Goal: Obtain resource: Obtain resource

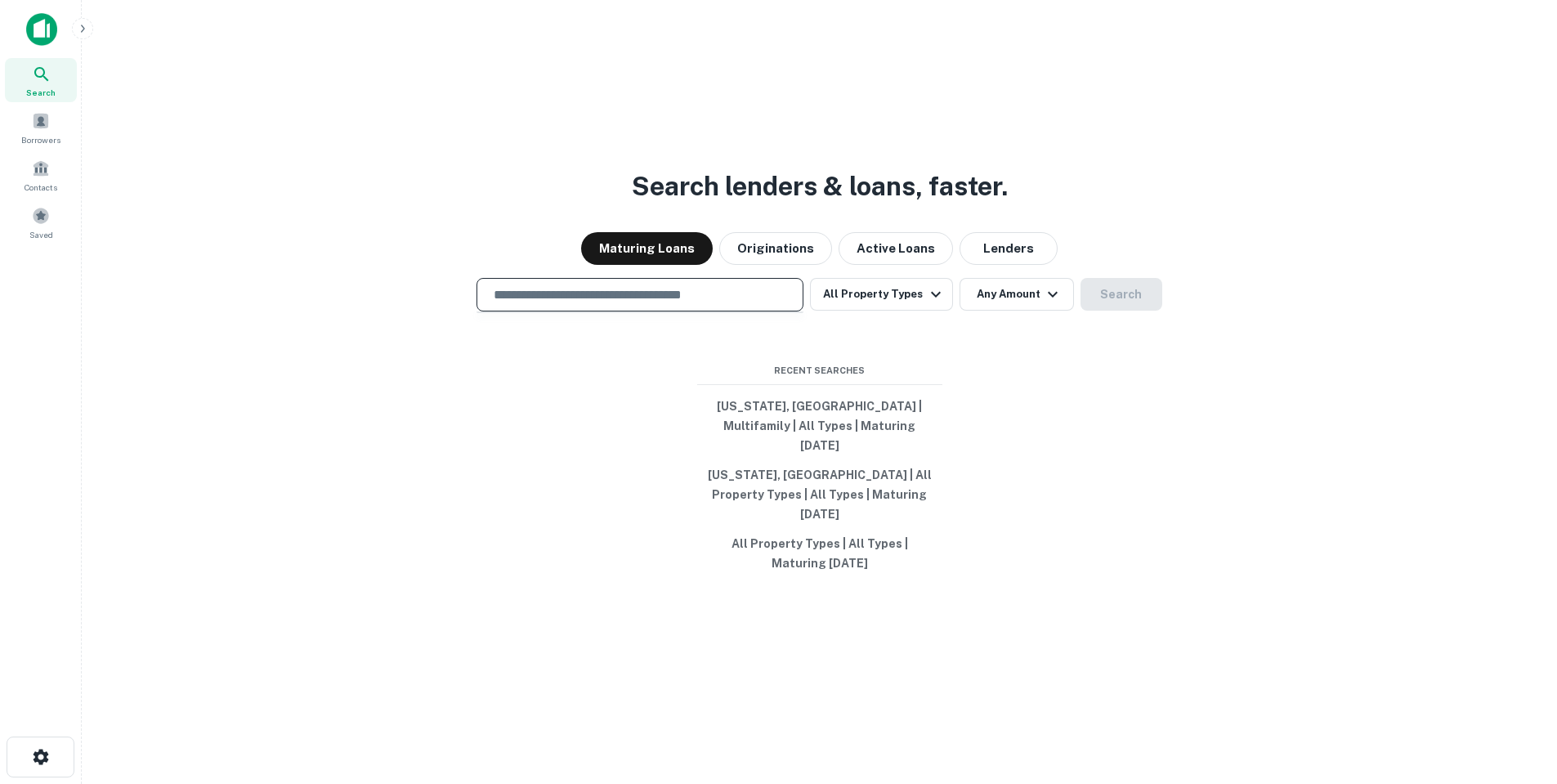
click at [716, 304] on input "text" at bounding box center [639, 294] width 312 height 19
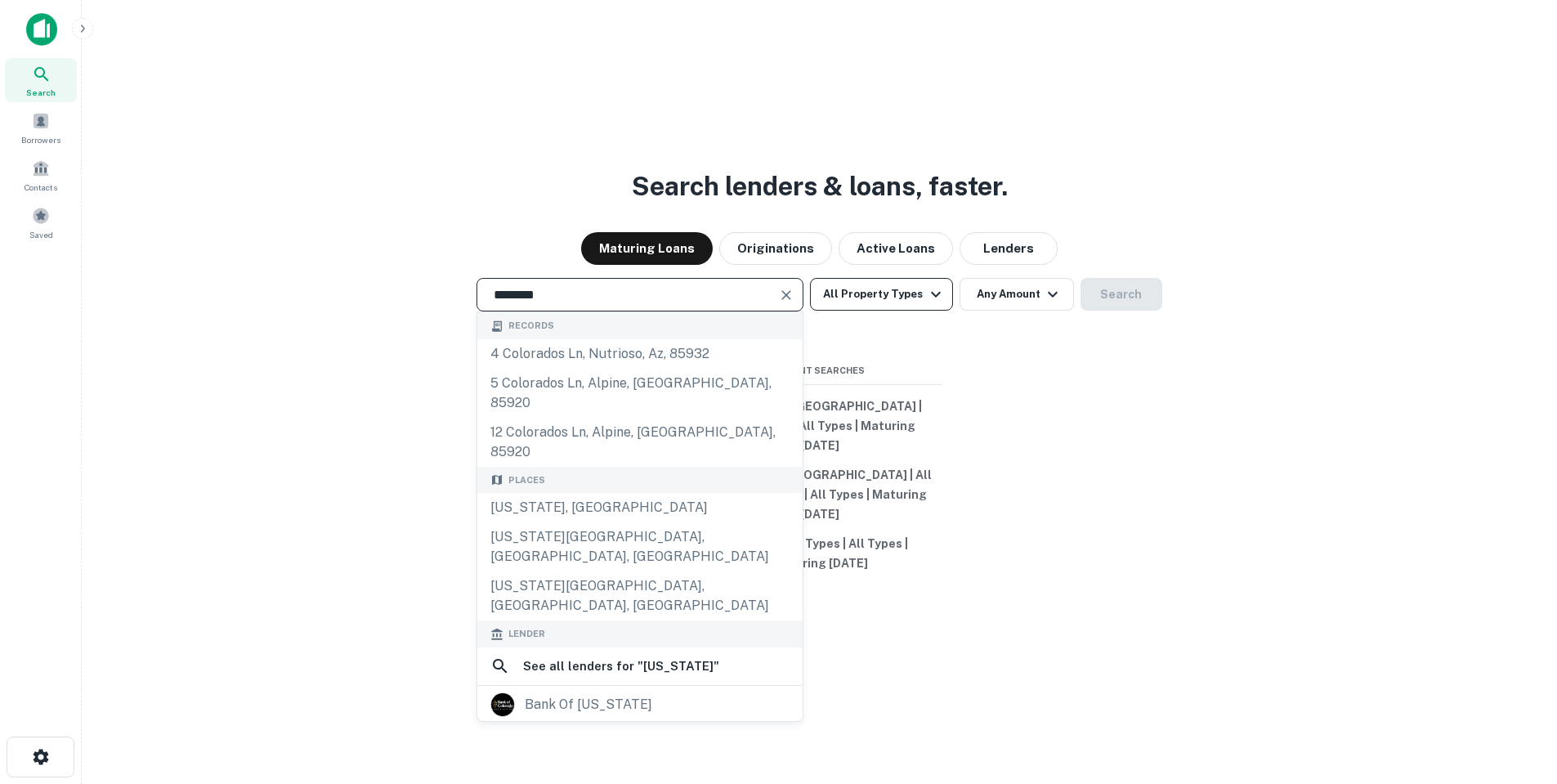
click at [889, 311] on button "All Property Types" at bounding box center [881, 294] width 142 height 33
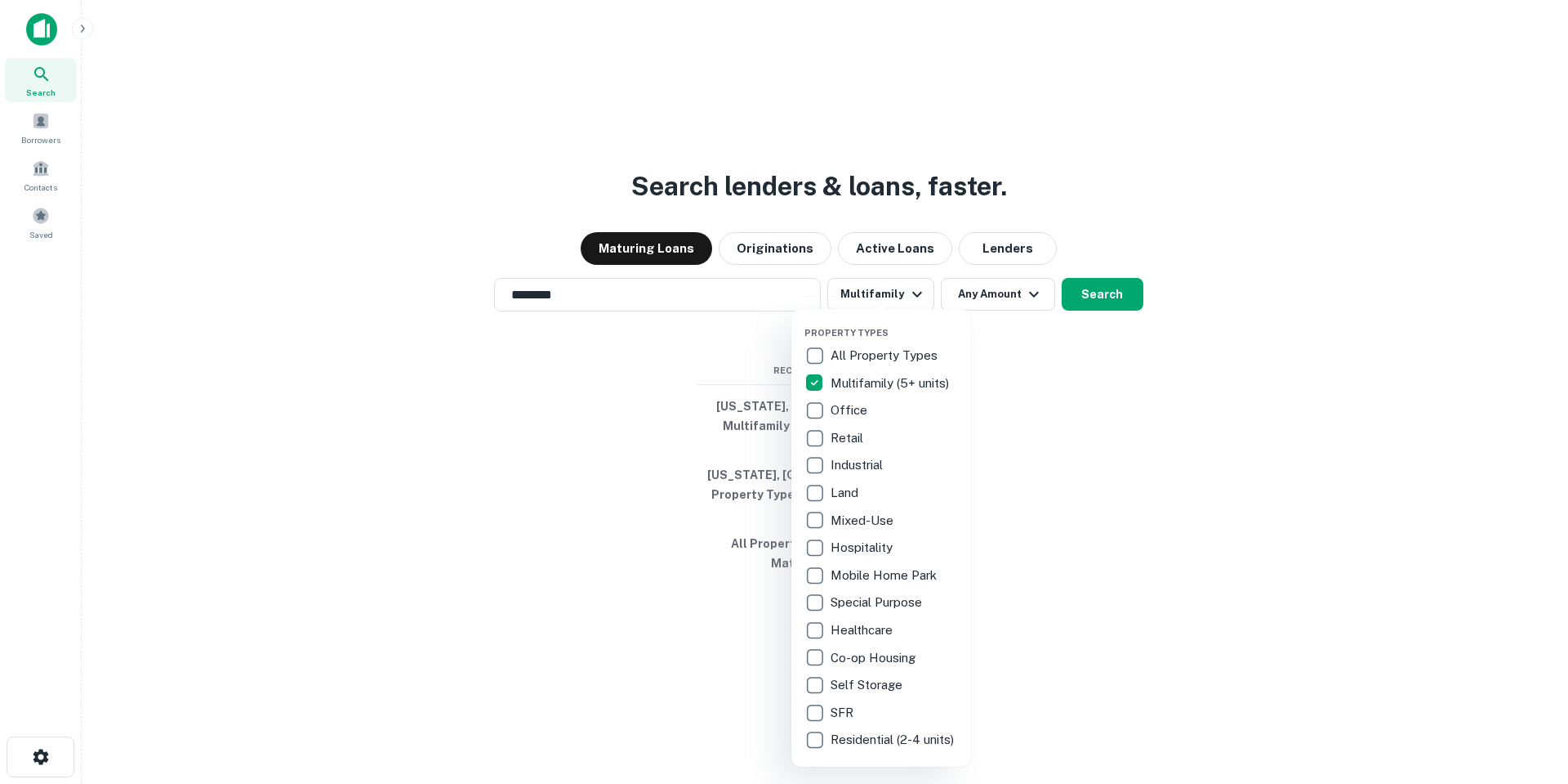
click at [1015, 321] on div at bounding box center [784, 392] width 1568 height 784
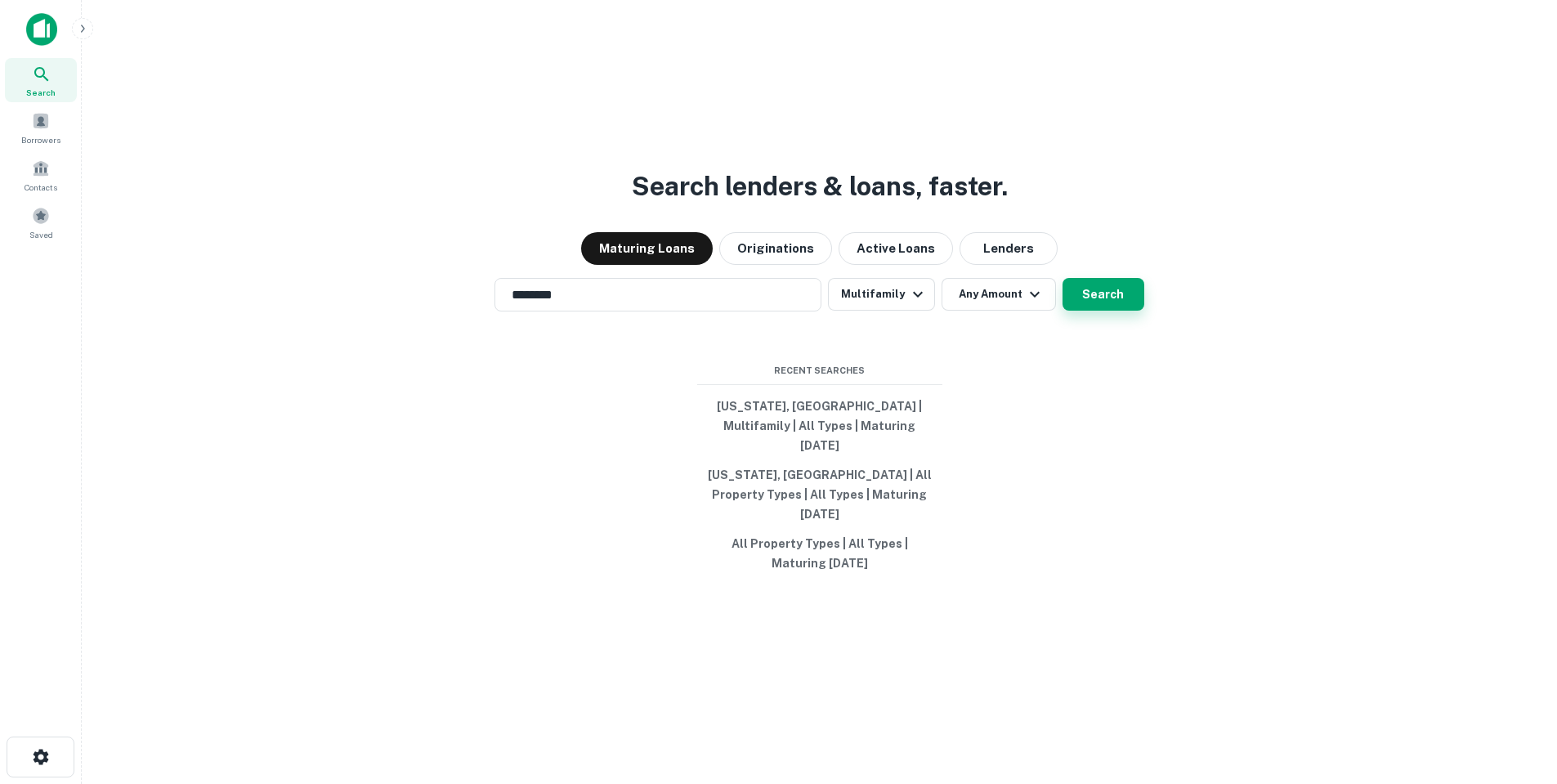
click at [1099, 311] on button "Search" at bounding box center [1102, 294] width 81 height 33
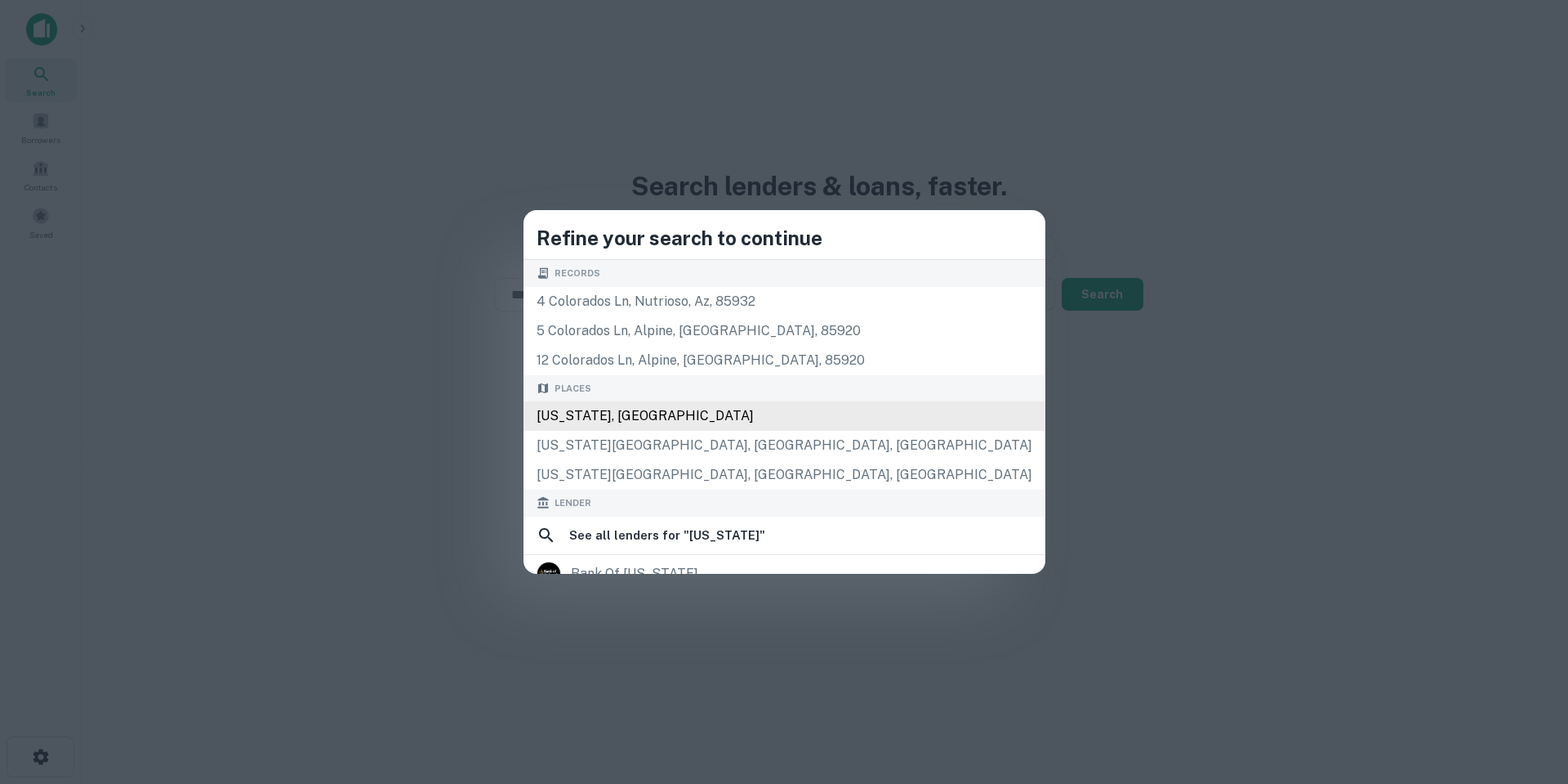
type input "**********"
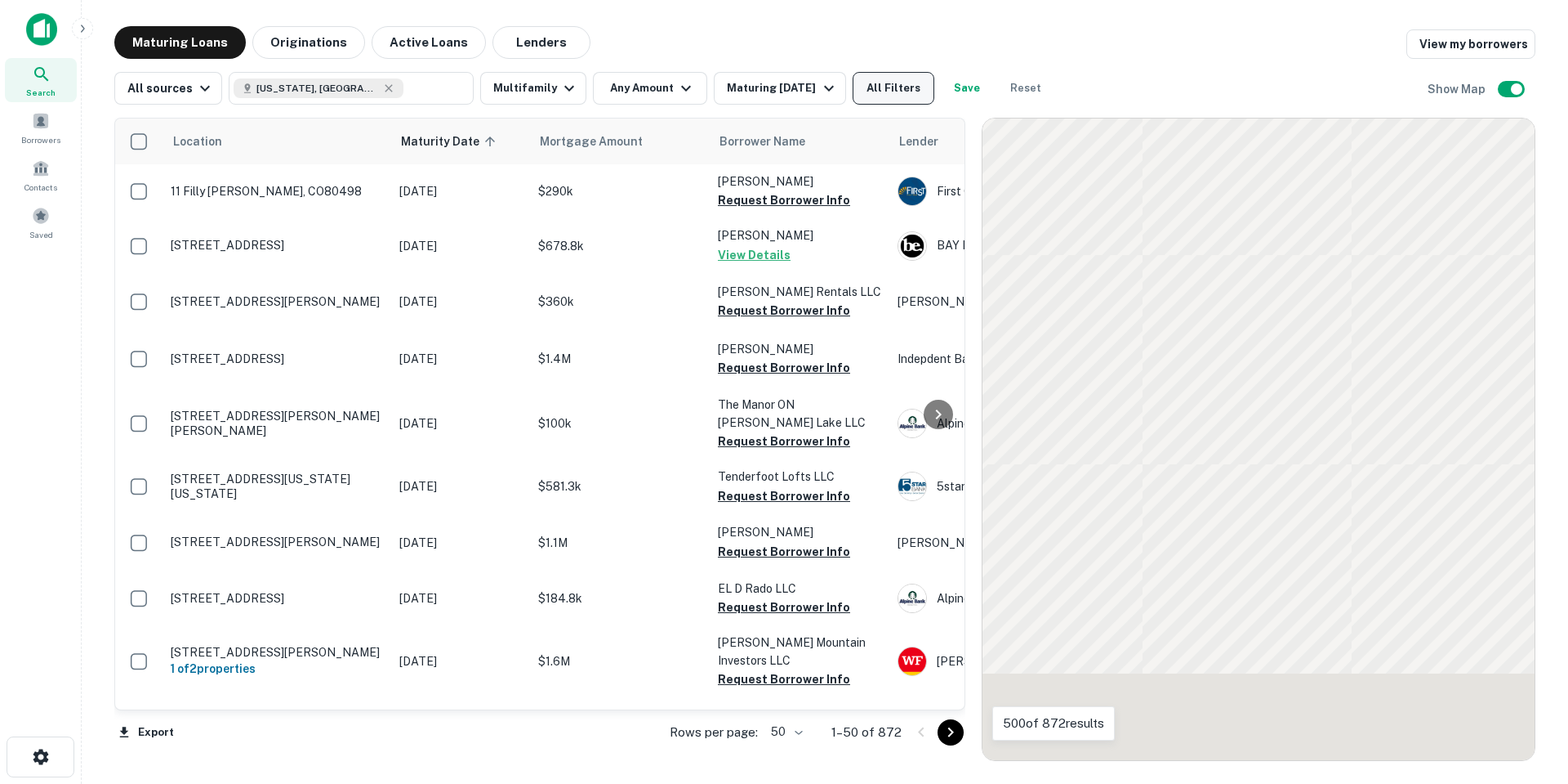
click at [879, 89] on button "All Filters" at bounding box center [893, 88] width 81 height 33
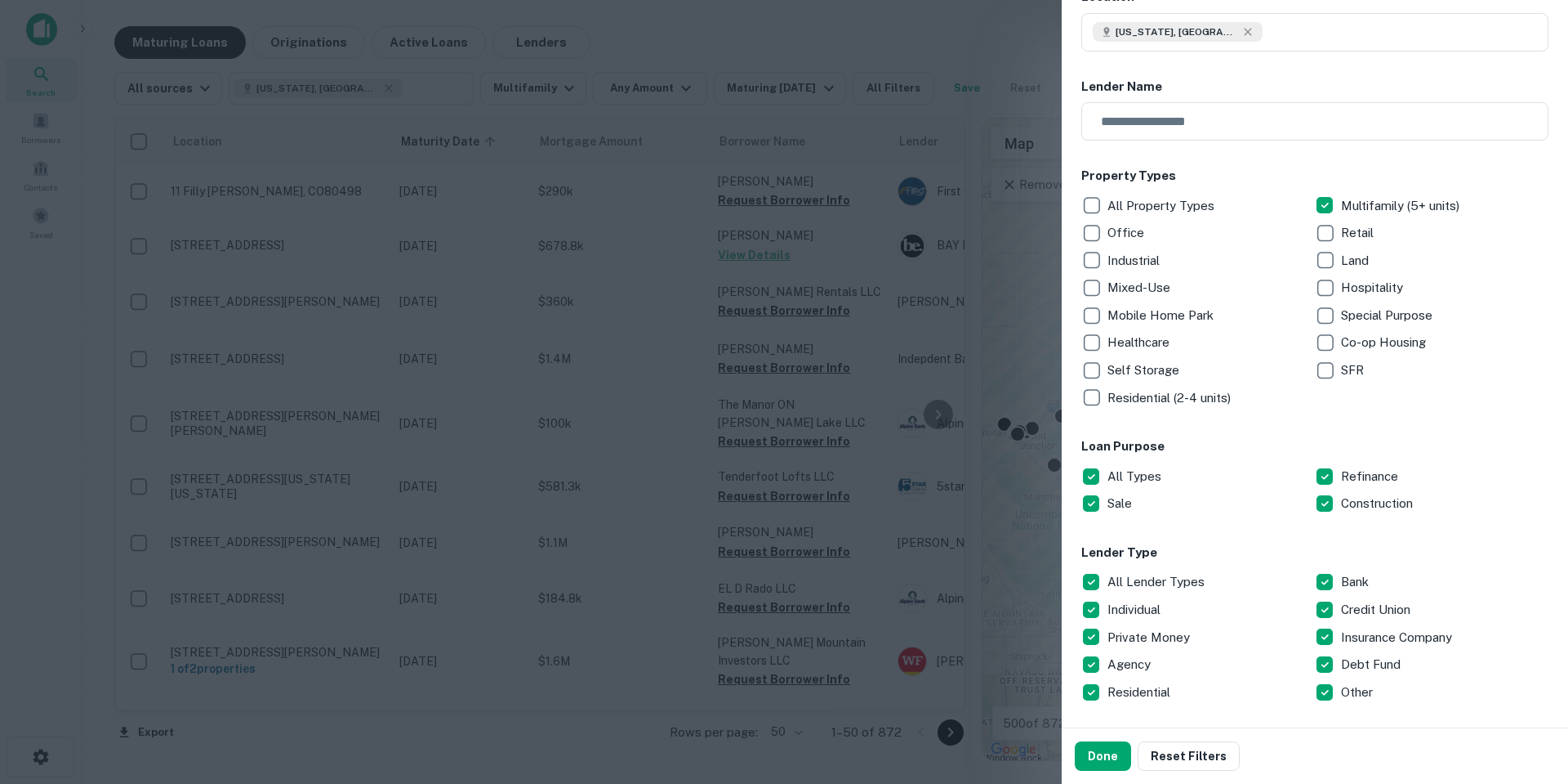
scroll to position [245, 0]
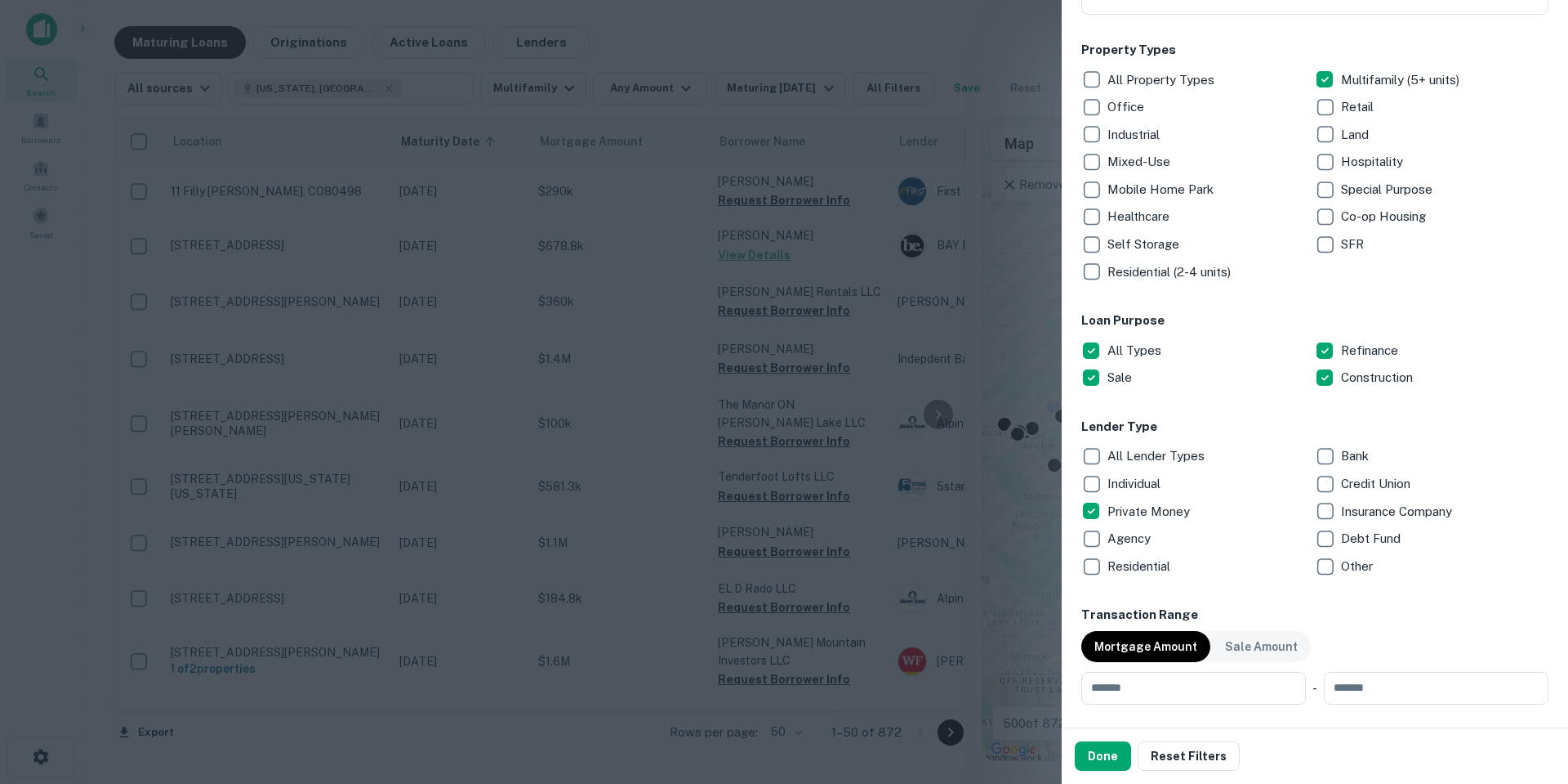
drag, startPoint x: 1103, startPoint y: 768, endPoint x: 972, endPoint y: 588, distance: 222.6
click at [1105, 765] on button "Done" at bounding box center [1103, 756] width 56 height 29
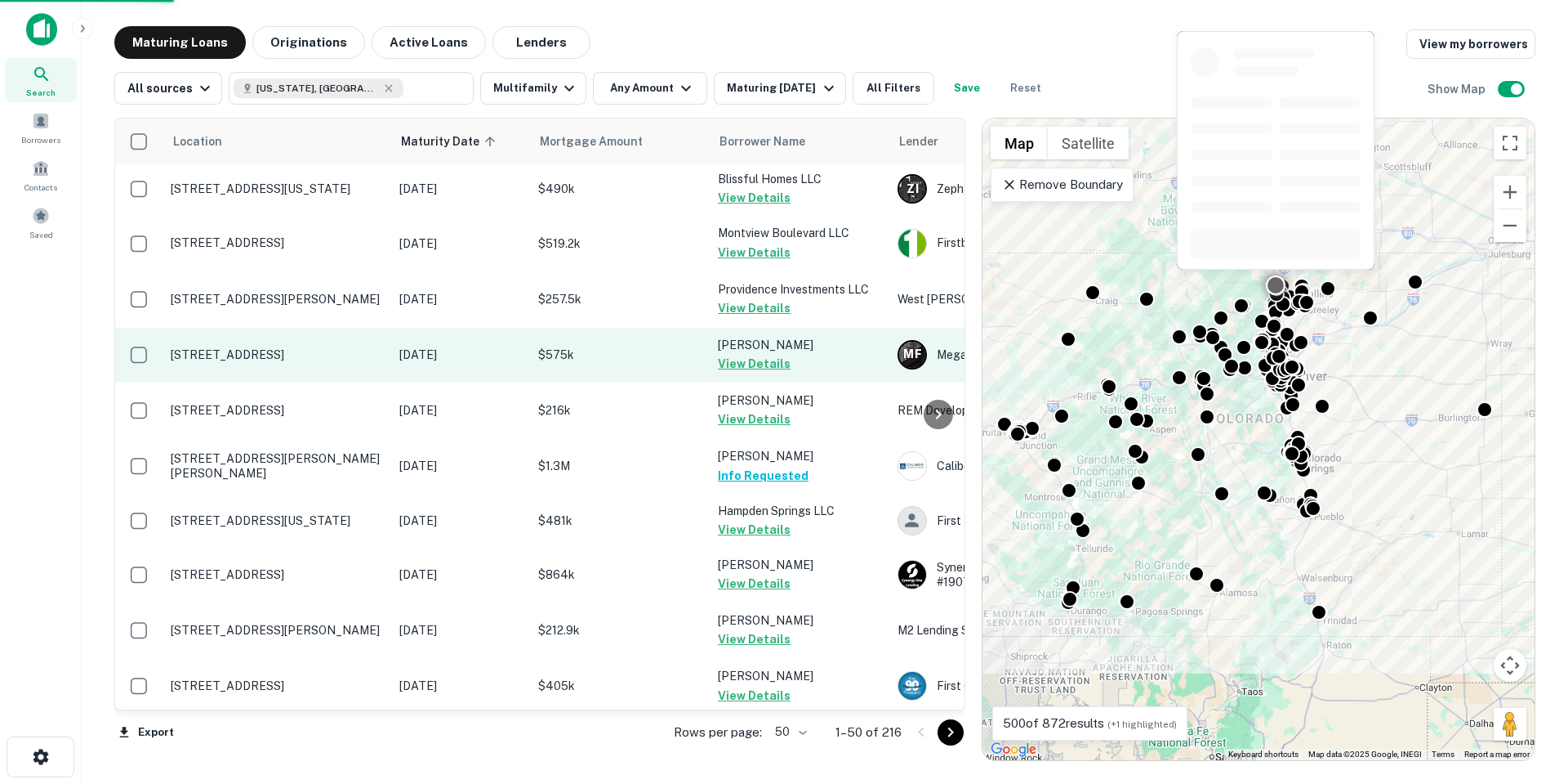
scroll to position [2212, 0]
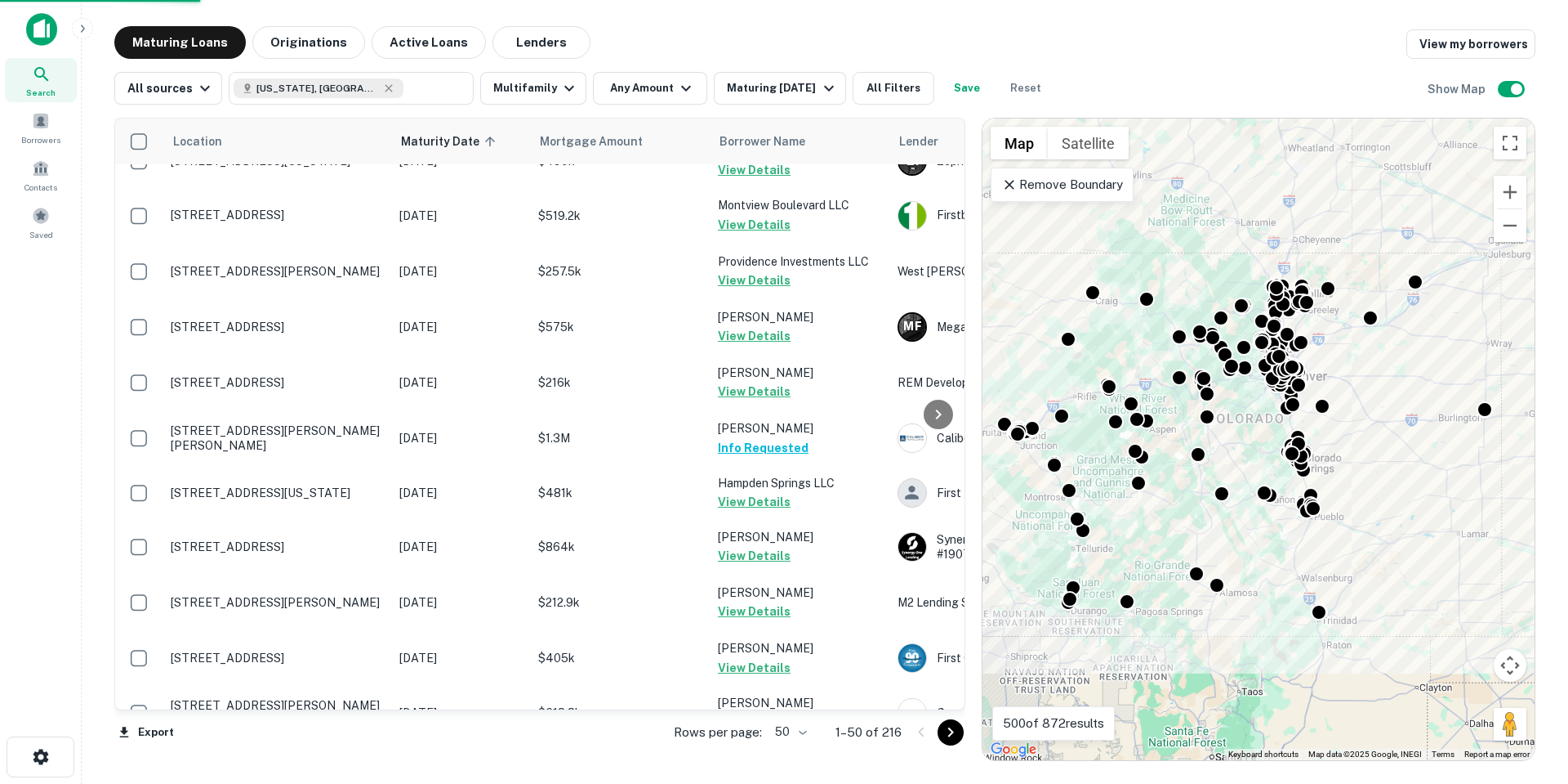
drag, startPoint x: 951, startPoint y: 735, endPoint x: 946, endPoint y: 726, distance: 10.3
click at [951, 735] on icon "Go to next page" at bounding box center [950, 732] width 20 height 20
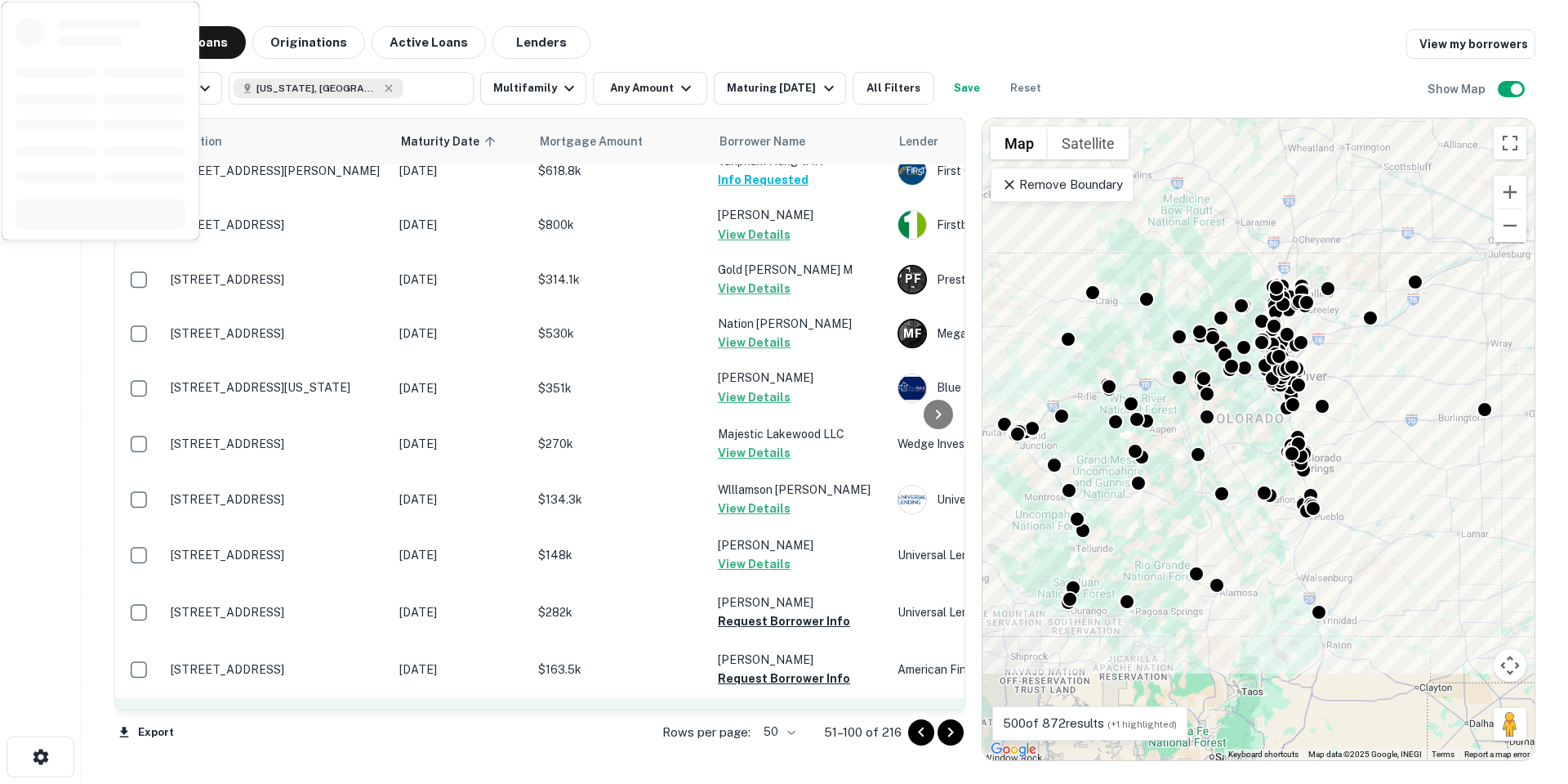
scroll to position [1678, 0]
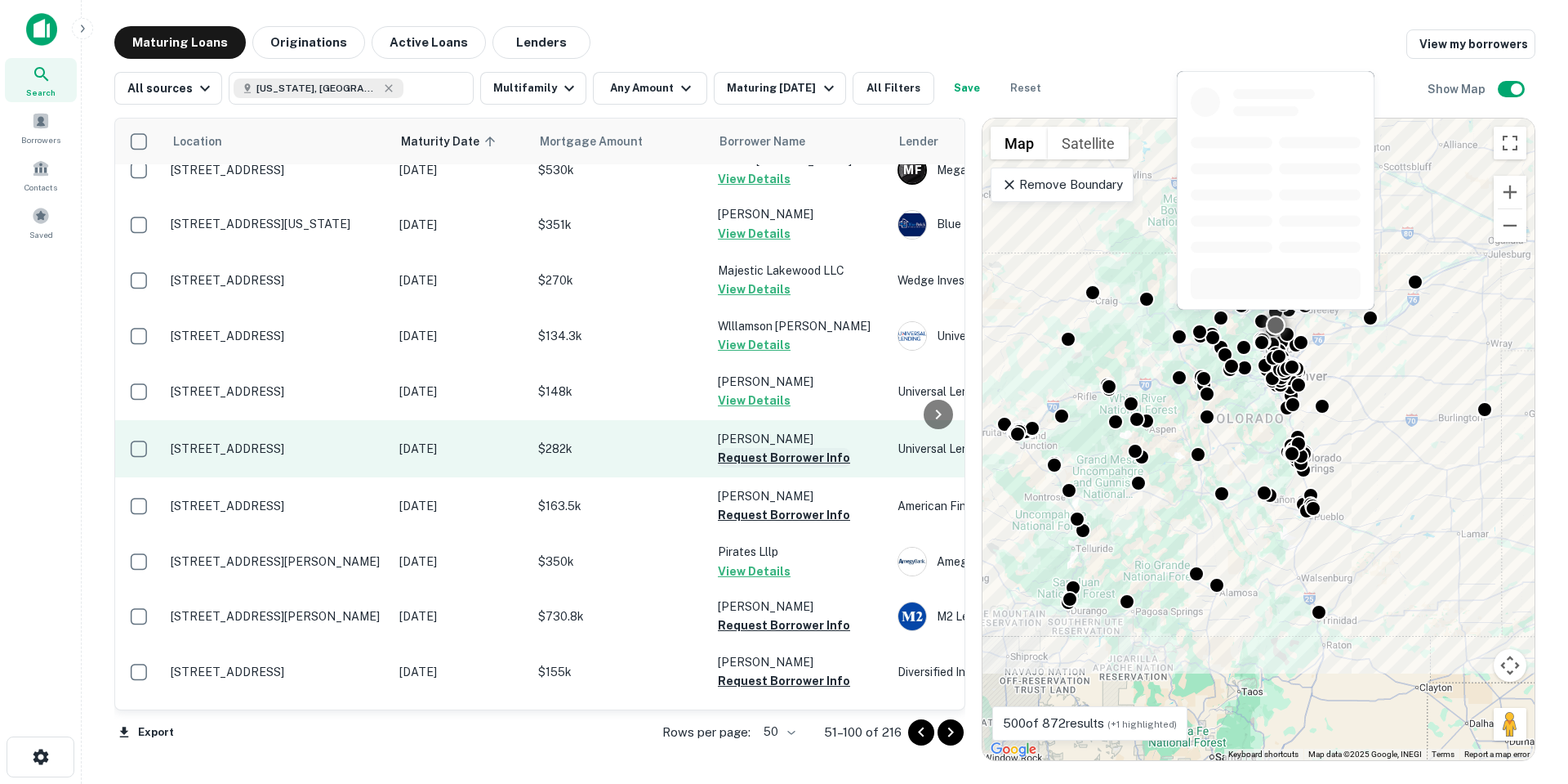
click at [797, 448] on button "Request Borrower Info" at bounding box center [784, 457] width 133 height 20
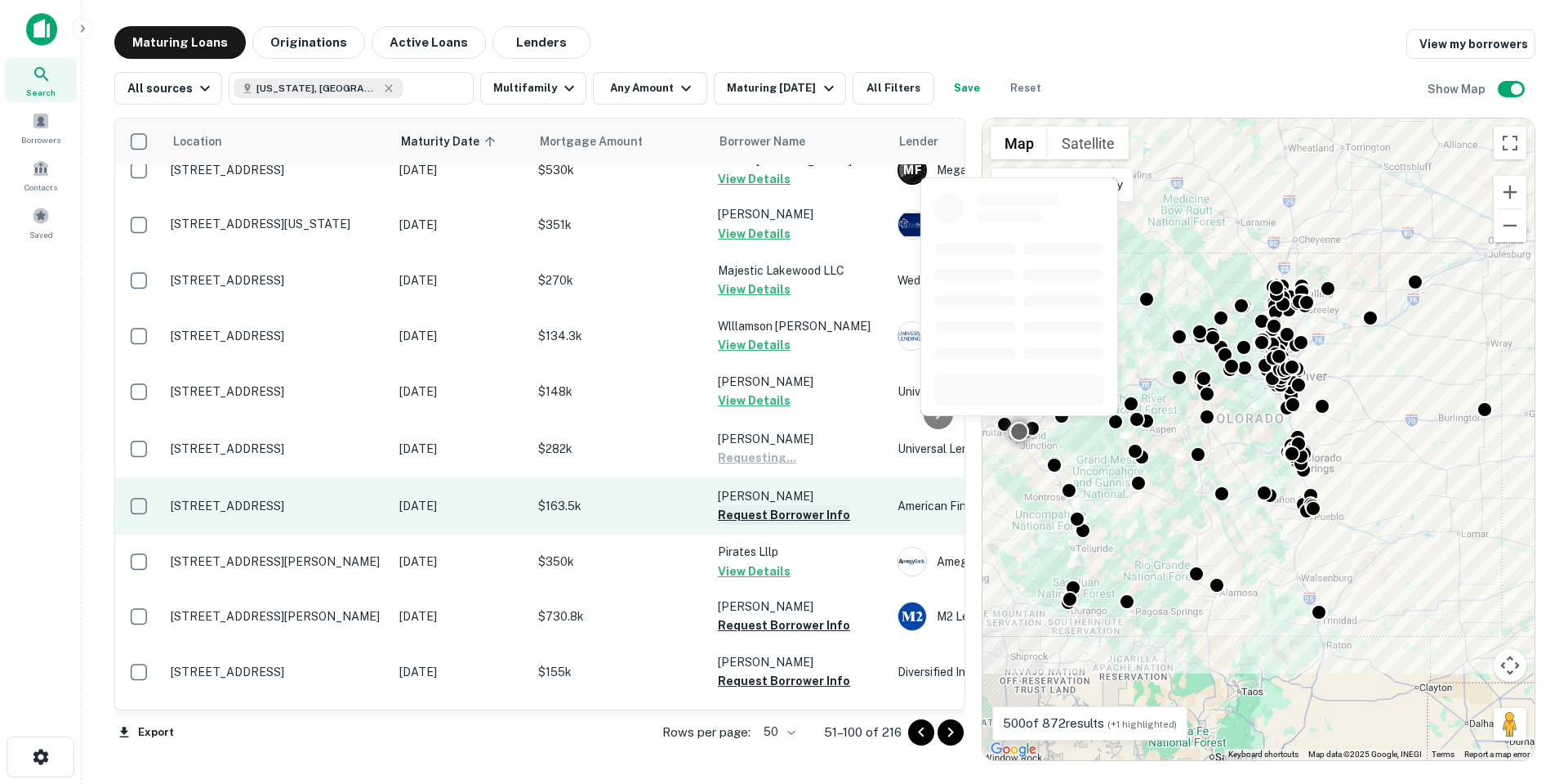
click at [806, 505] on button "Request Borrower Info" at bounding box center [784, 514] width 133 height 20
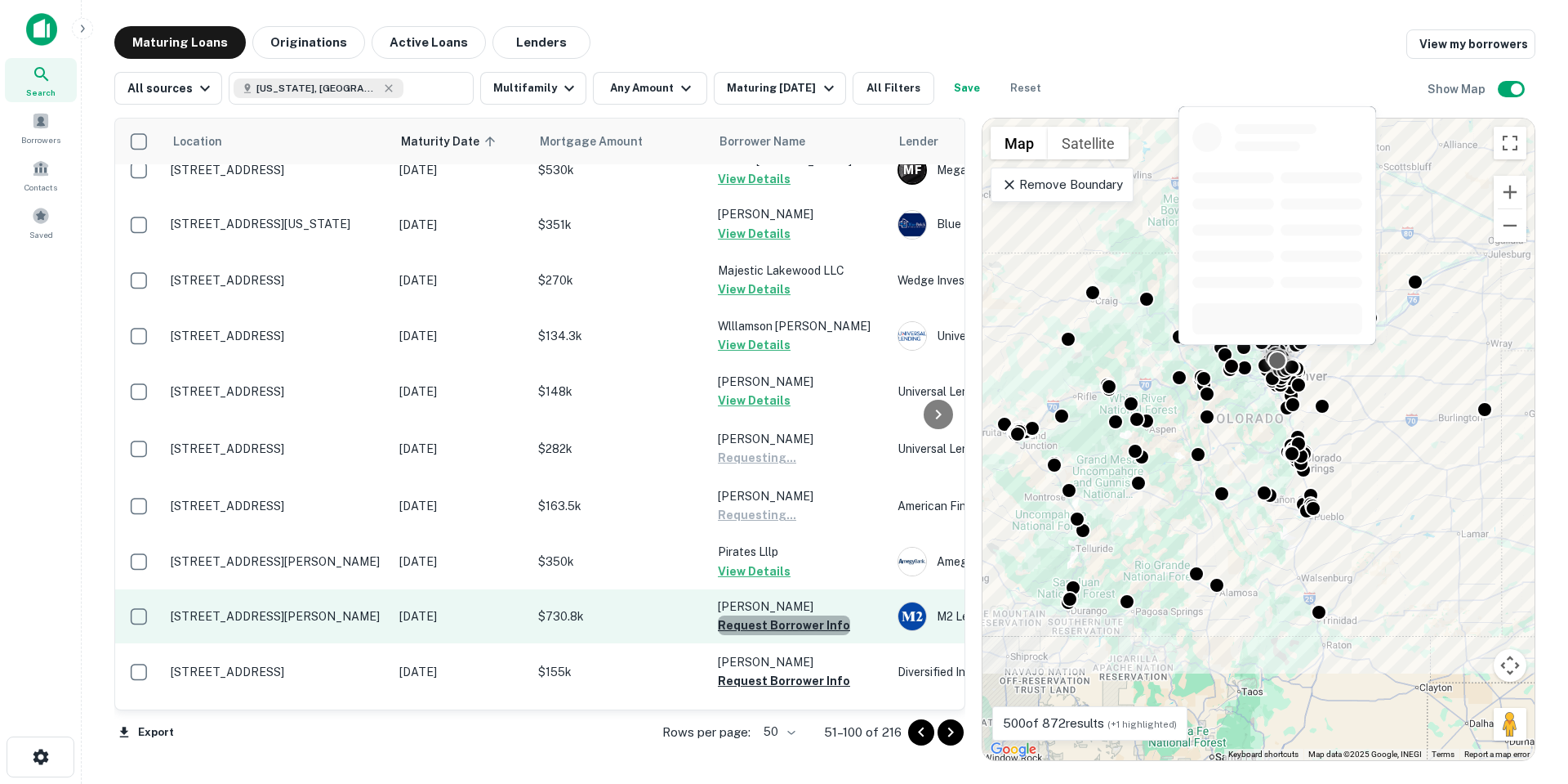
click at [793, 615] on button "Request Borrower Info" at bounding box center [784, 625] width 133 height 20
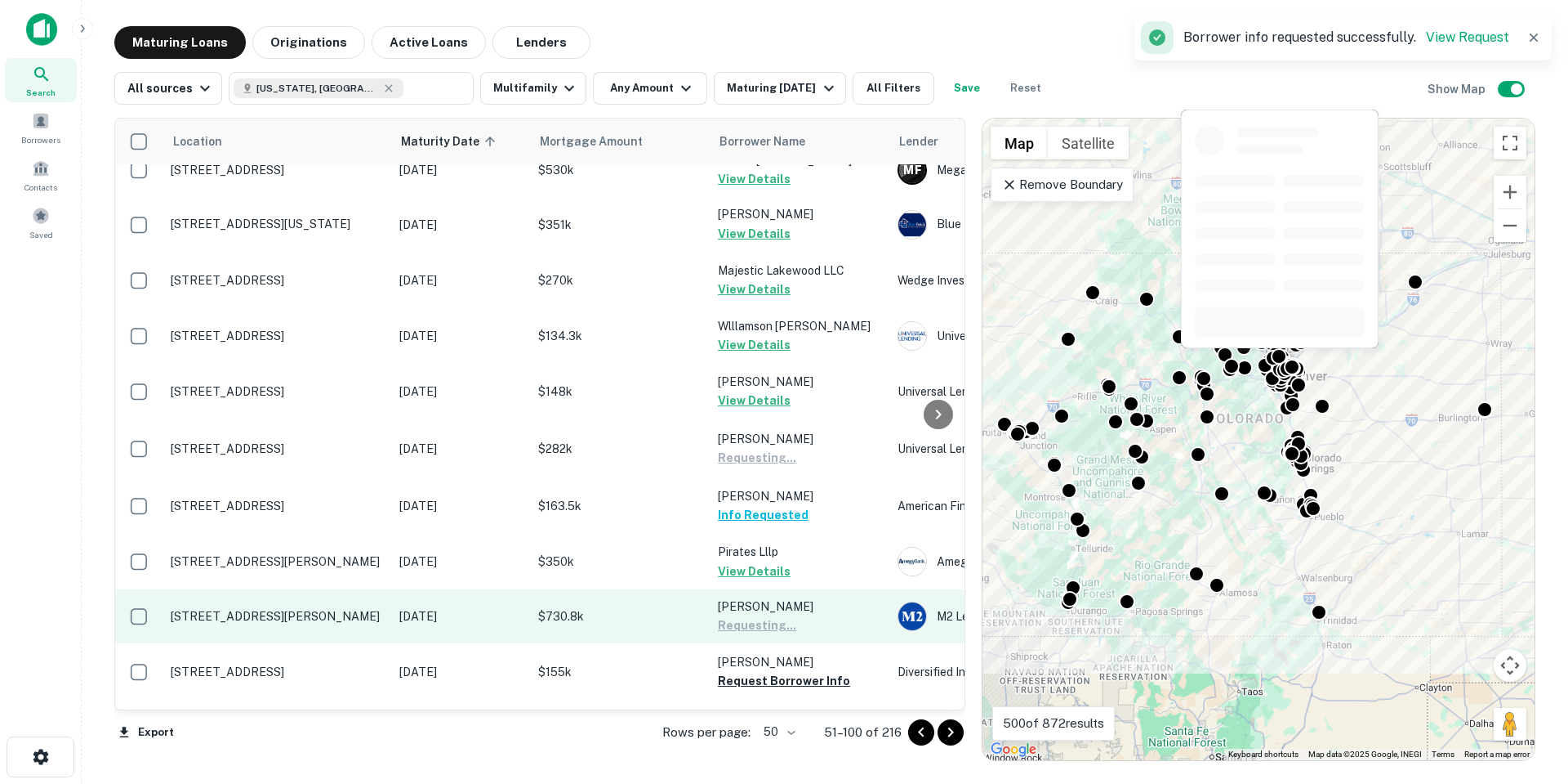
scroll to position [1841, 0]
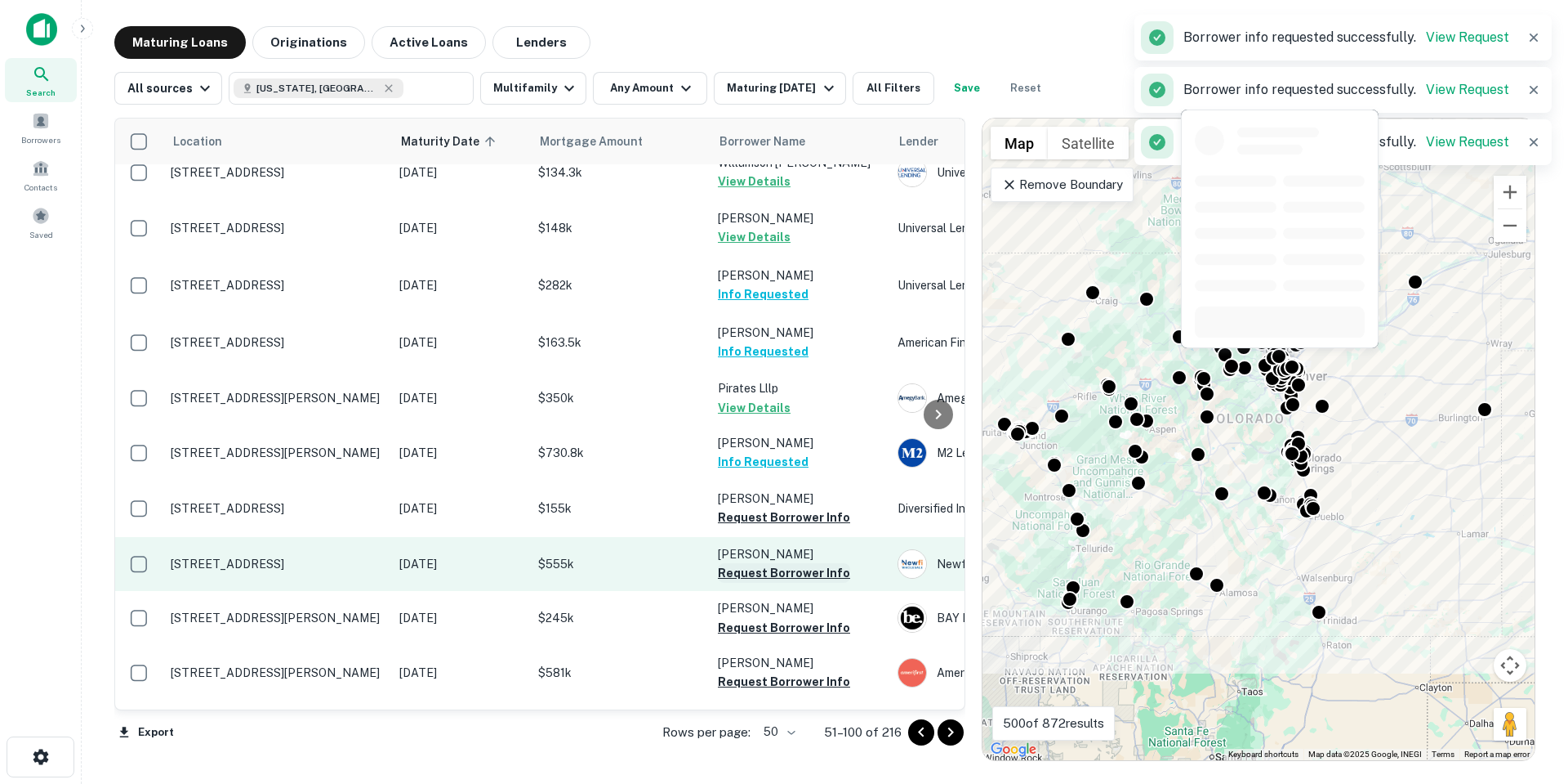
click at [783, 508] on button "Request Borrower Info" at bounding box center [784, 517] width 133 height 20
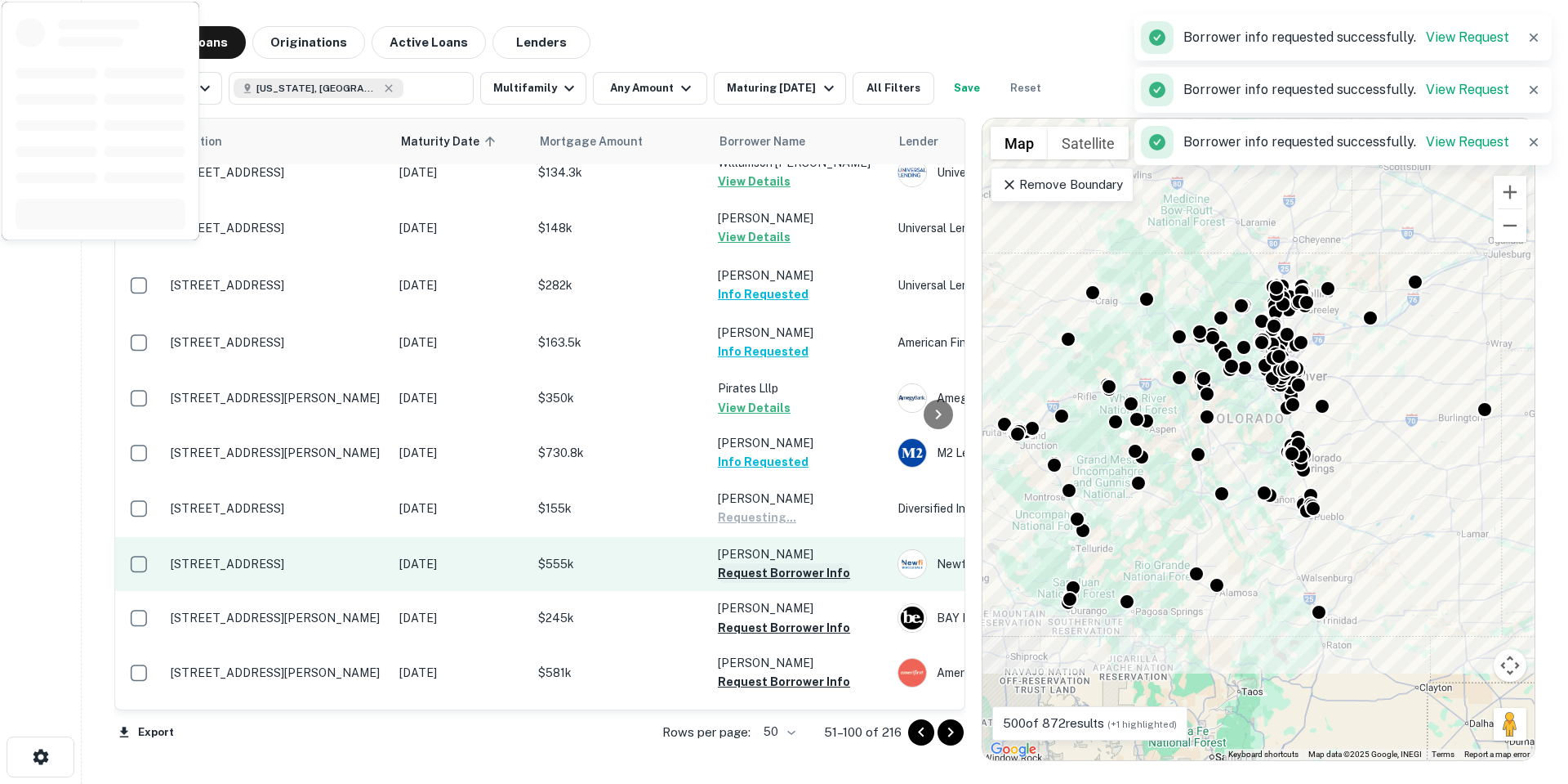
click at [790, 563] on button "Request Borrower Info" at bounding box center [784, 573] width 133 height 20
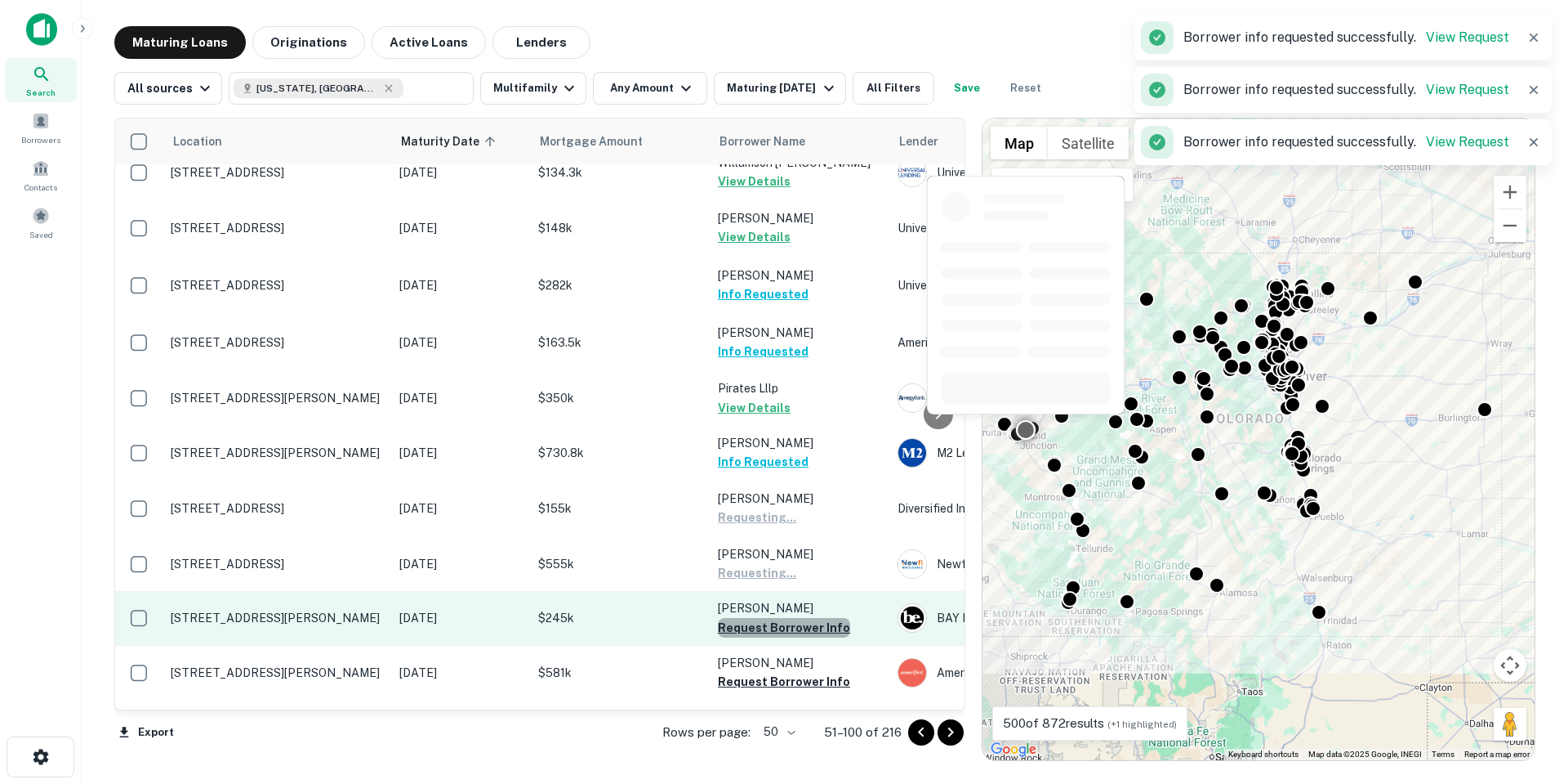
click at [789, 618] on button "Request Borrower Info" at bounding box center [784, 627] width 133 height 20
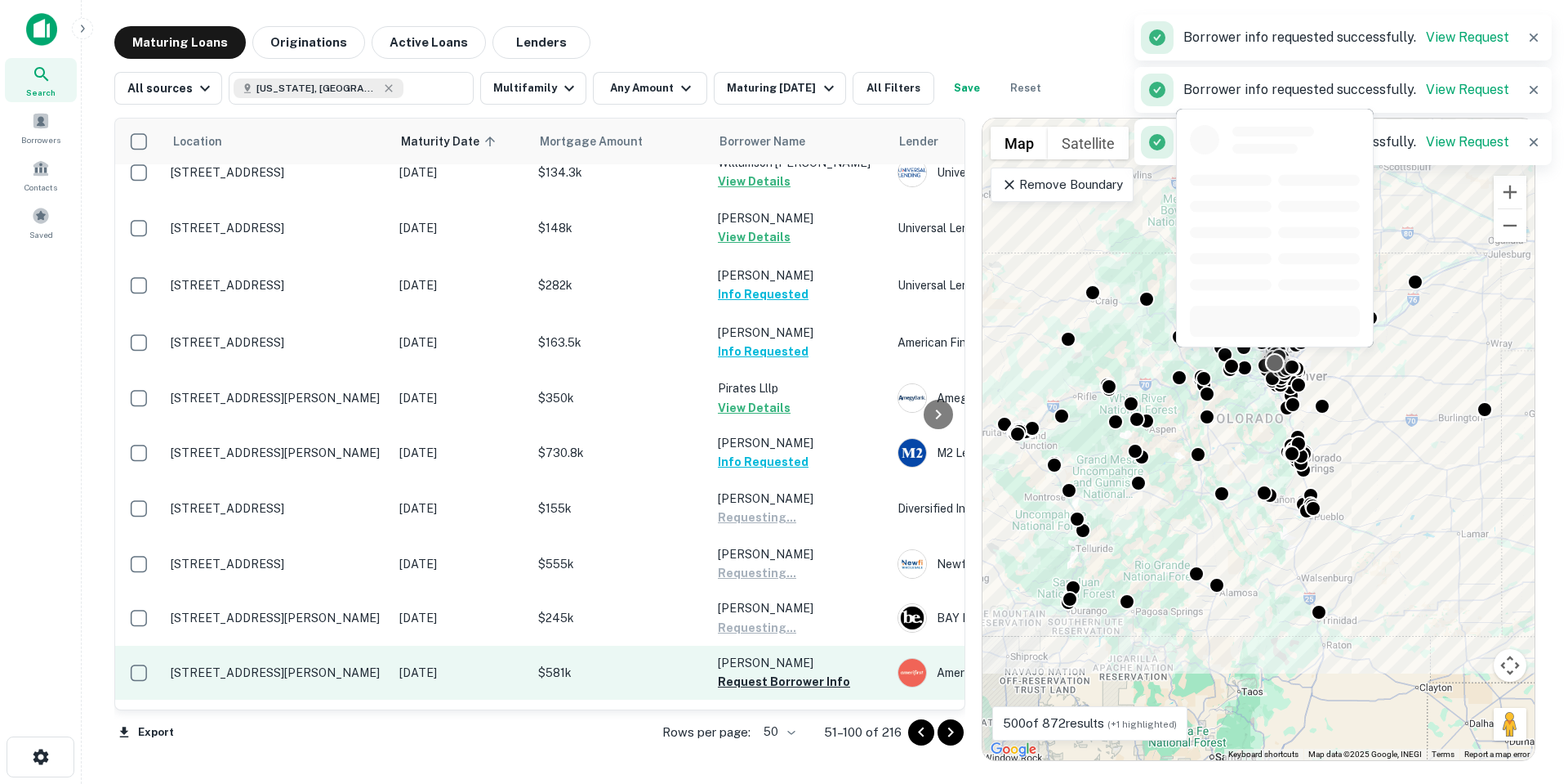
click at [797, 654] on p "[PERSON_NAME]" at bounding box center [799, 662] width 163 height 18
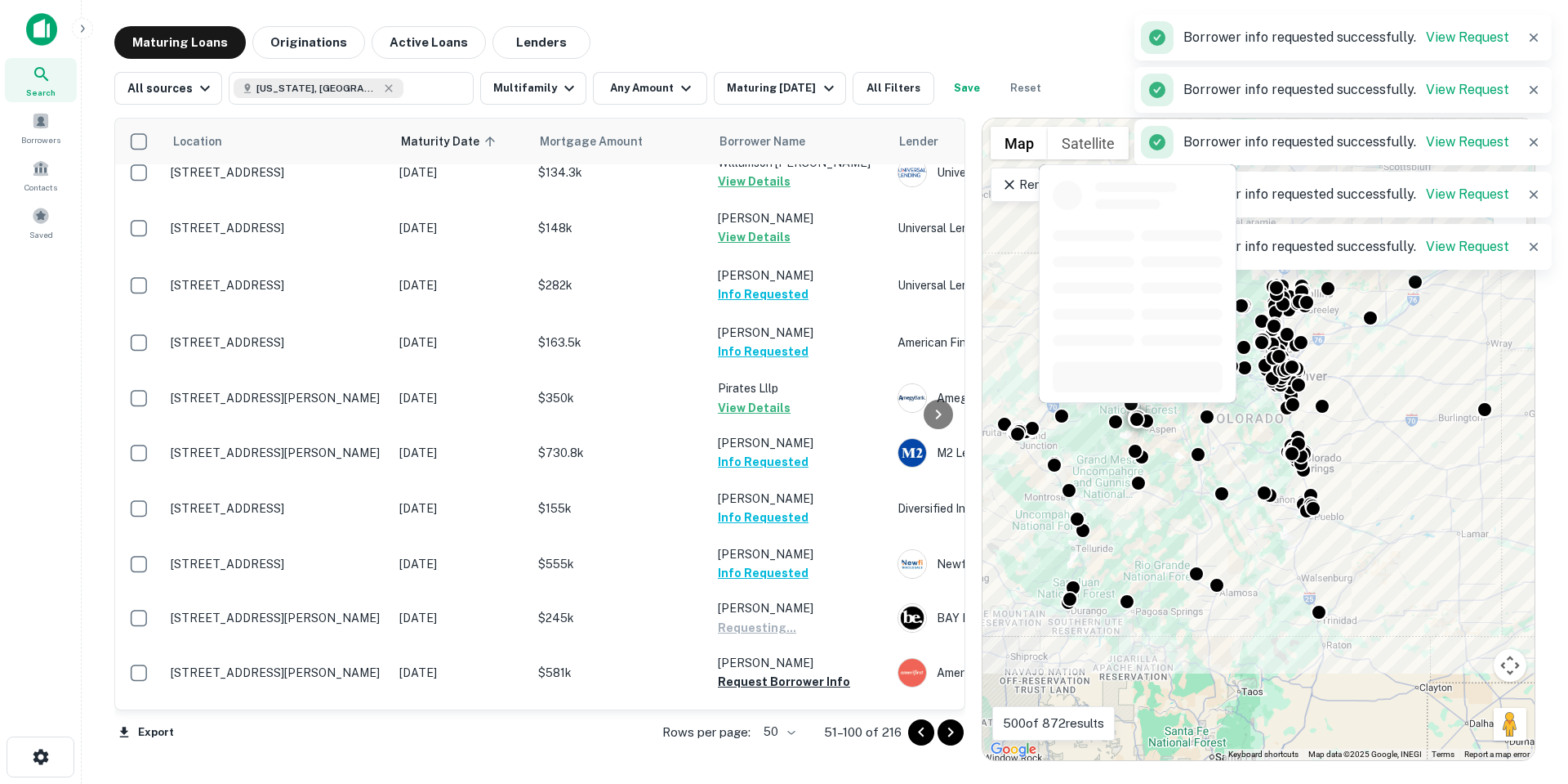
scroll to position [2005, 0]
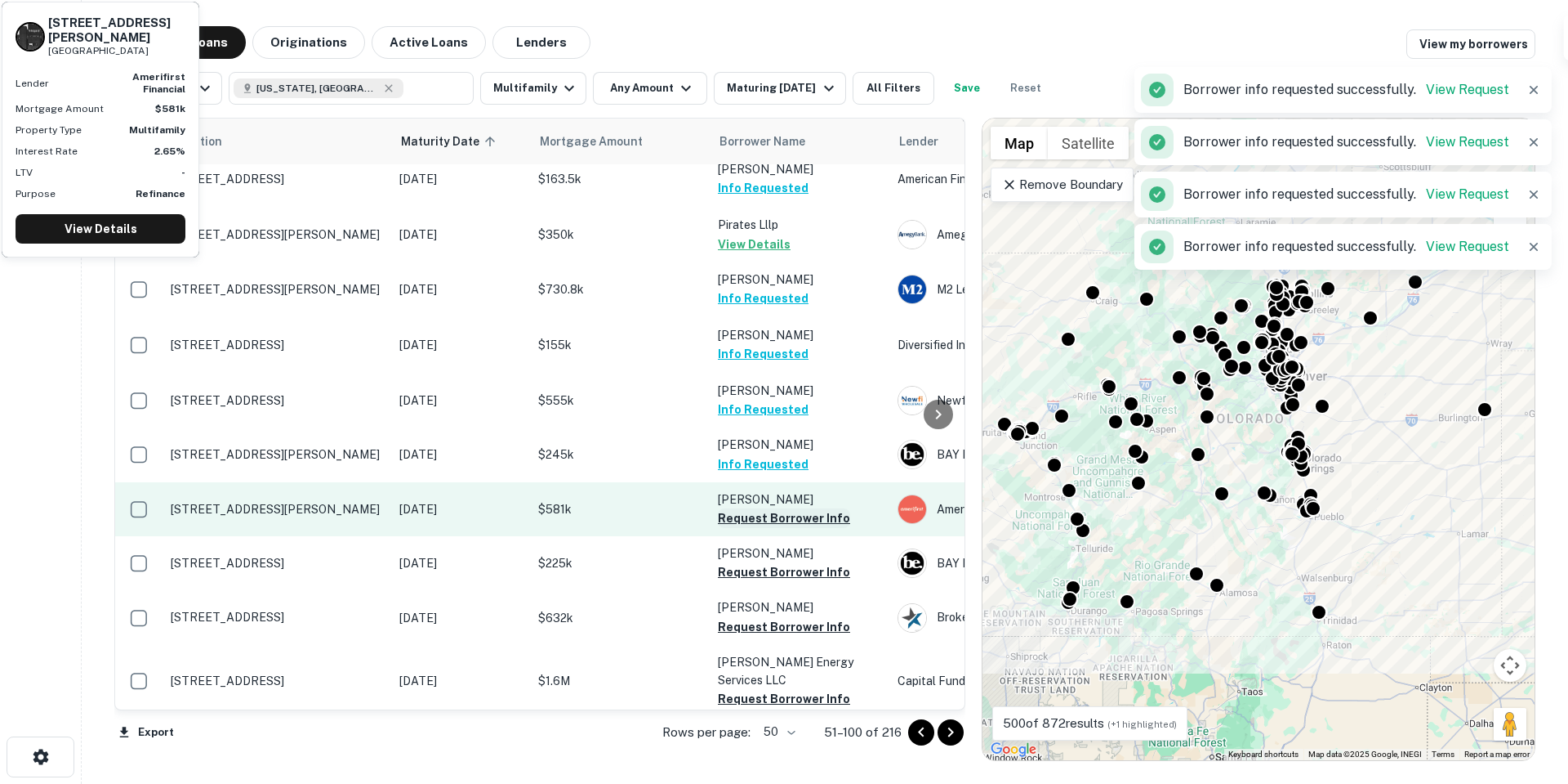
click at [778, 508] on button "Request Borrower Info" at bounding box center [784, 518] width 133 height 20
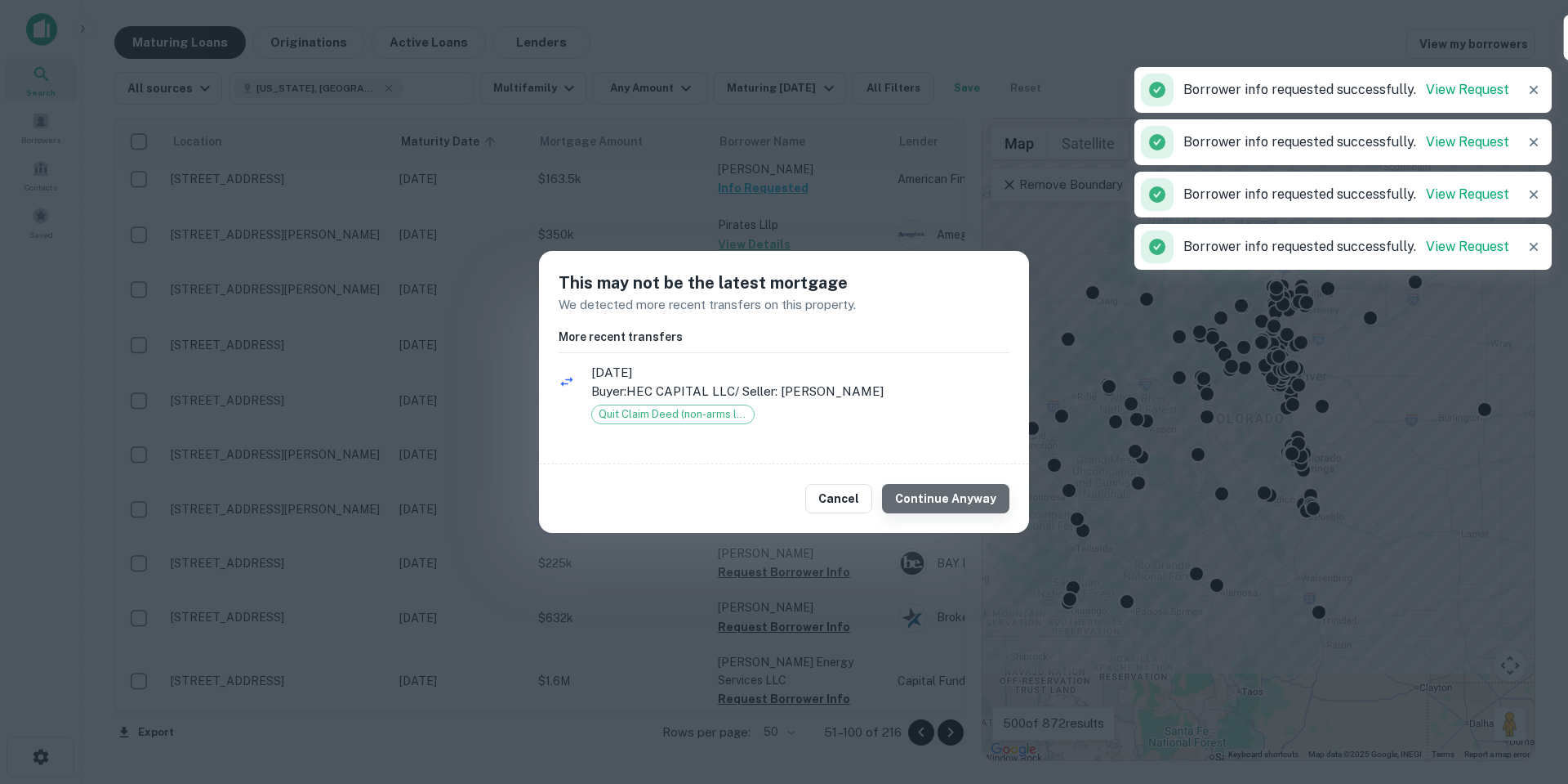
click at [951, 497] on button "Continue Anyway" at bounding box center [945, 498] width 127 height 29
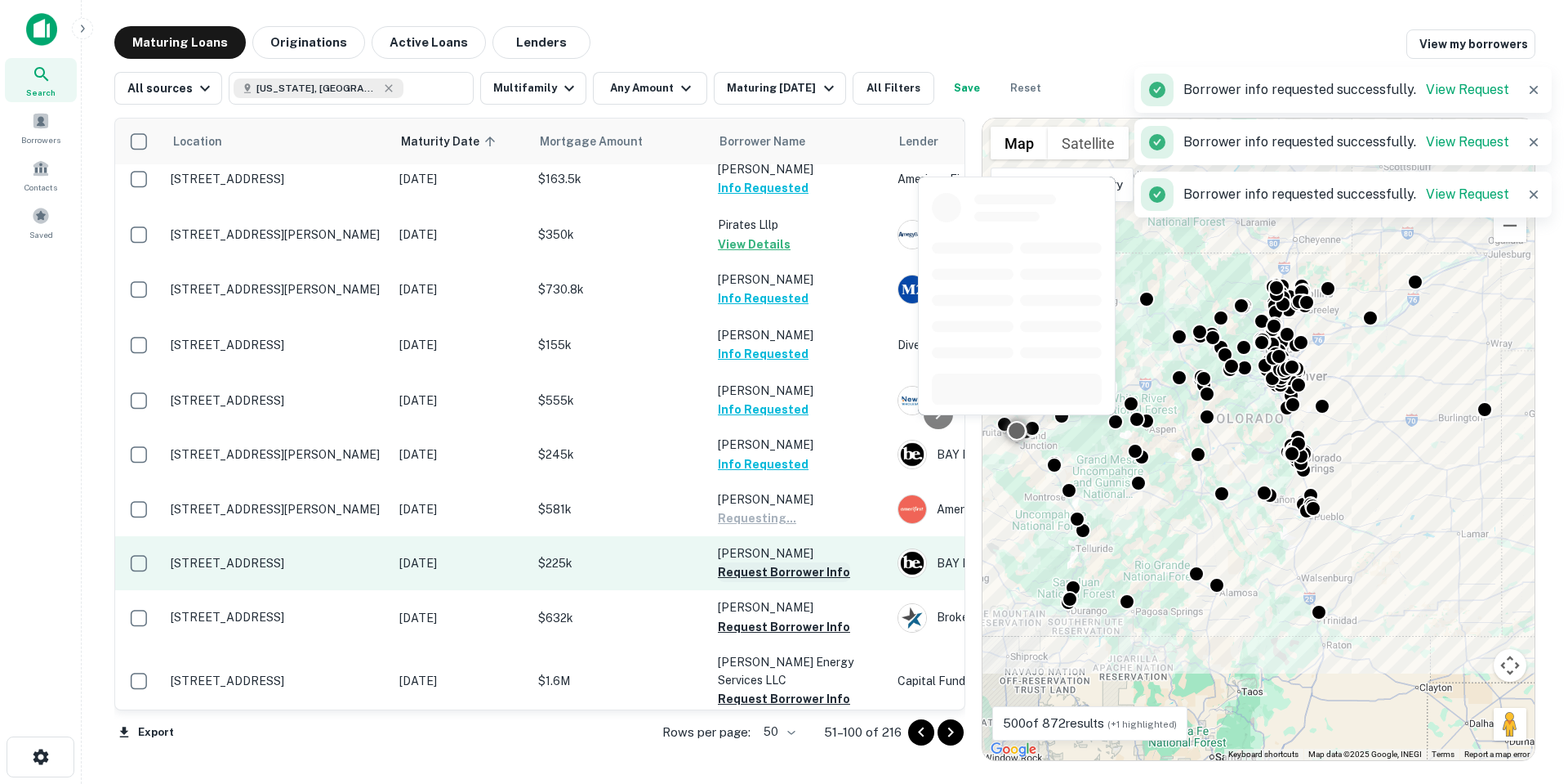
click at [815, 562] on button "Request Borrower Info" at bounding box center [784, 572] width 133 height 20
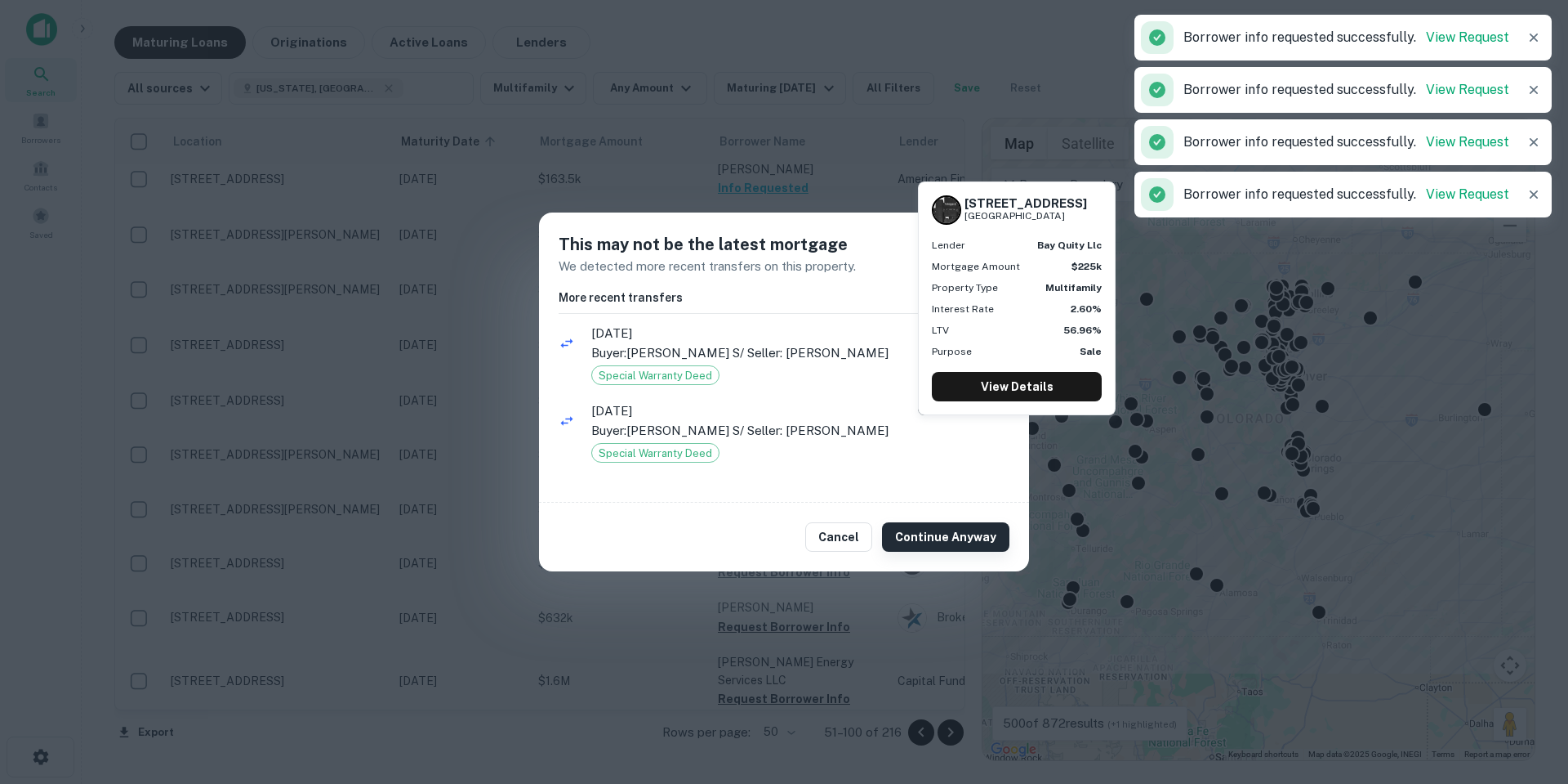
drag, startPoint x: 964, startPoint y: 513, endPoint x: 964, endPoint y: 525, distance: 12.0
click at [964, 514] on div "Cancel Continue Anyway" at bounding box center [784, 537] width 490 height 68
click at [957, 538] on button "Continue Anyway" at bounding box center [945, 537] width 127 height 29
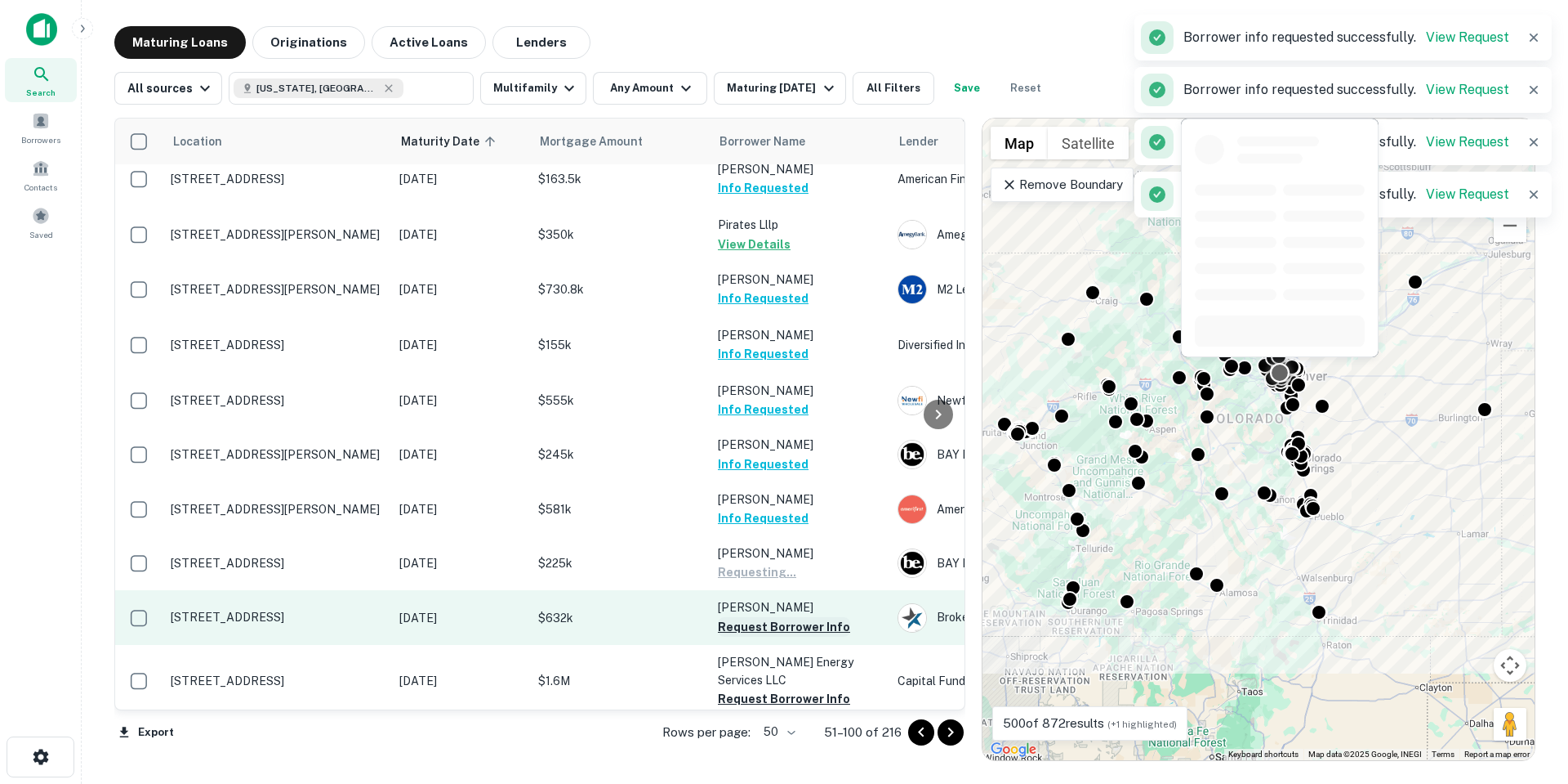
click at [814, 617] on button "Request Borrower Info" at bounding box center [784, 627] width 133 height 20
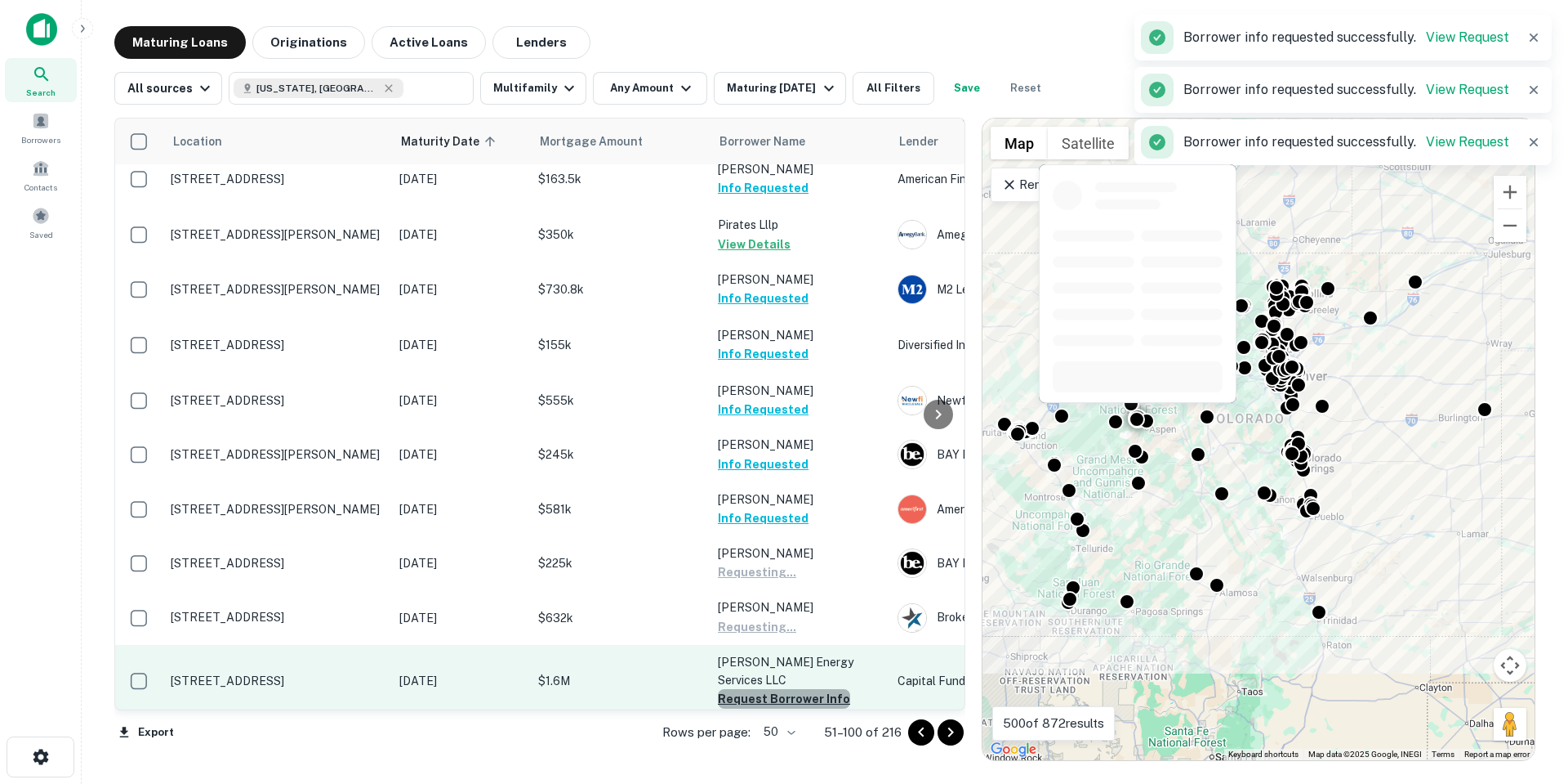
click at [814, 689] on button "Request Borrower Info" at bounding box center [784, 698] width 133 height 20
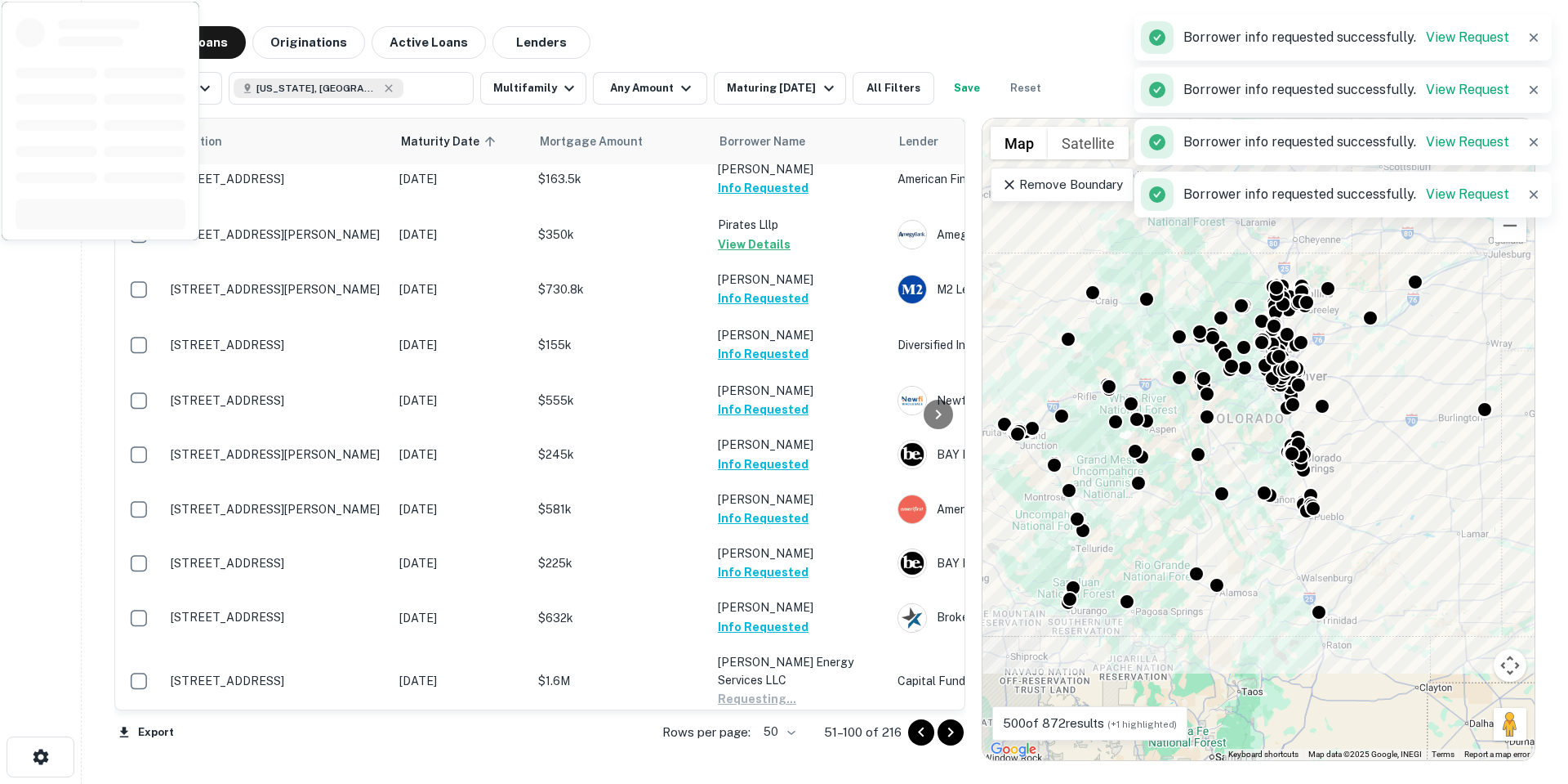
scroll to position [2249, 0]
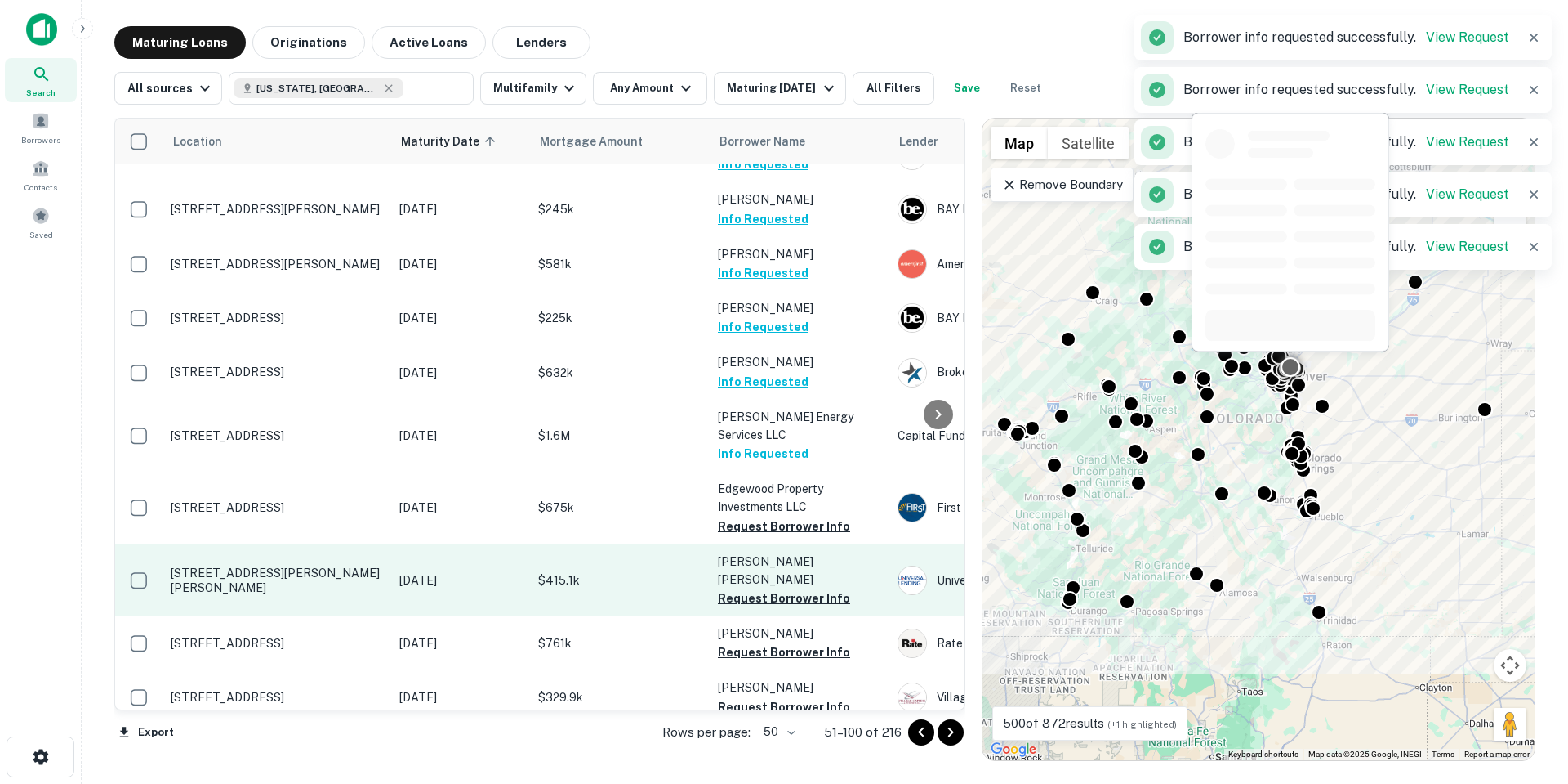
click at [779, 516] on button "Request Borrower Info" at bounding box center [784, 526] width 133 height 20
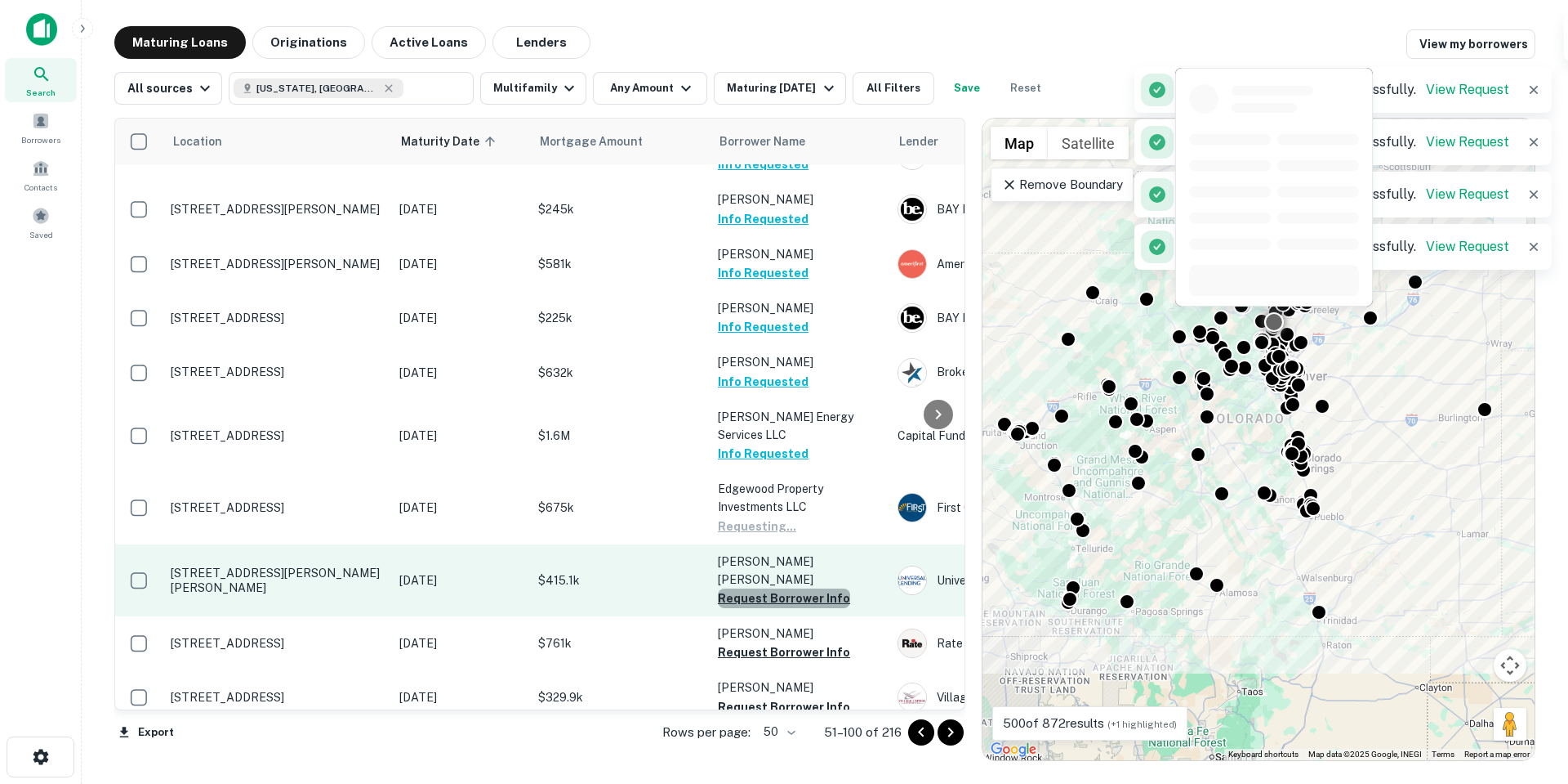
click at [796, 588] on button "Request Borrower Info" at bounding box center [784, 597] width 133 height 20
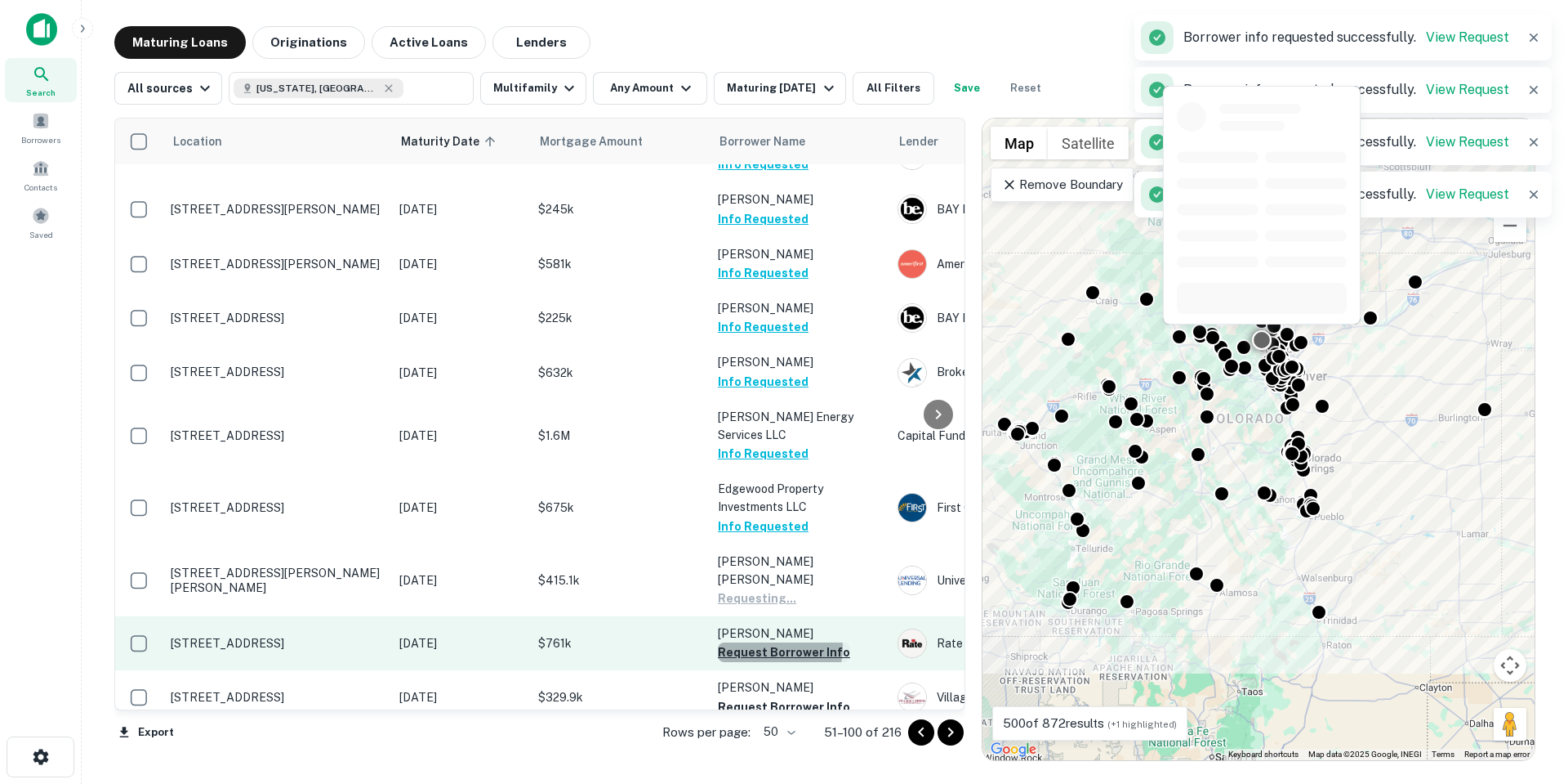
click at [778, 642] on button "Request Borrower Info" at bounding box center [784, 651] width 133 height 20
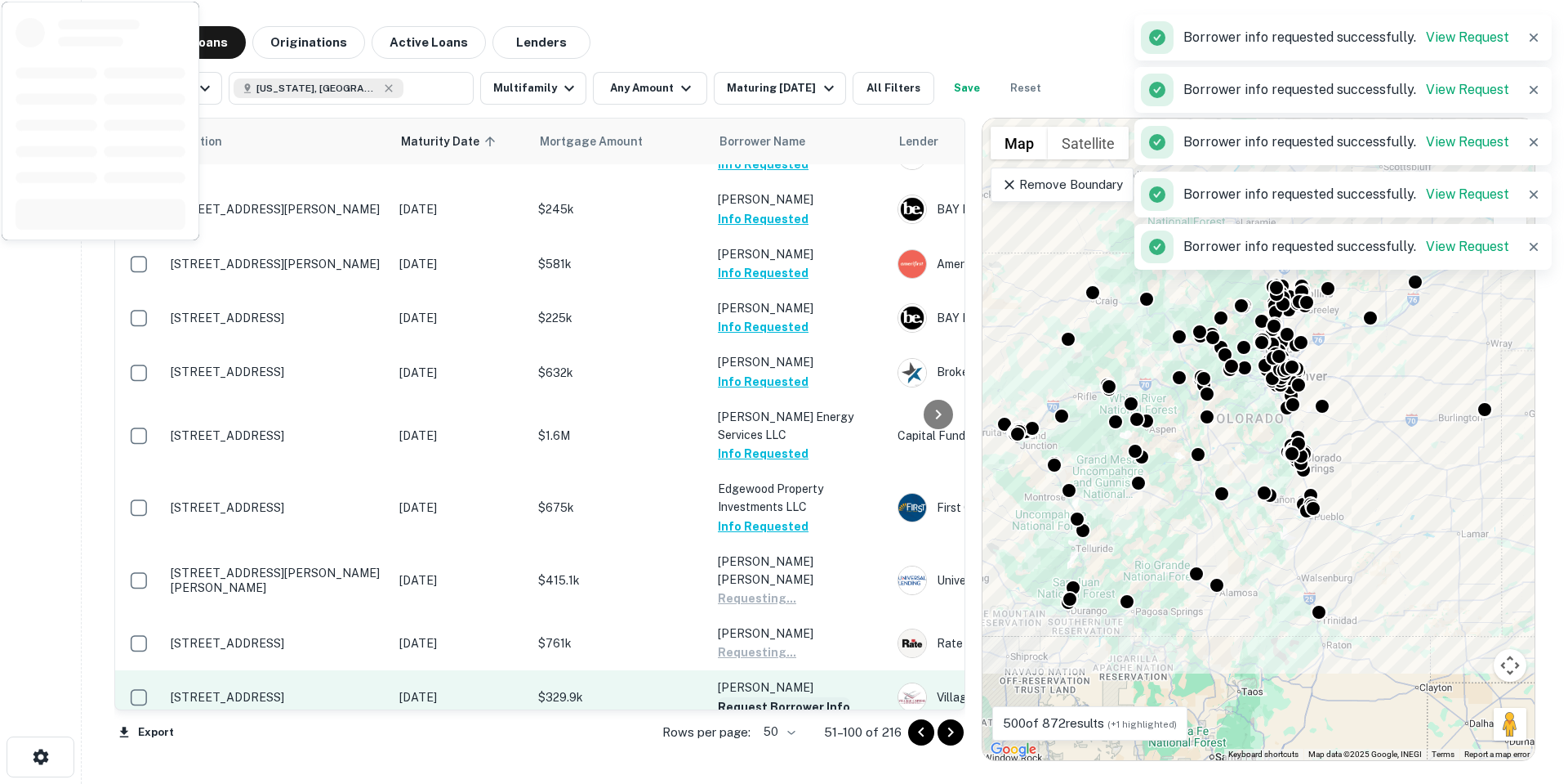
click at [754, 697] on button "Request Borrower Info" at bounding box center [784, 706] width 133 height 20
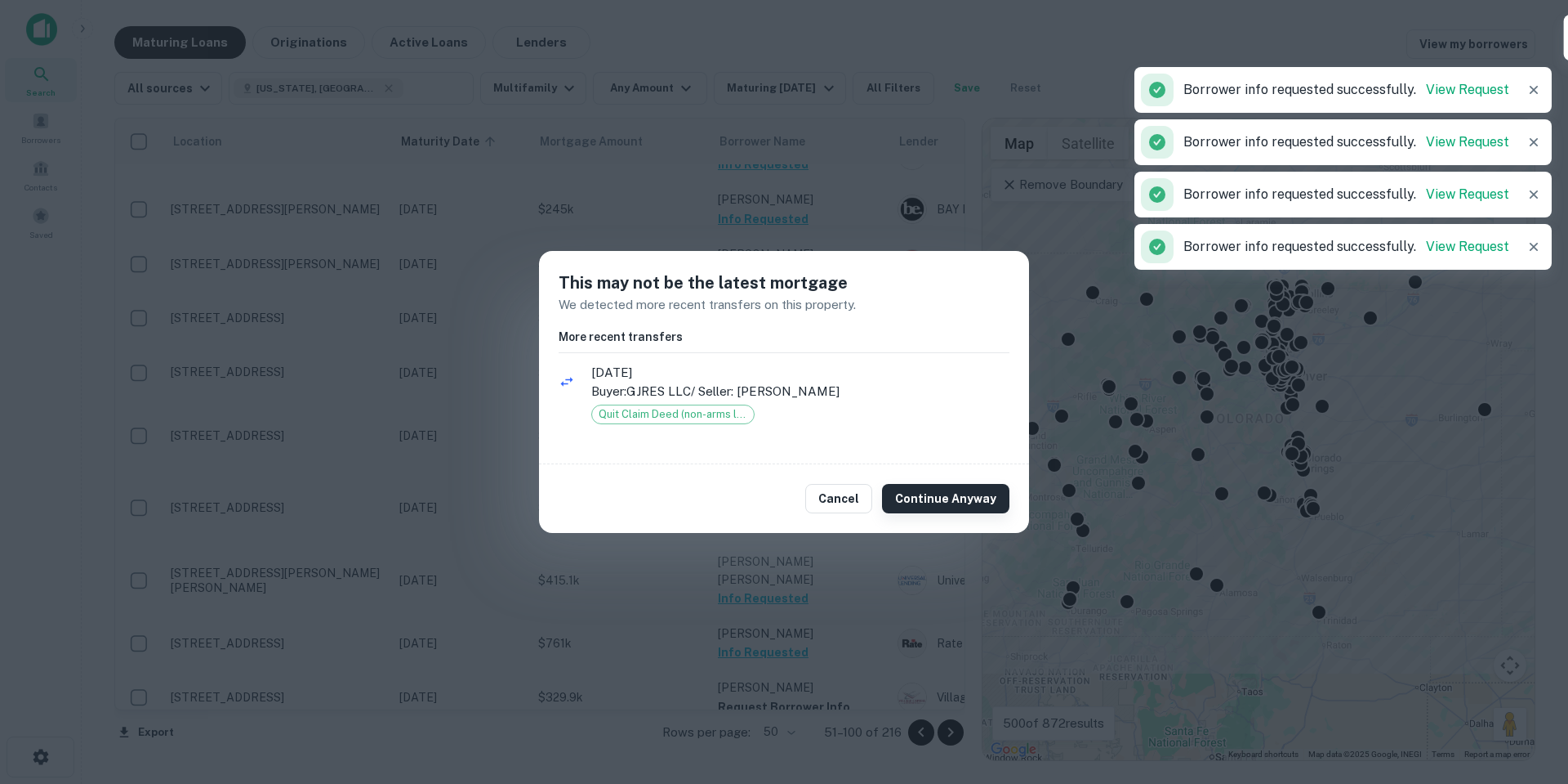
drag, startPoint x: 918, startPoint y: 514, endPoint x: 932, endPoint y: 497, distance: 22.0
click at [918, 514] on div "Cancel Continue Anyway" at bounding box center [784, 498] width 490 height 68
click at [932, 497] on button "Continue Anyway" at bounding box center [945, 498] width 127 height 29
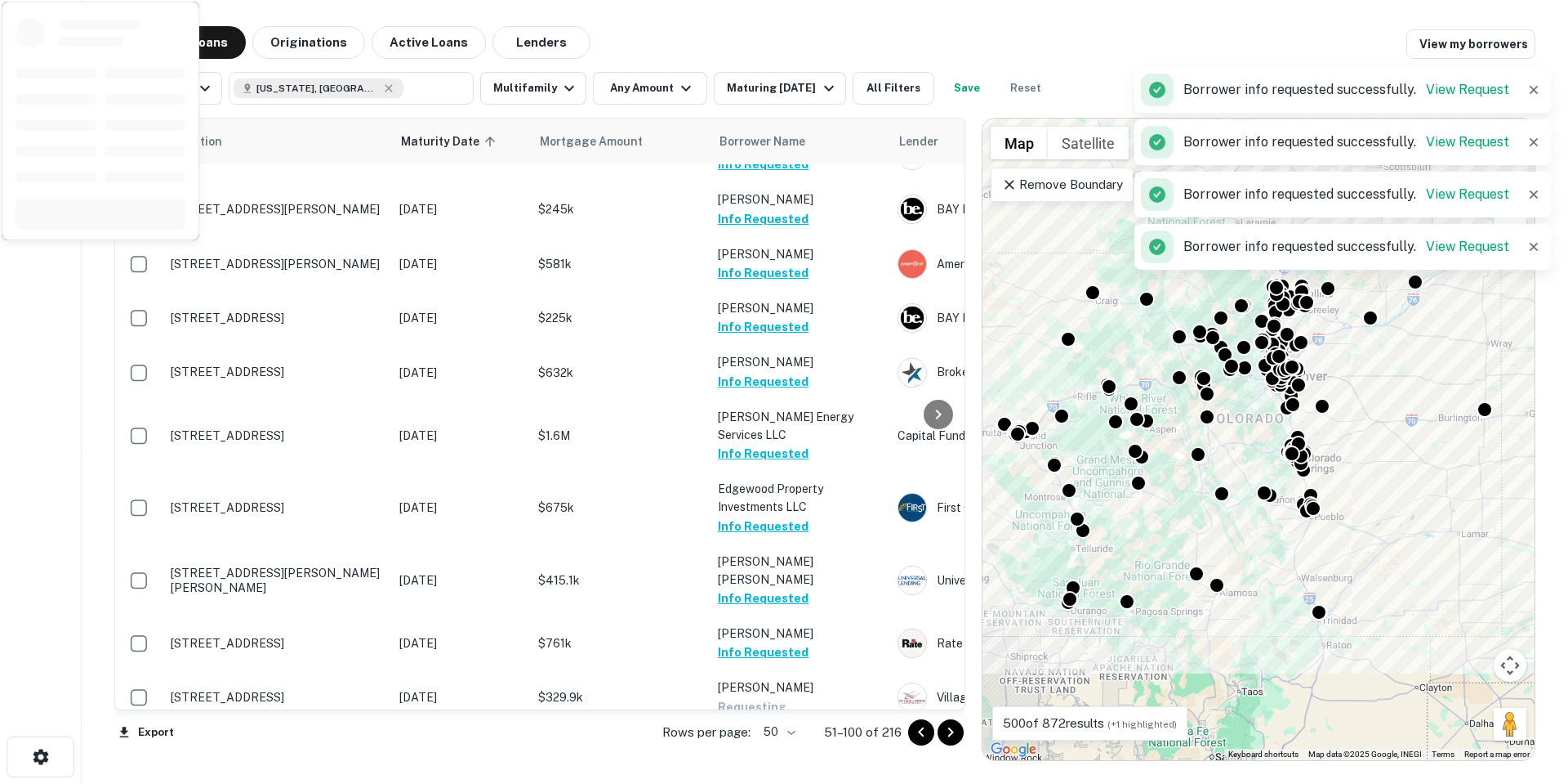
scroll to position [2331, 0]
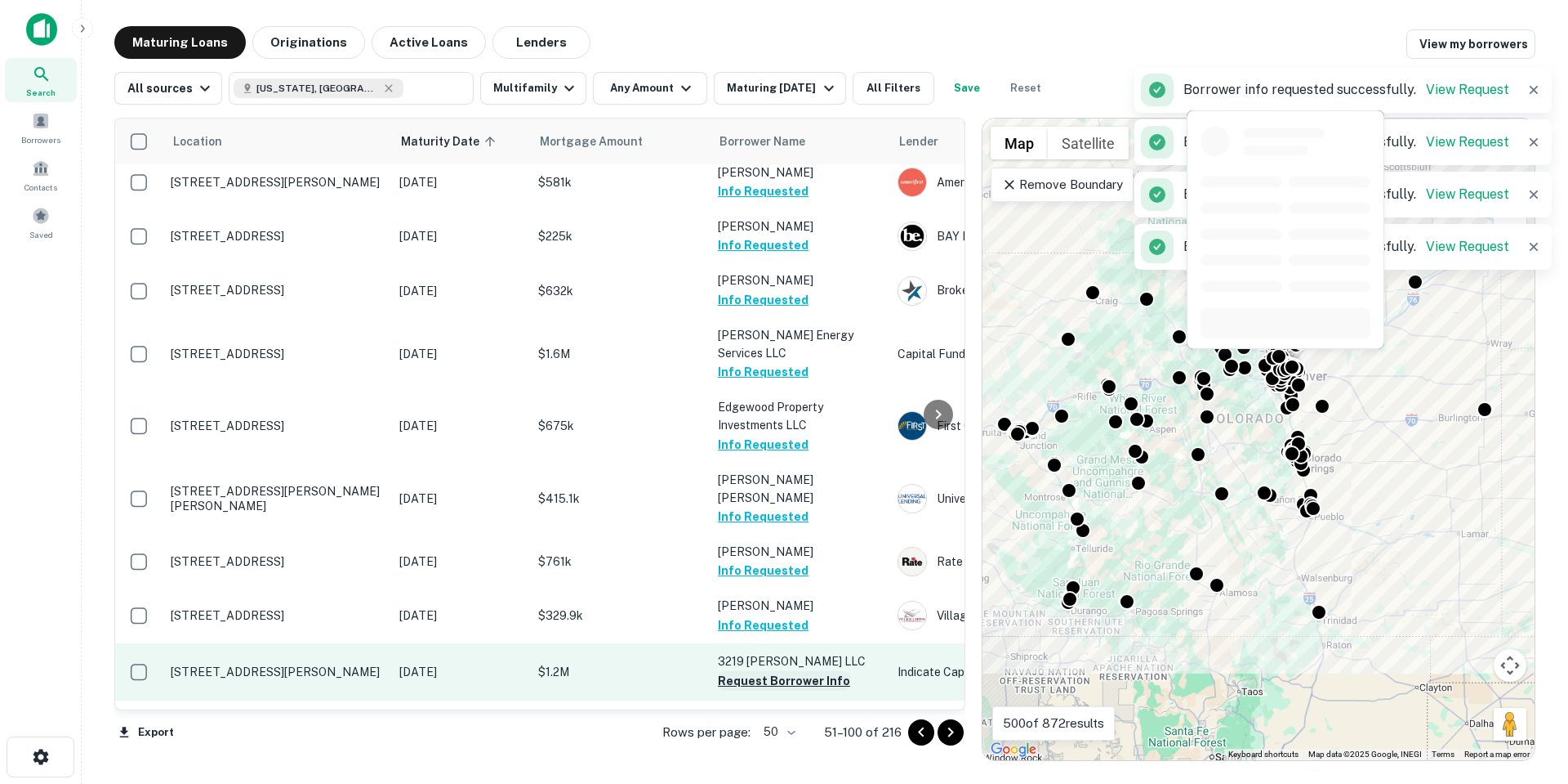
click at [796, 671] on button "Request Borrower Info" at bounding box center [784, 680] width 133 height 20
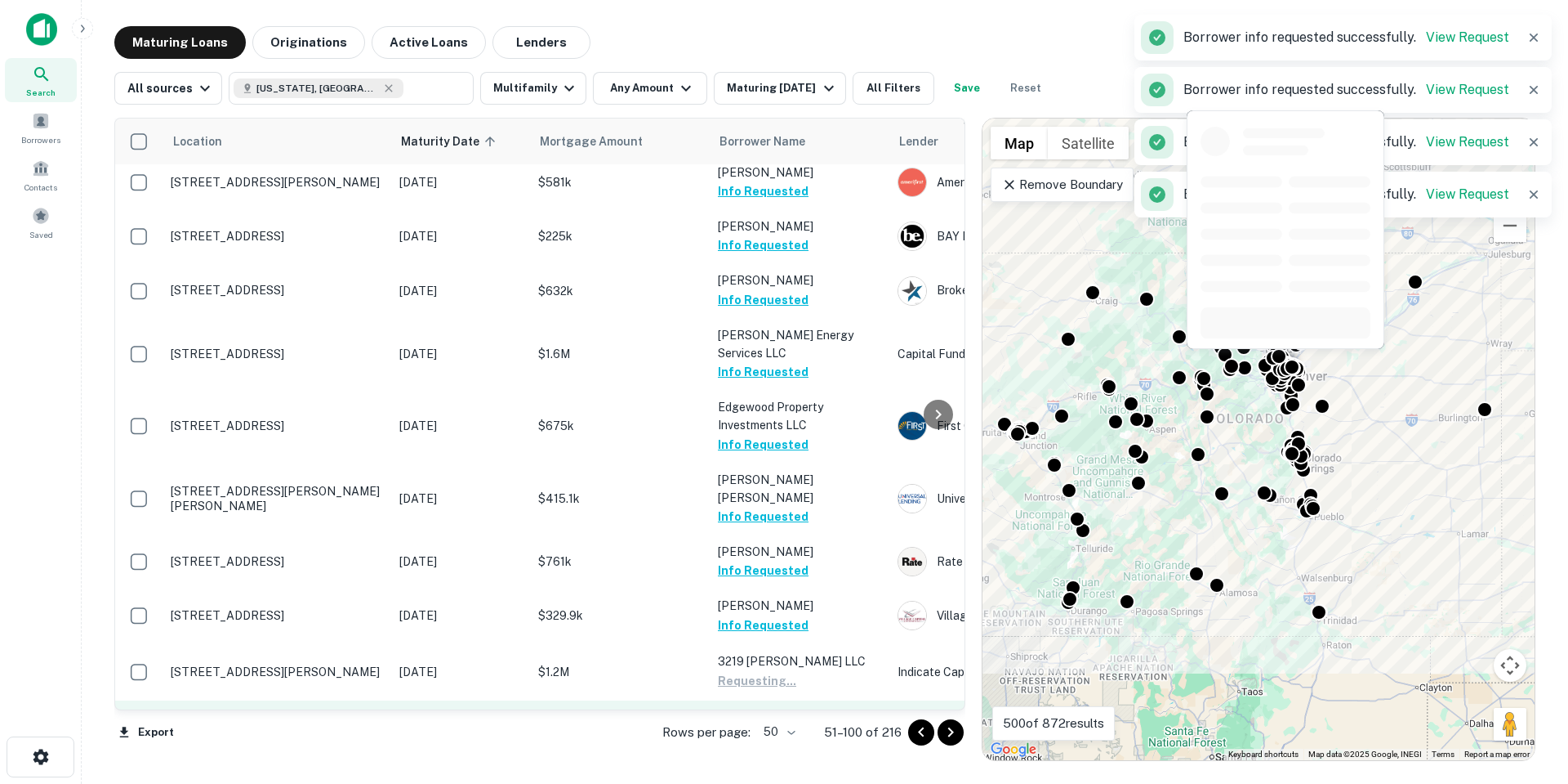
click at [797, 727] on button "Request Borrower Info" at bounding box center [784, 736] width 133 height 20
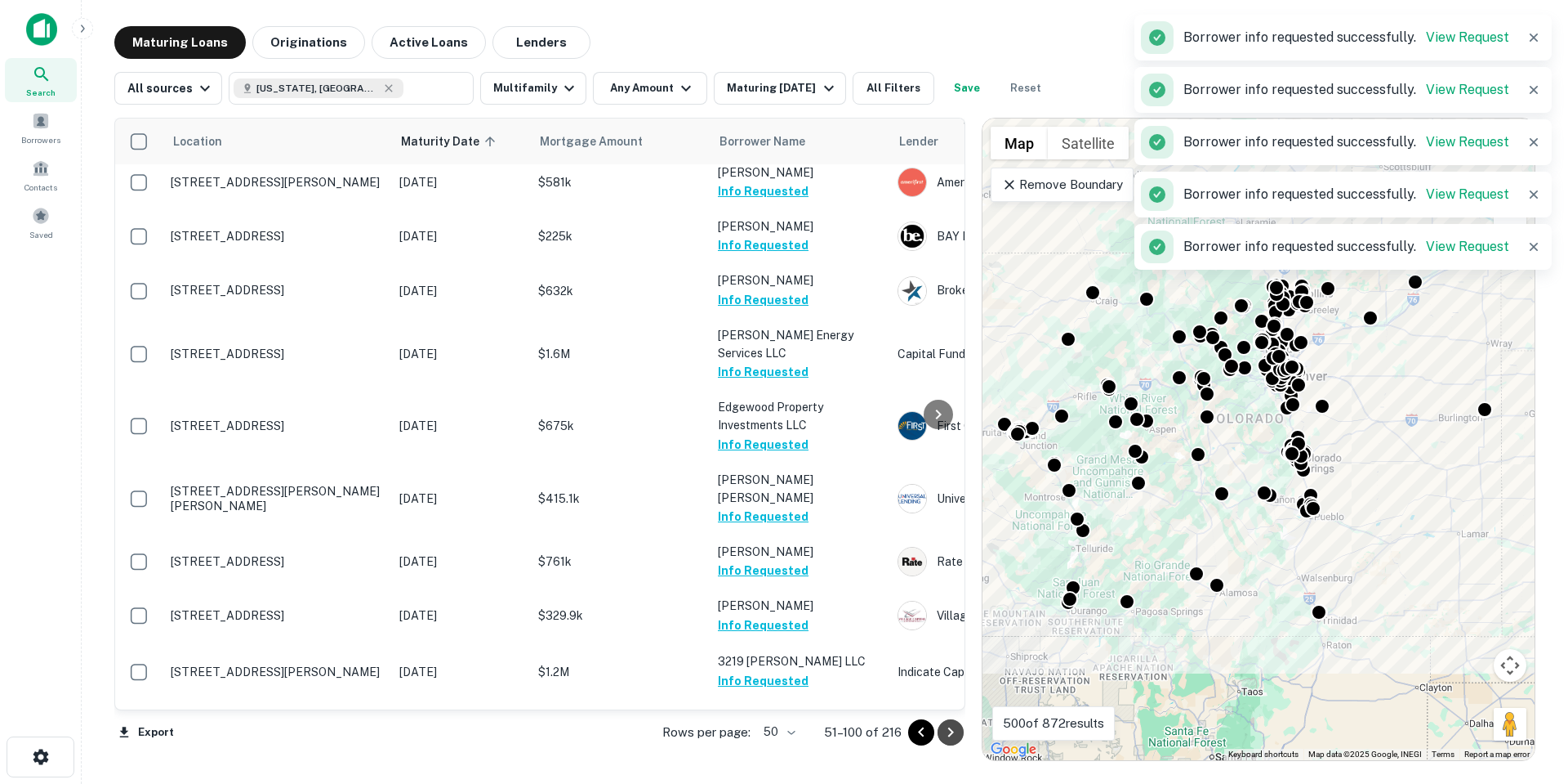
click at [962, 730] on button "Go to next page" at bounding box center [950, 732] width 27 height 27
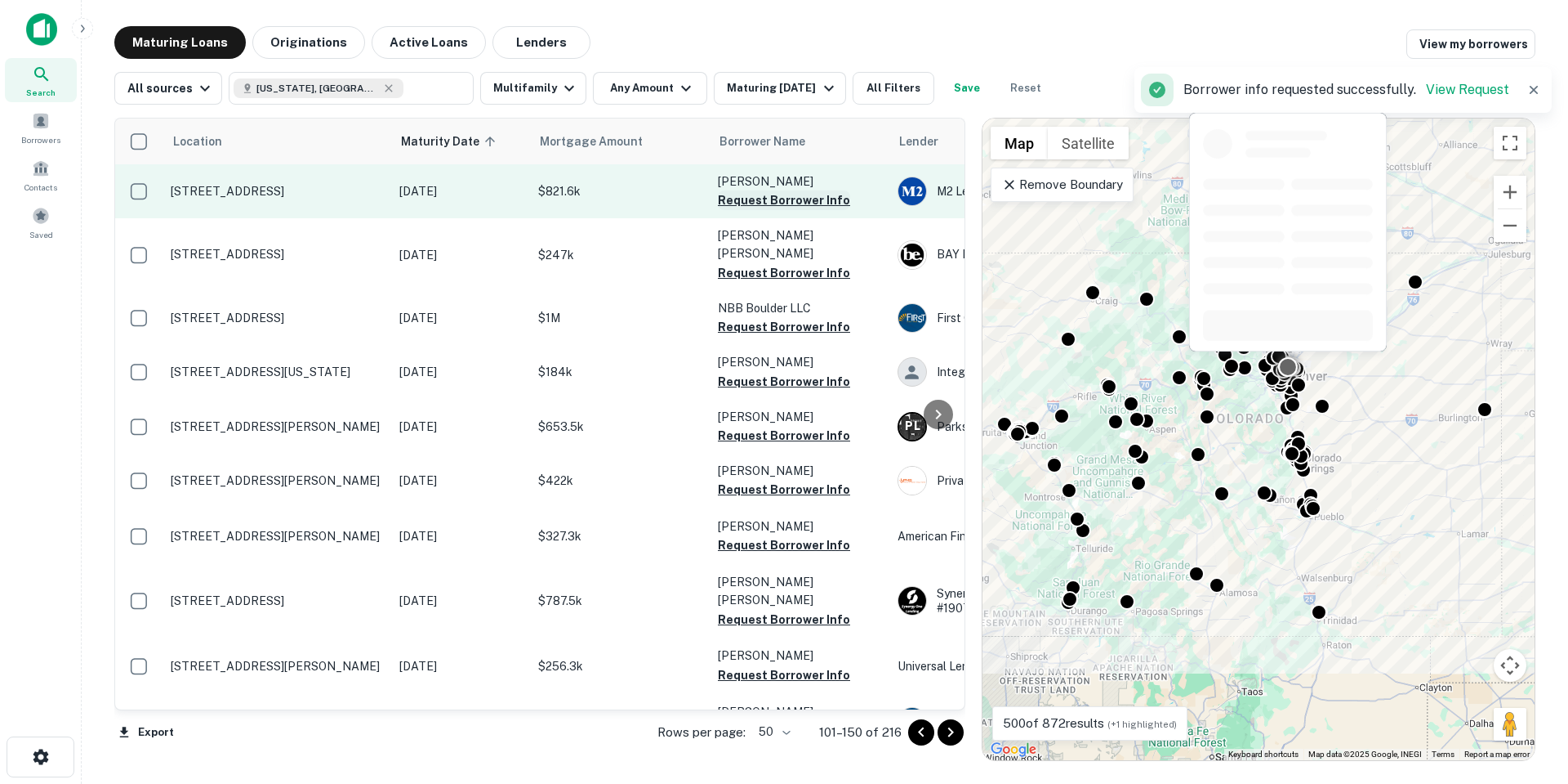
click at [794, 200] on button "Request Borrower Info" at bounding box center [784, 199] width 133 height 20
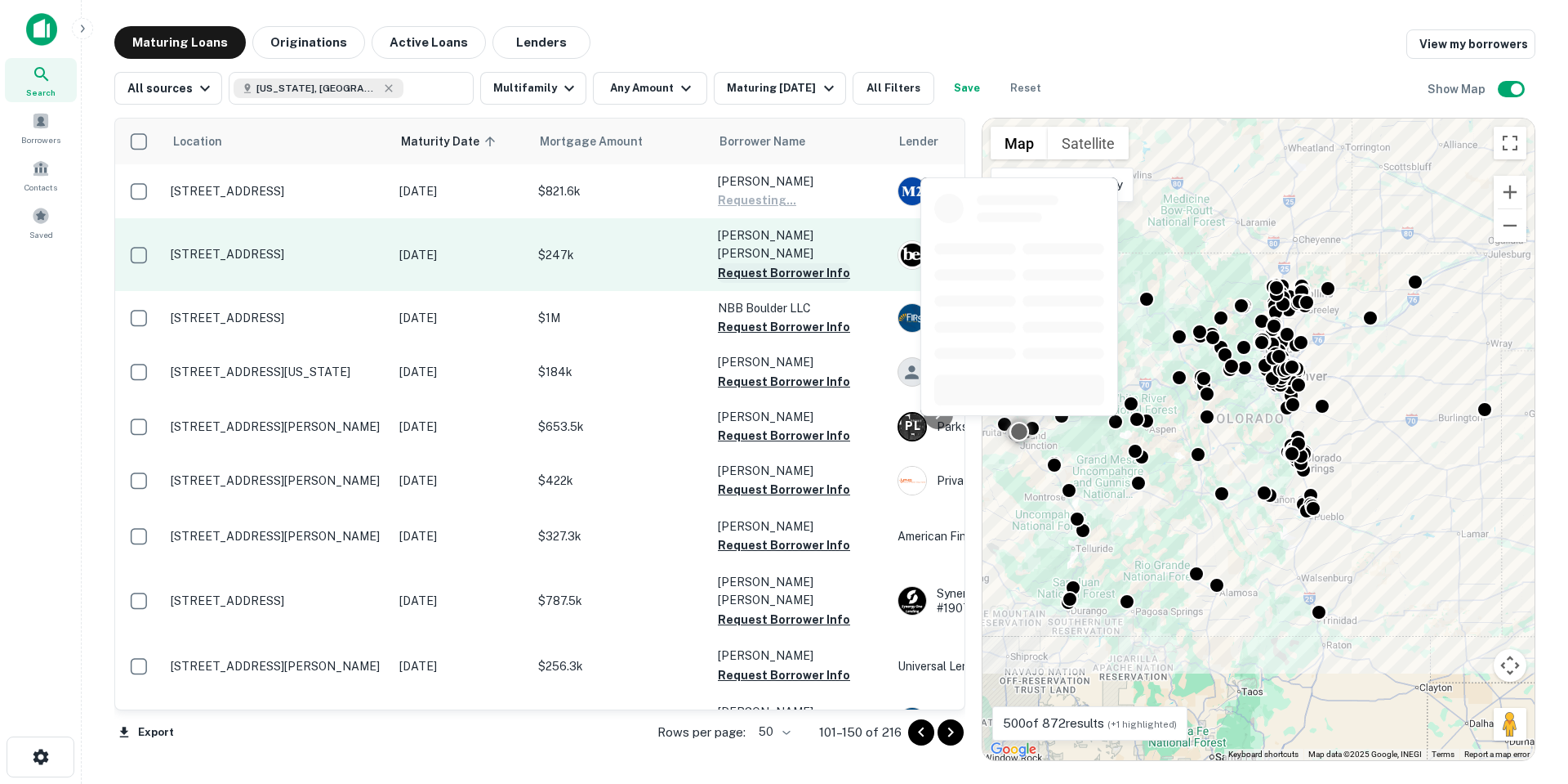
click at [799, 263] on button "Request Borrower Info" at bounding box center [784, 272] width 133 height 20
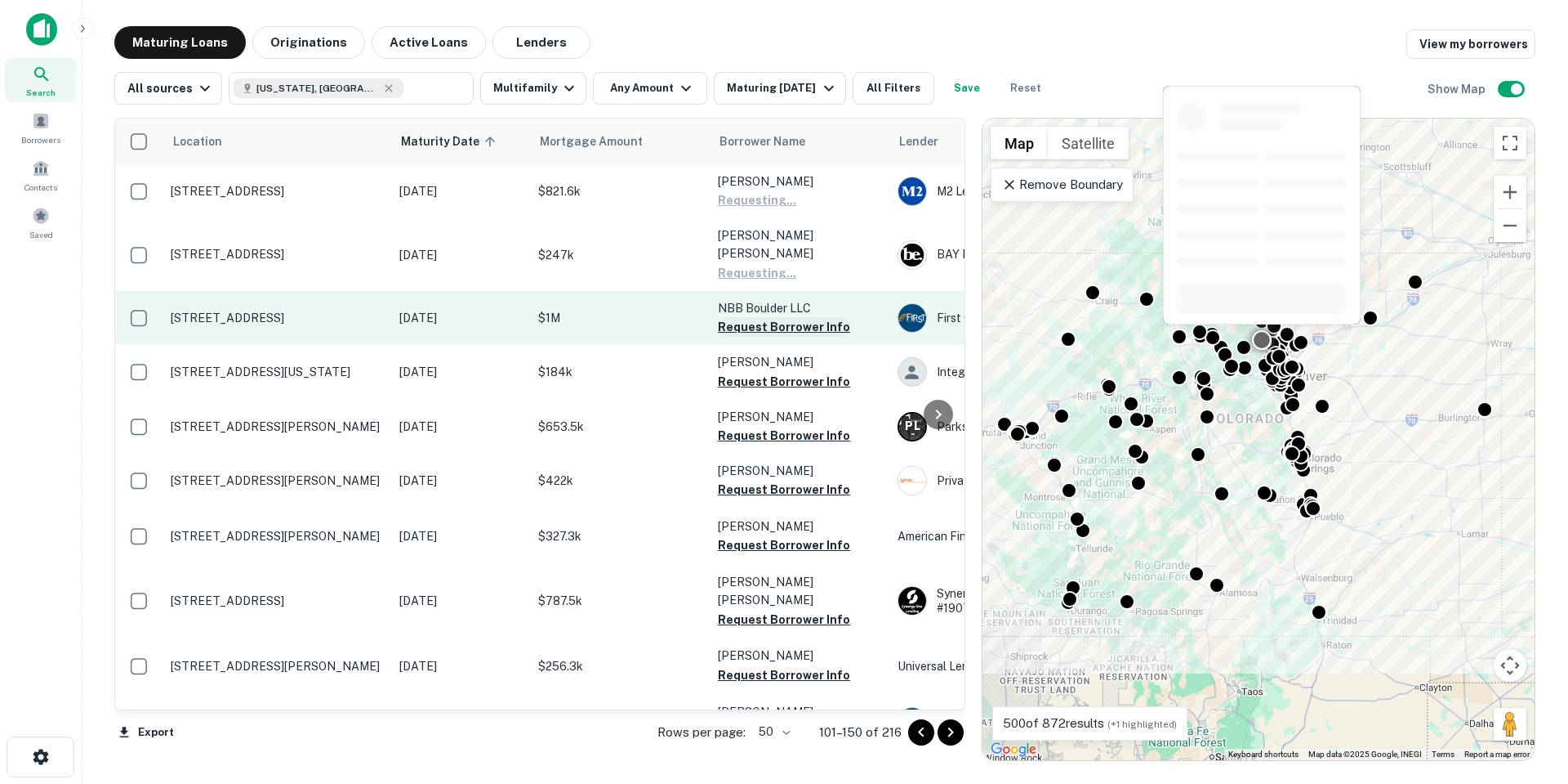
click at [806, 317] on button "Request Borrower Info" at bounding box center [784, 326] width 133 height 20
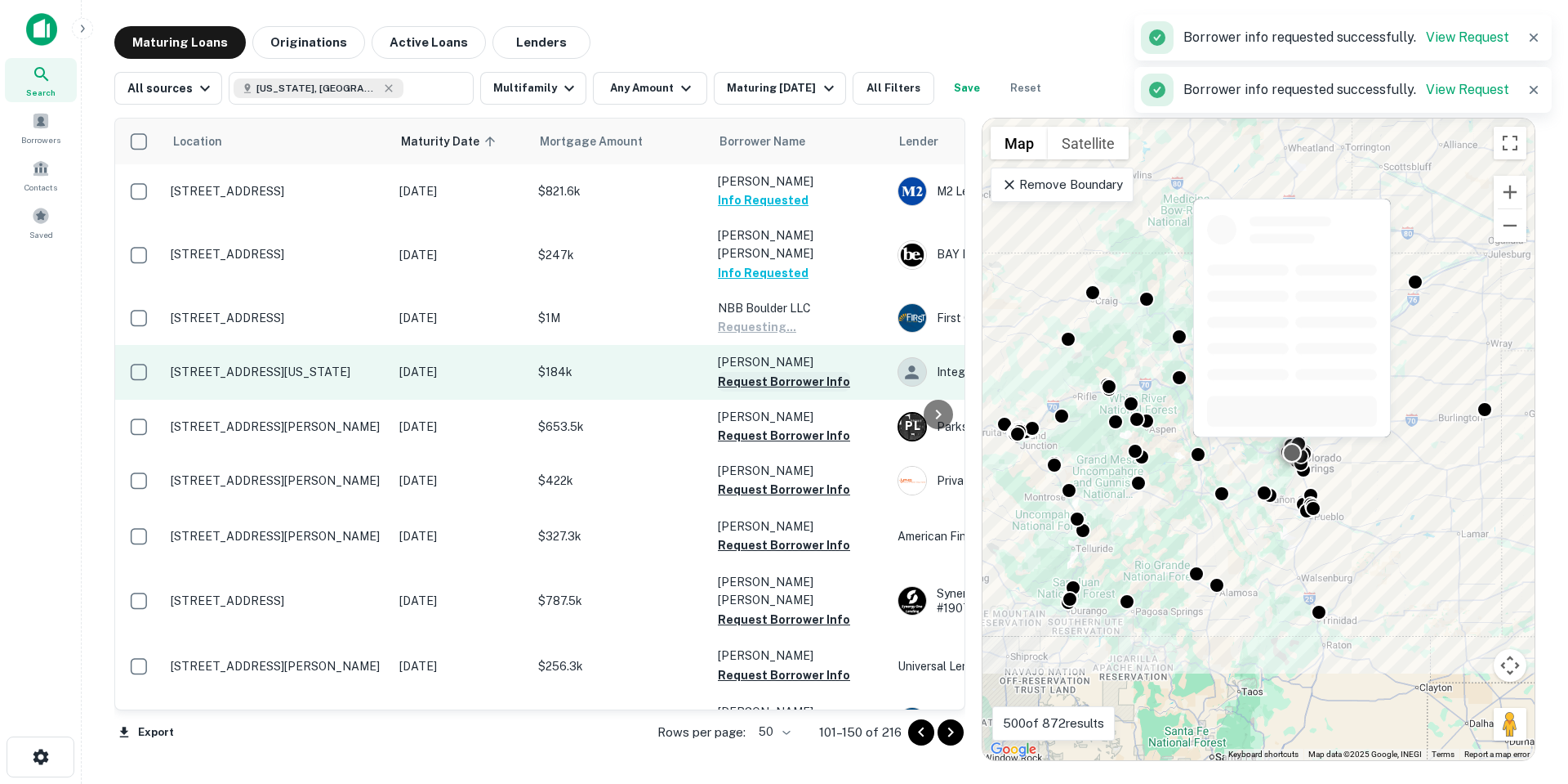
click at [806, 371] on button "Request Borrower Info" at bounding box center [784, 381] width 133 height 20
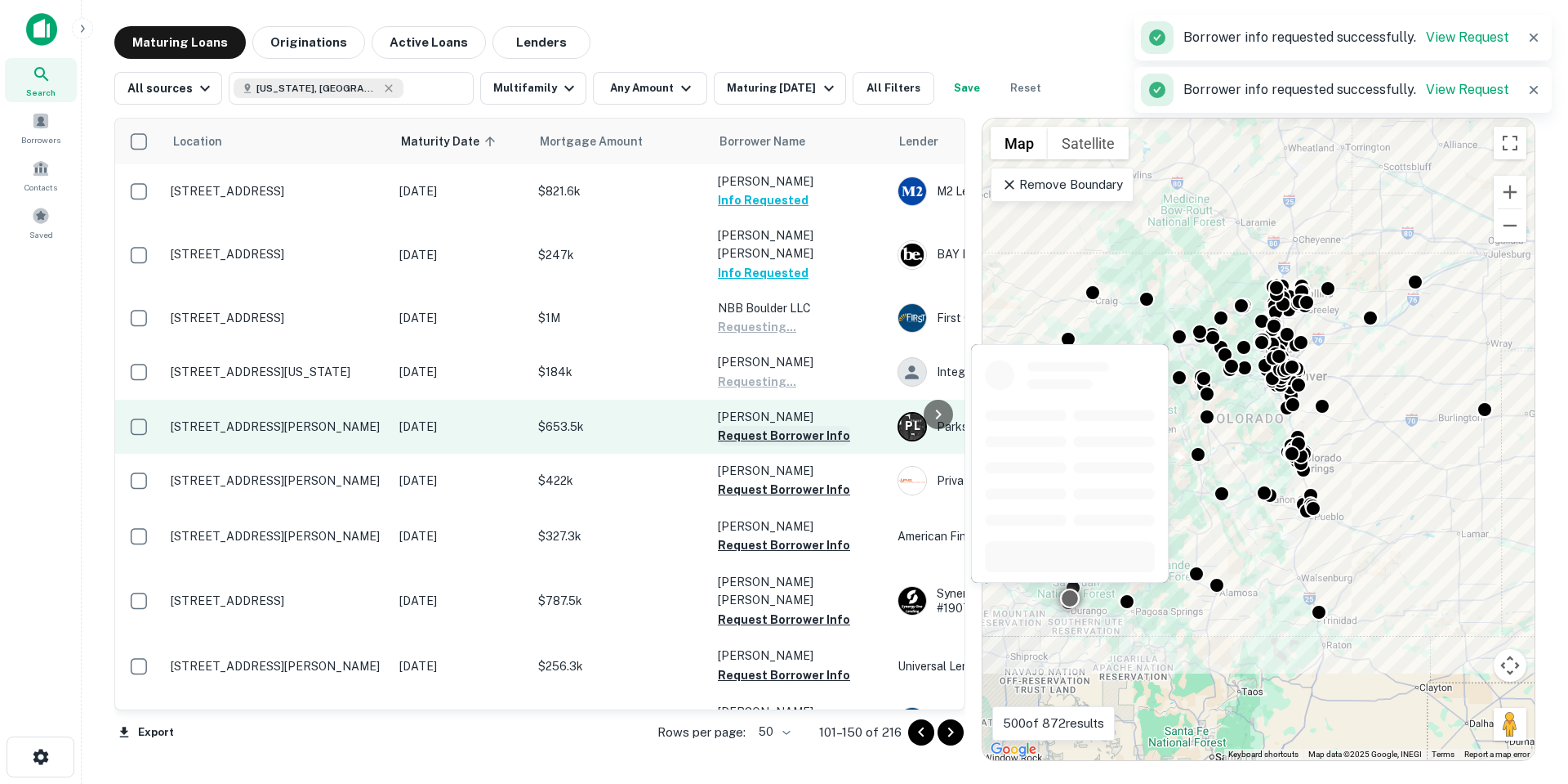
click at [781, 425] on button "Request Borrower Info" at bounding box center [784, 435] width 133 height 20
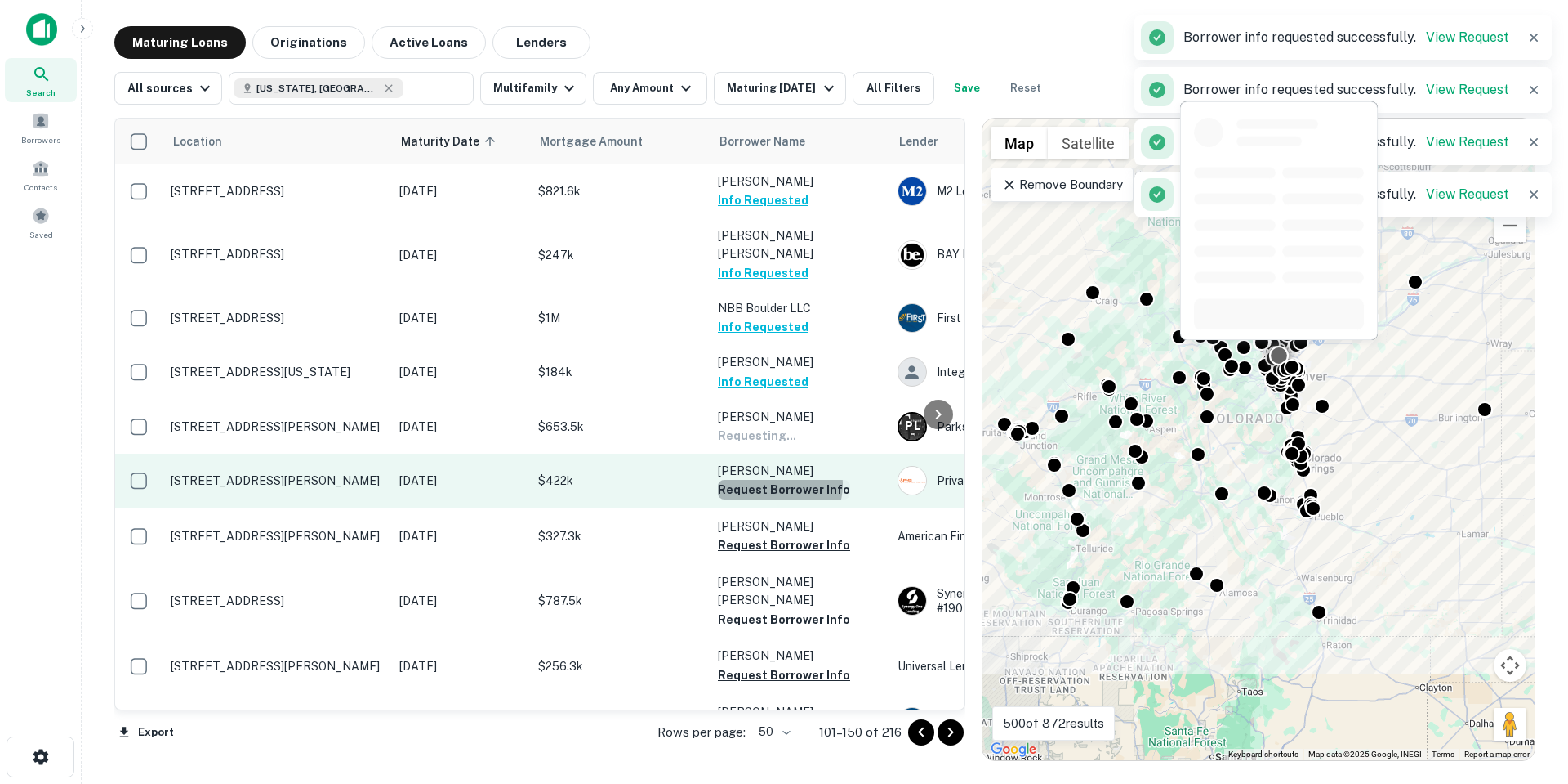
click at [776, 479] on button "Request Borrower Info" at bounding box center [784, 489] width 133 height 20
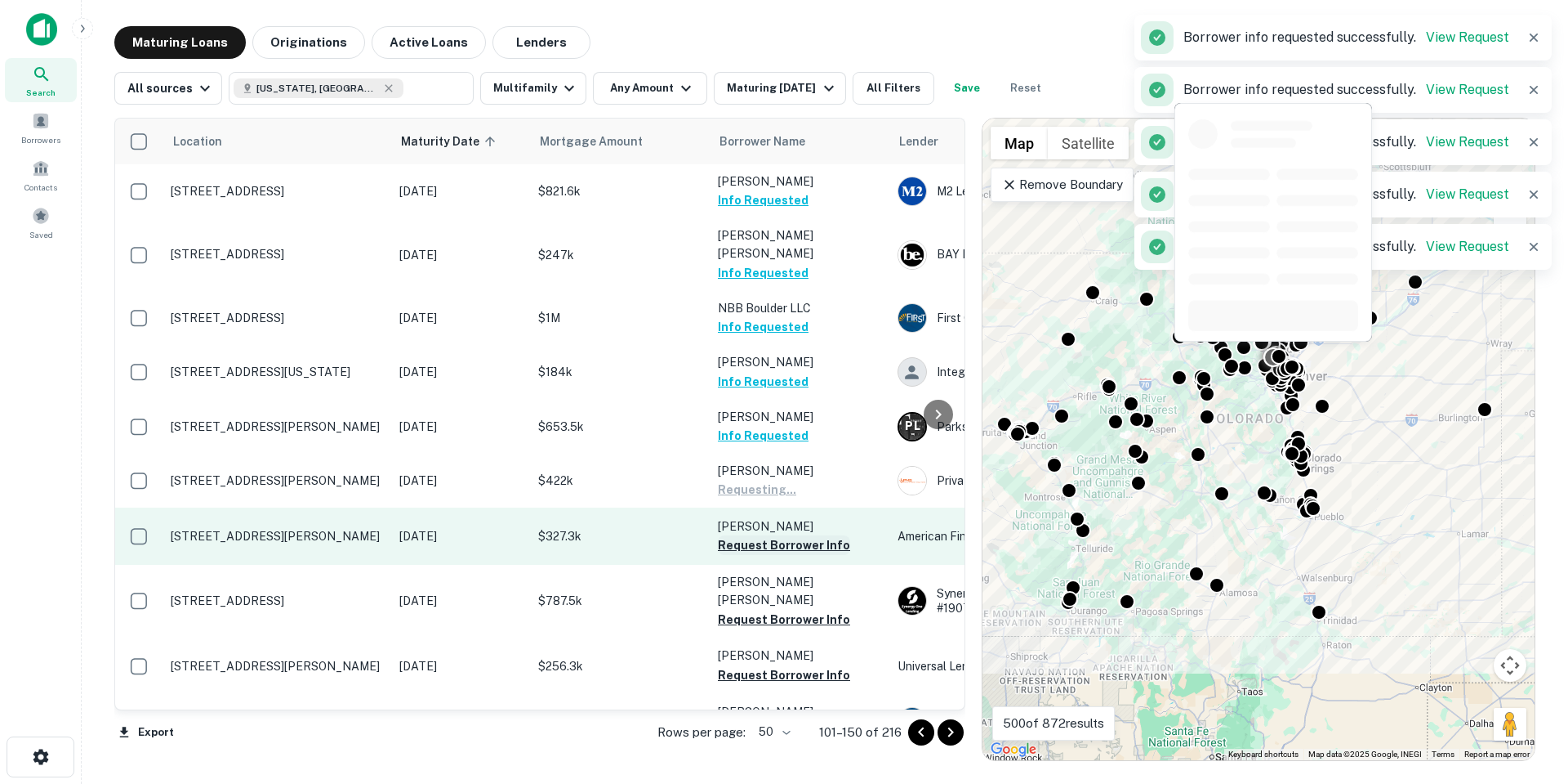
click at [777, 535] on button "Request Borrower Info" at bounding box center [784, 544] width 133 height 20
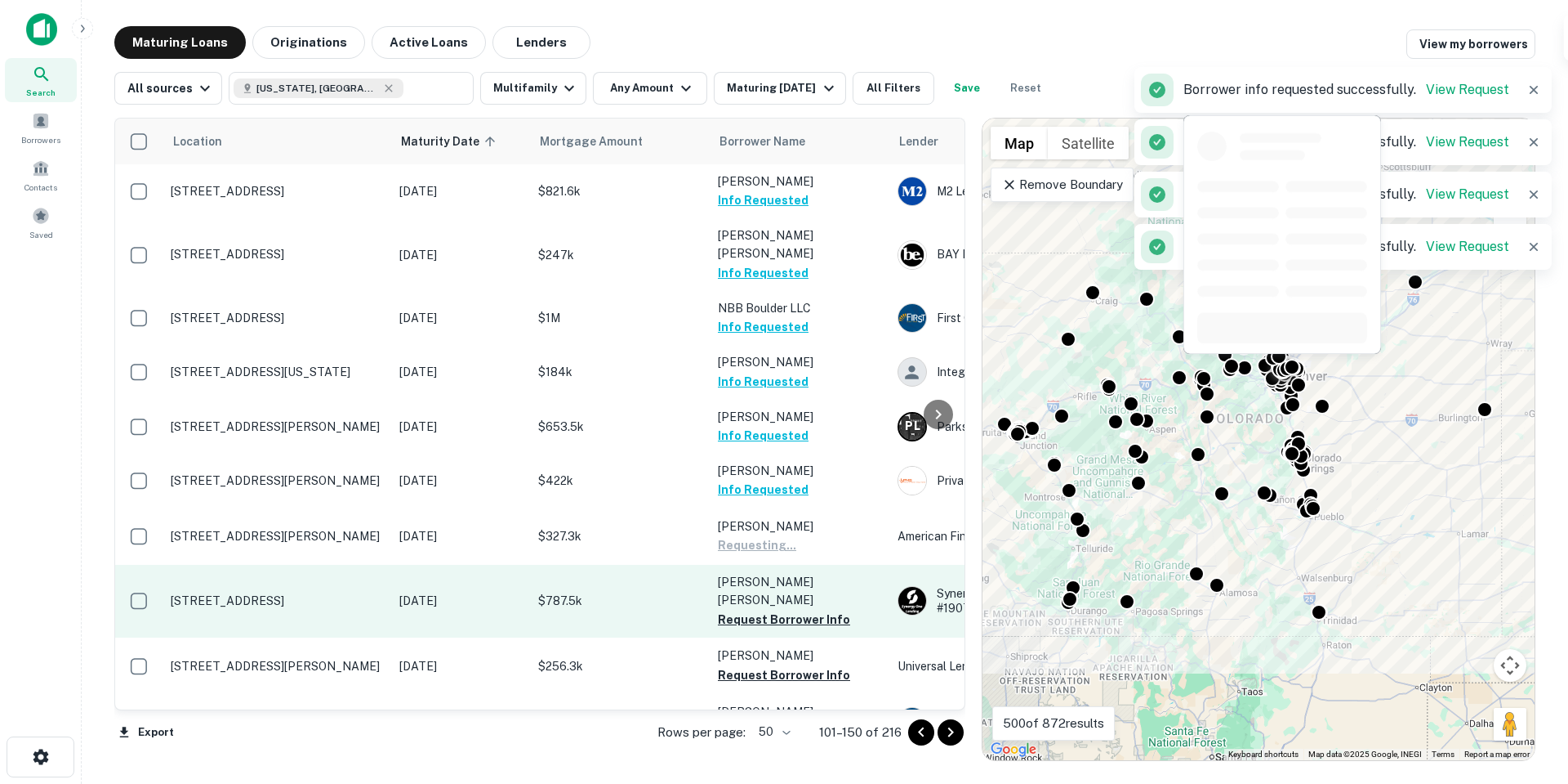
click at [790, 573] on p "[PERSON_NAME] [PERSON_NAME]" at bounding box center [799, 591] width 163 height 36
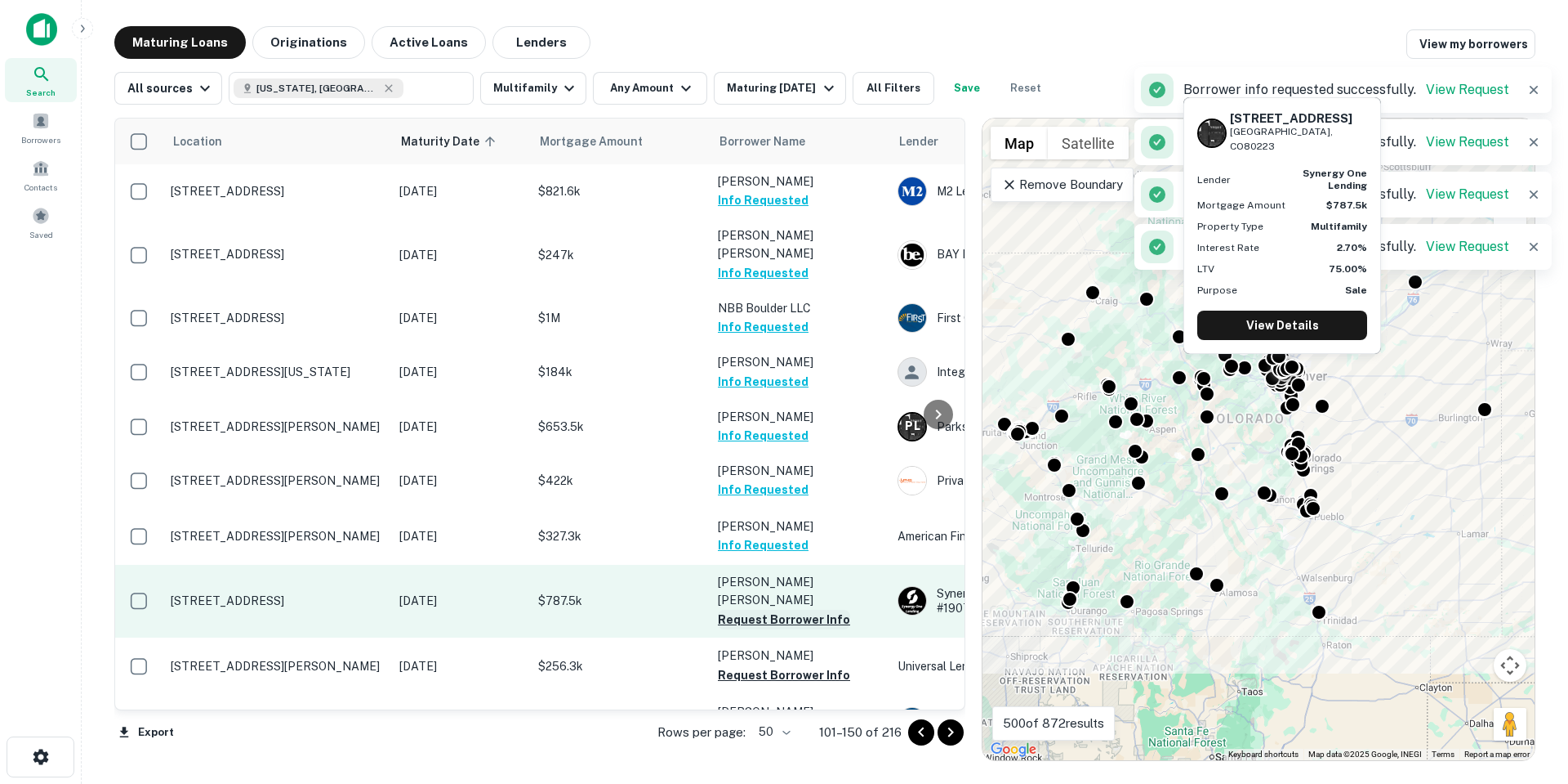
click at [808, 609] on button "Request Borrower Info" at bounding box center [784, 619] width 133 height 20
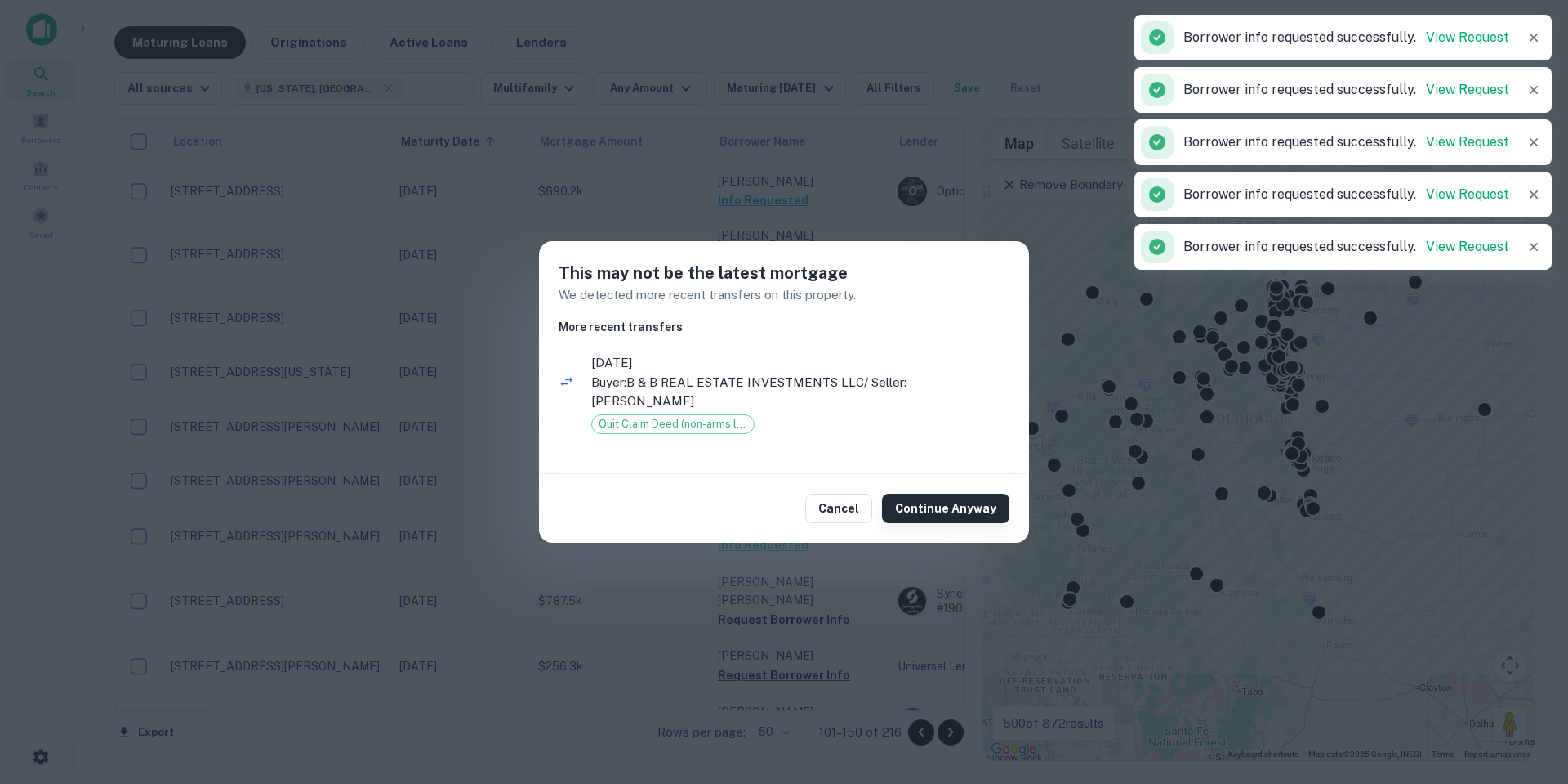
click at [978, 512] on button "Continue Anyway" at bounding box center [945, 508] width 127 height 29
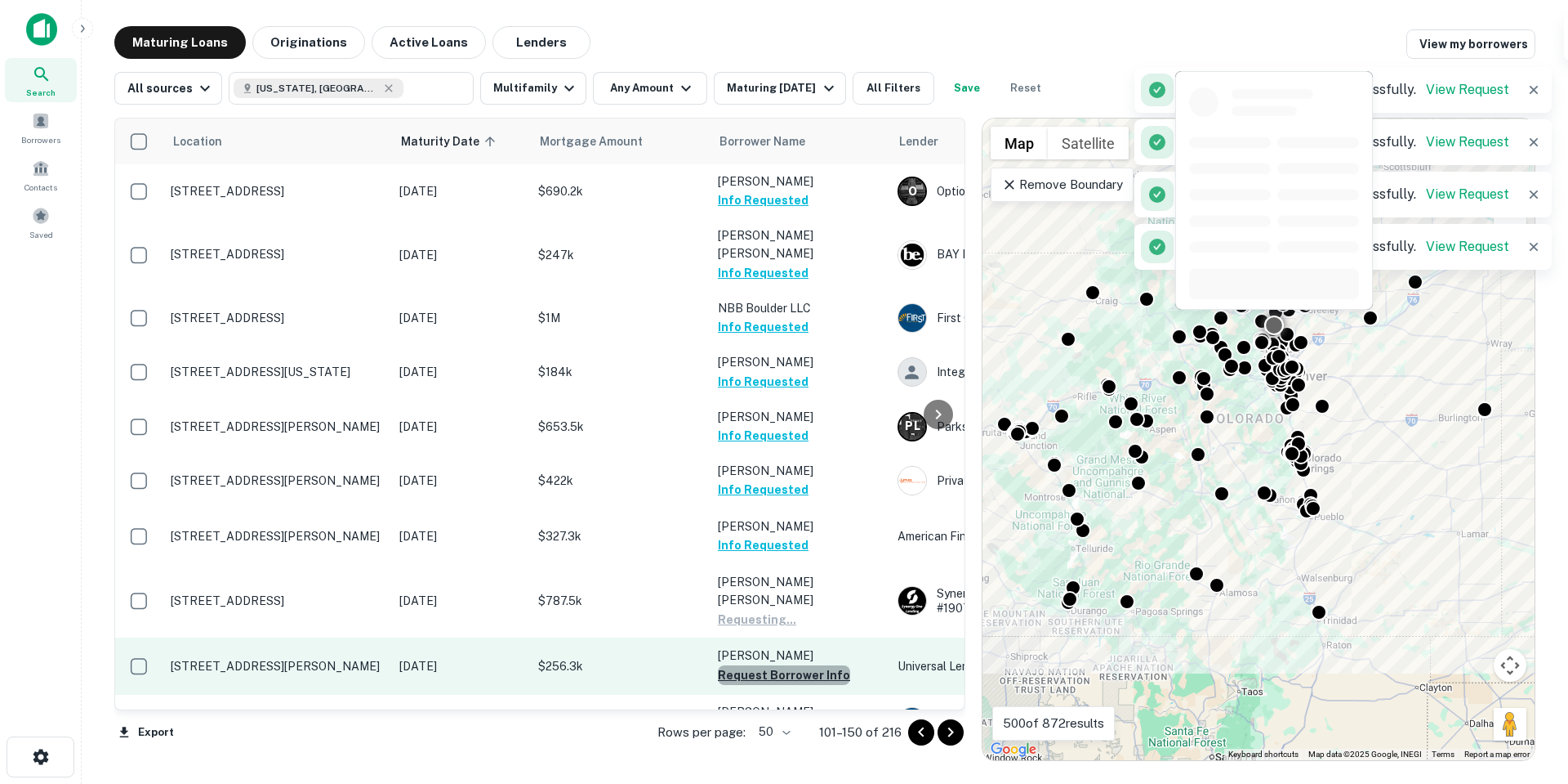
click at [801, 665] on button "Request Borrower Info" at bounding box center [784, 674] width 133 height 20
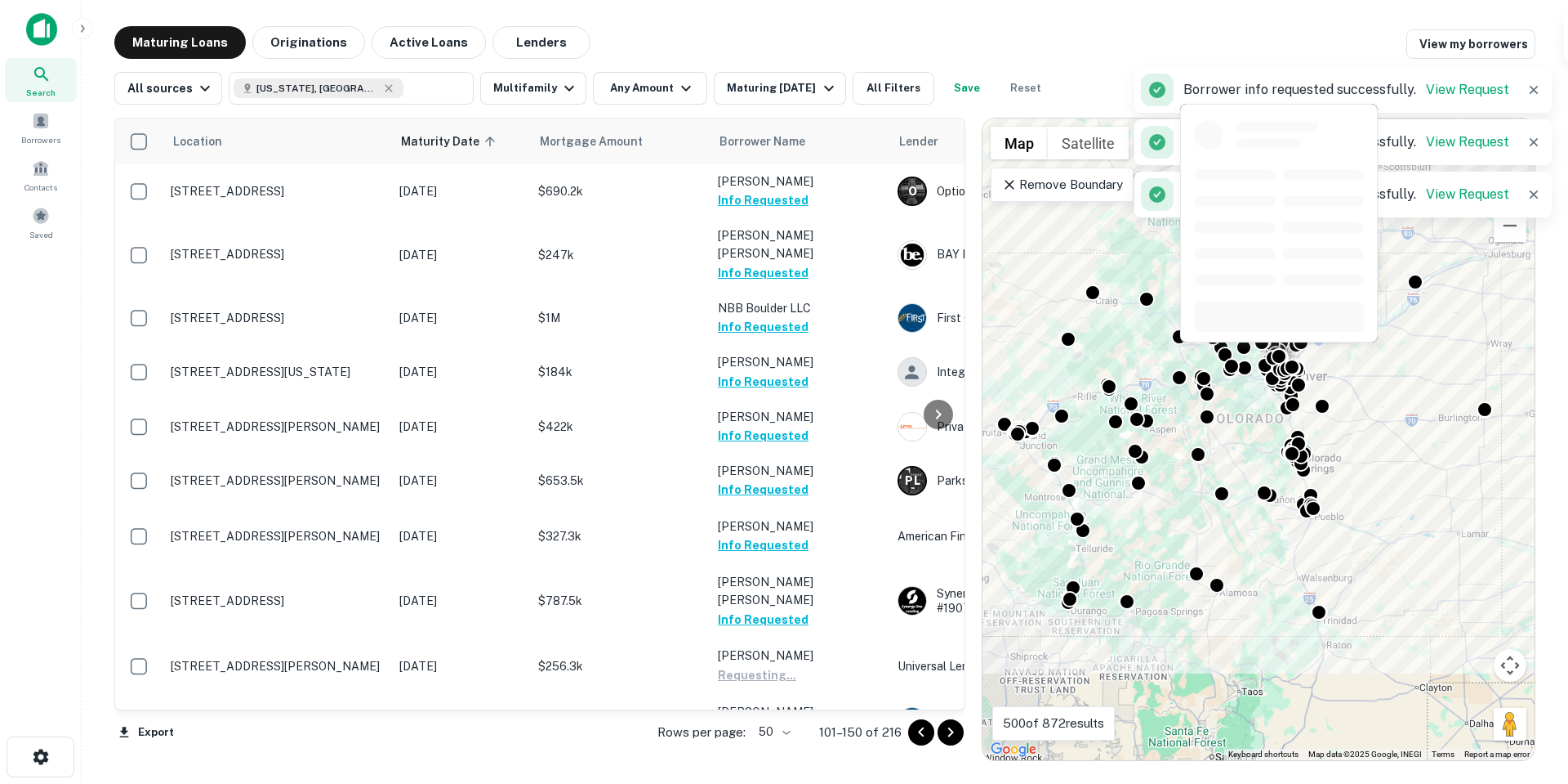
scroll to position [490, 0]
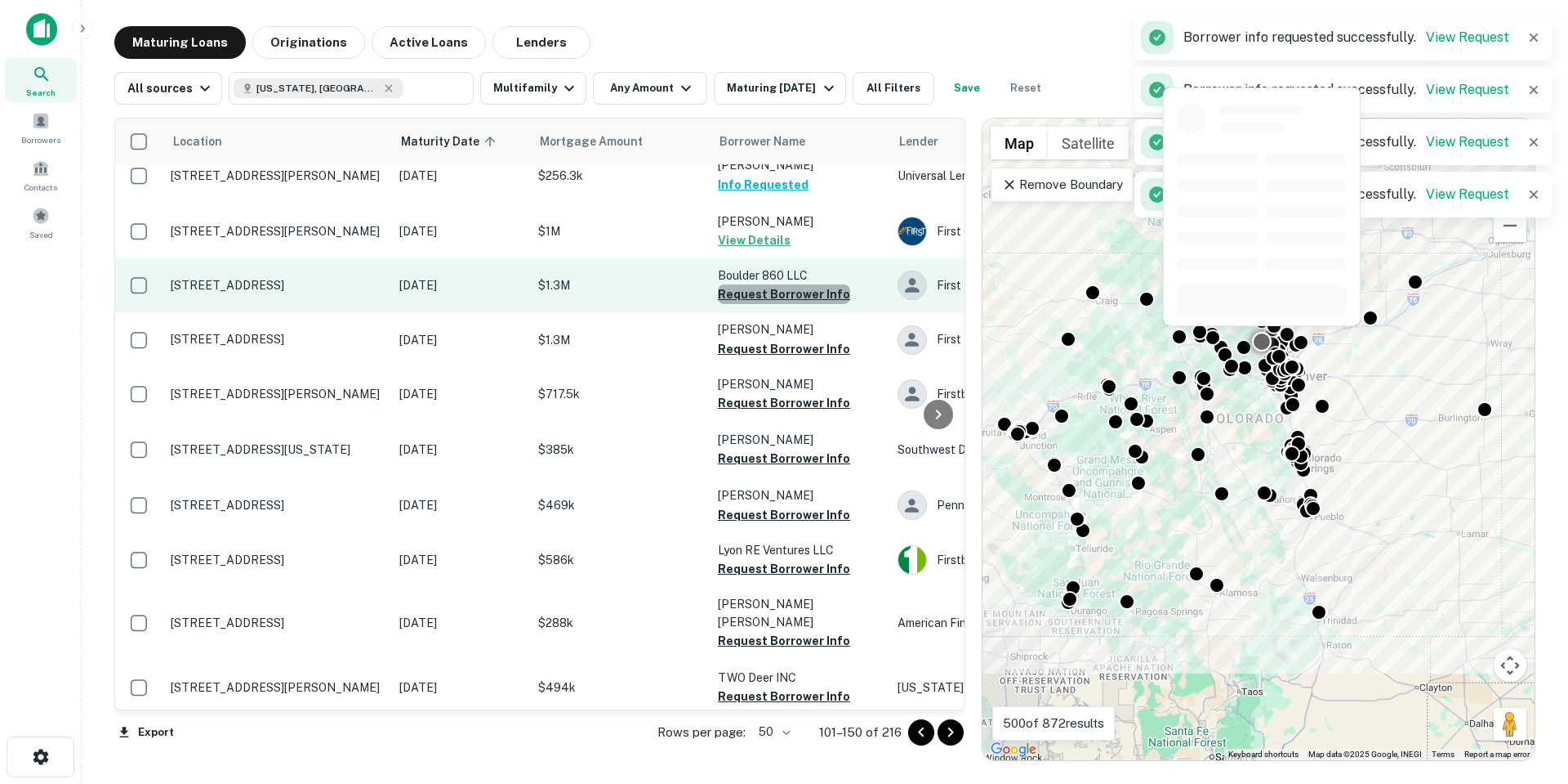
click at [826, 284] on button "Request Borrower Info" at bounding box center [784, 294] width 133 height 20
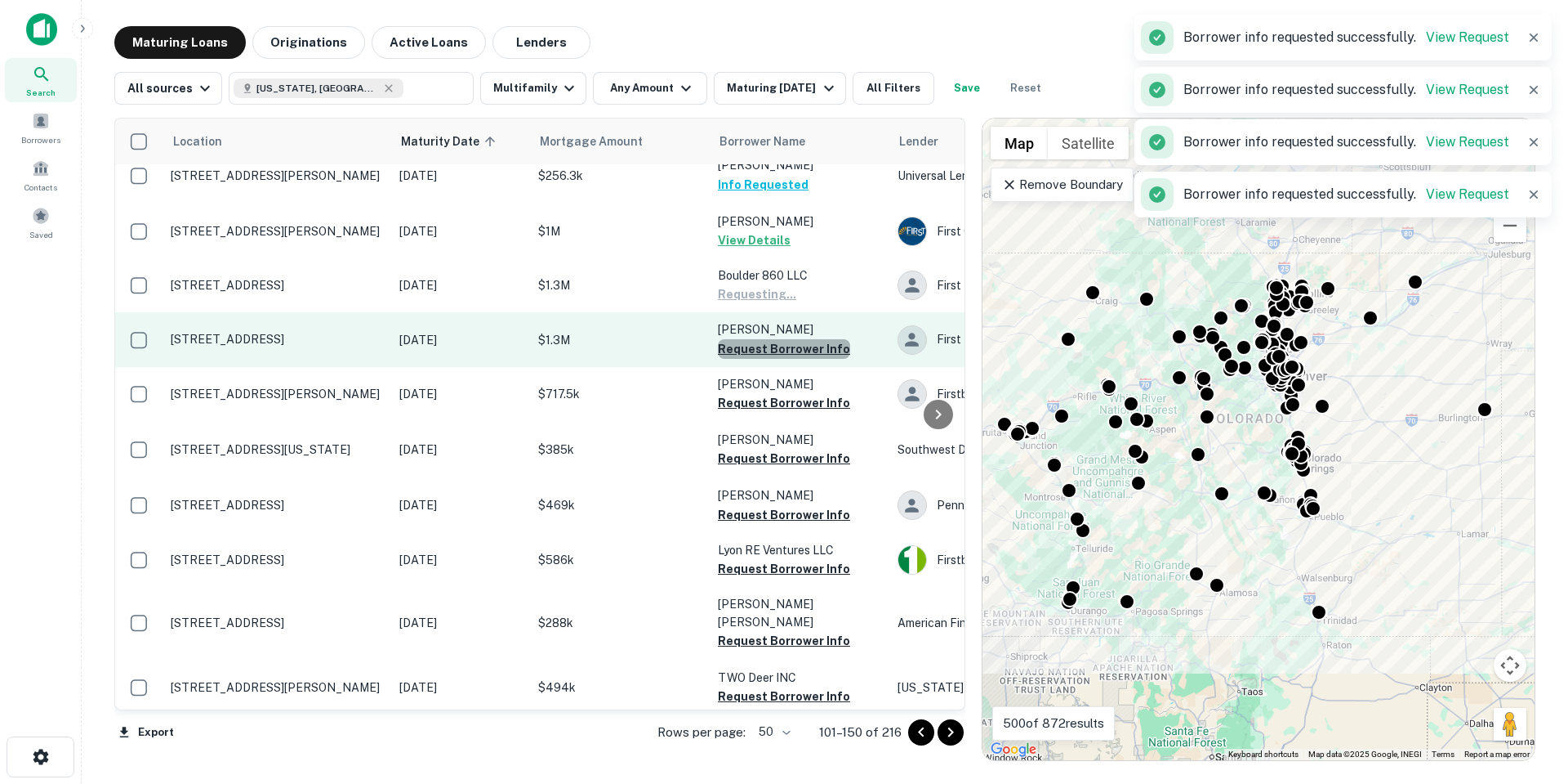
click at [802, 339] on button "Request Borrower Info" at bounding box center [784, 348] width 133 height 20
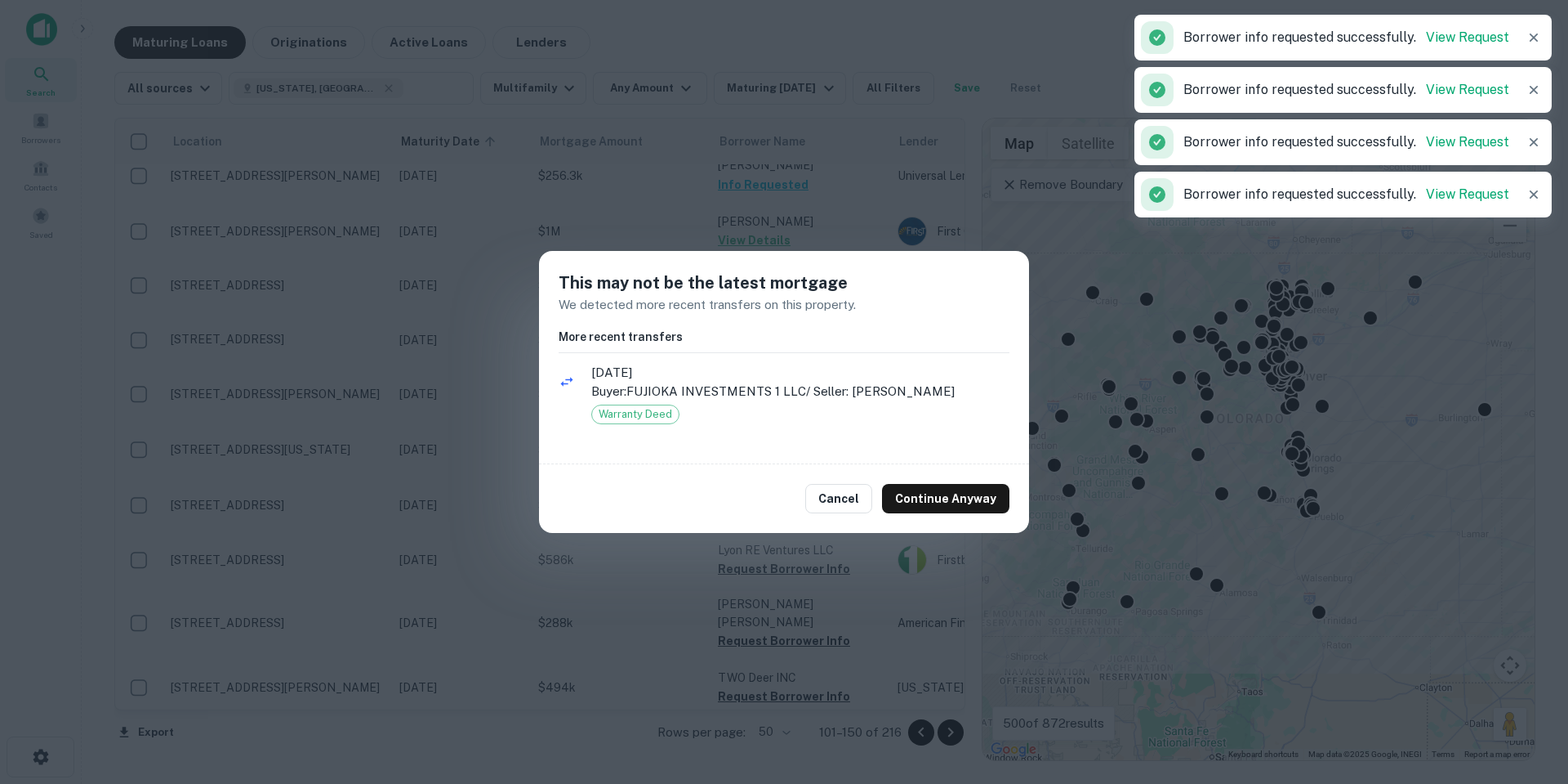
click at [952, 499] on button "Continue Anyway" at bounding box center [945, 498] width 127 height 29
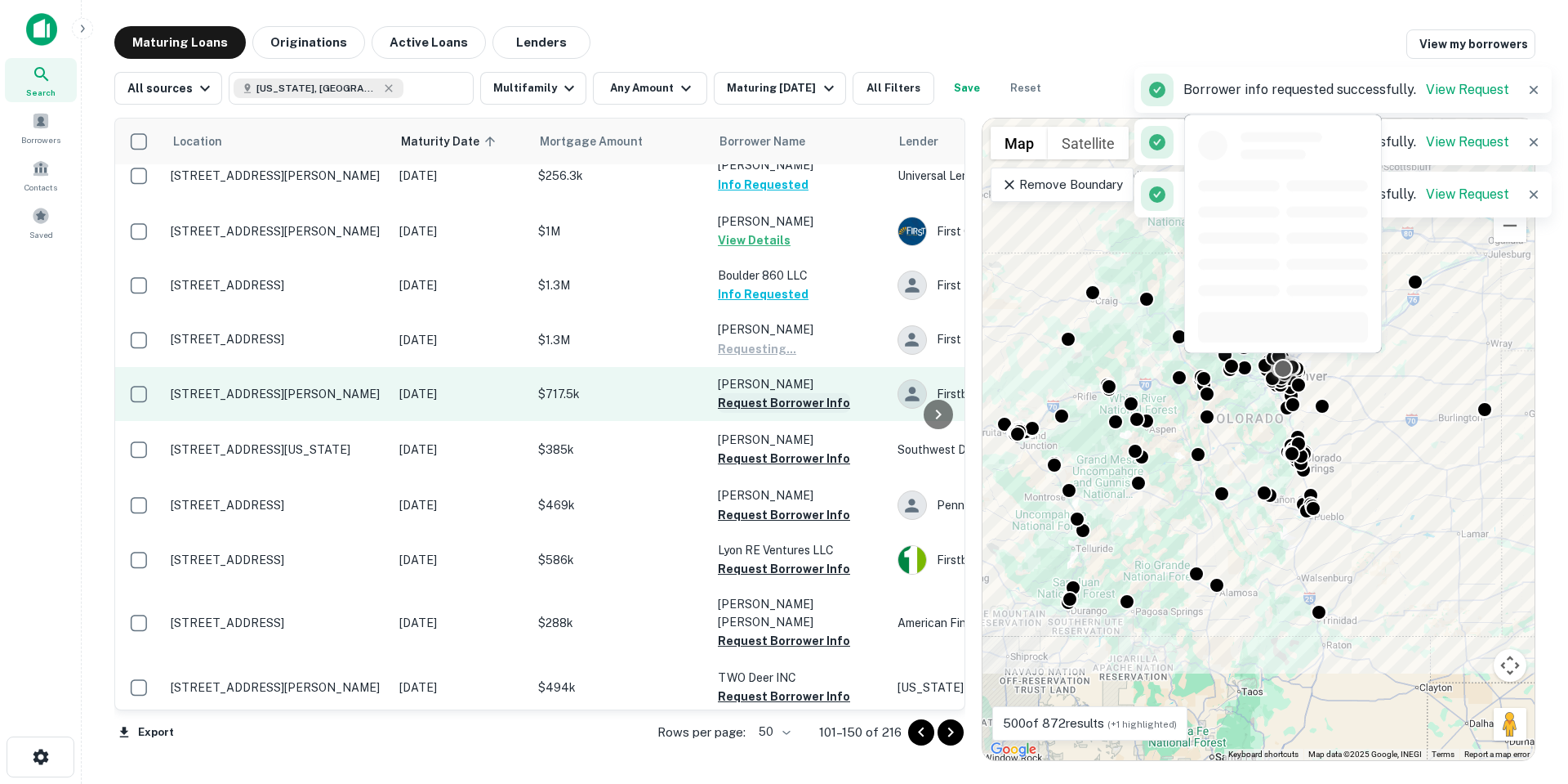
click at [798, 393] on button "Request Borrower Info" at bounding box center [784, 402] width 133 height 20
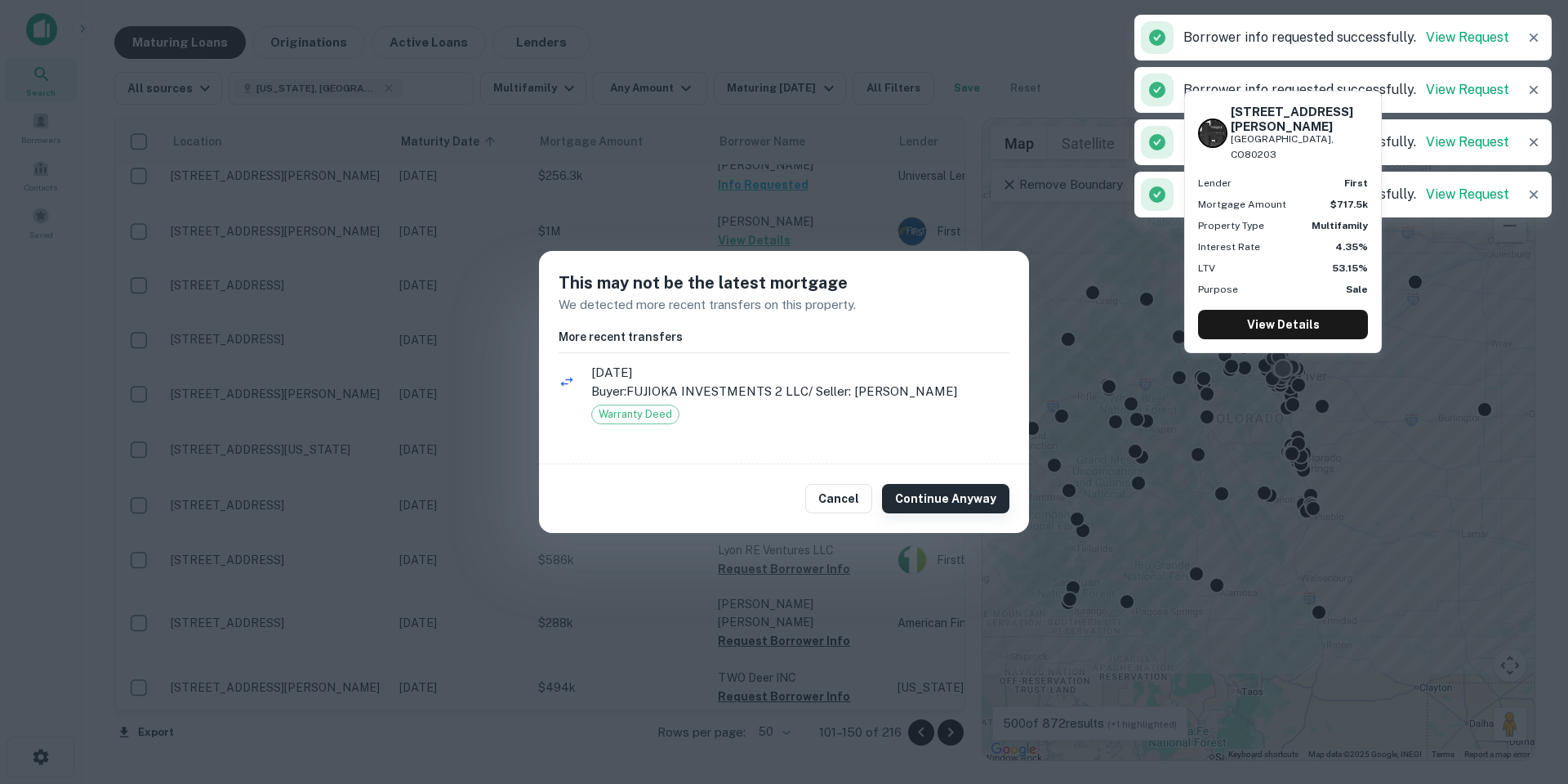
click at [950, 486] on button "Continue Anyway" at bounding box center [945, 498] width 127 height 29
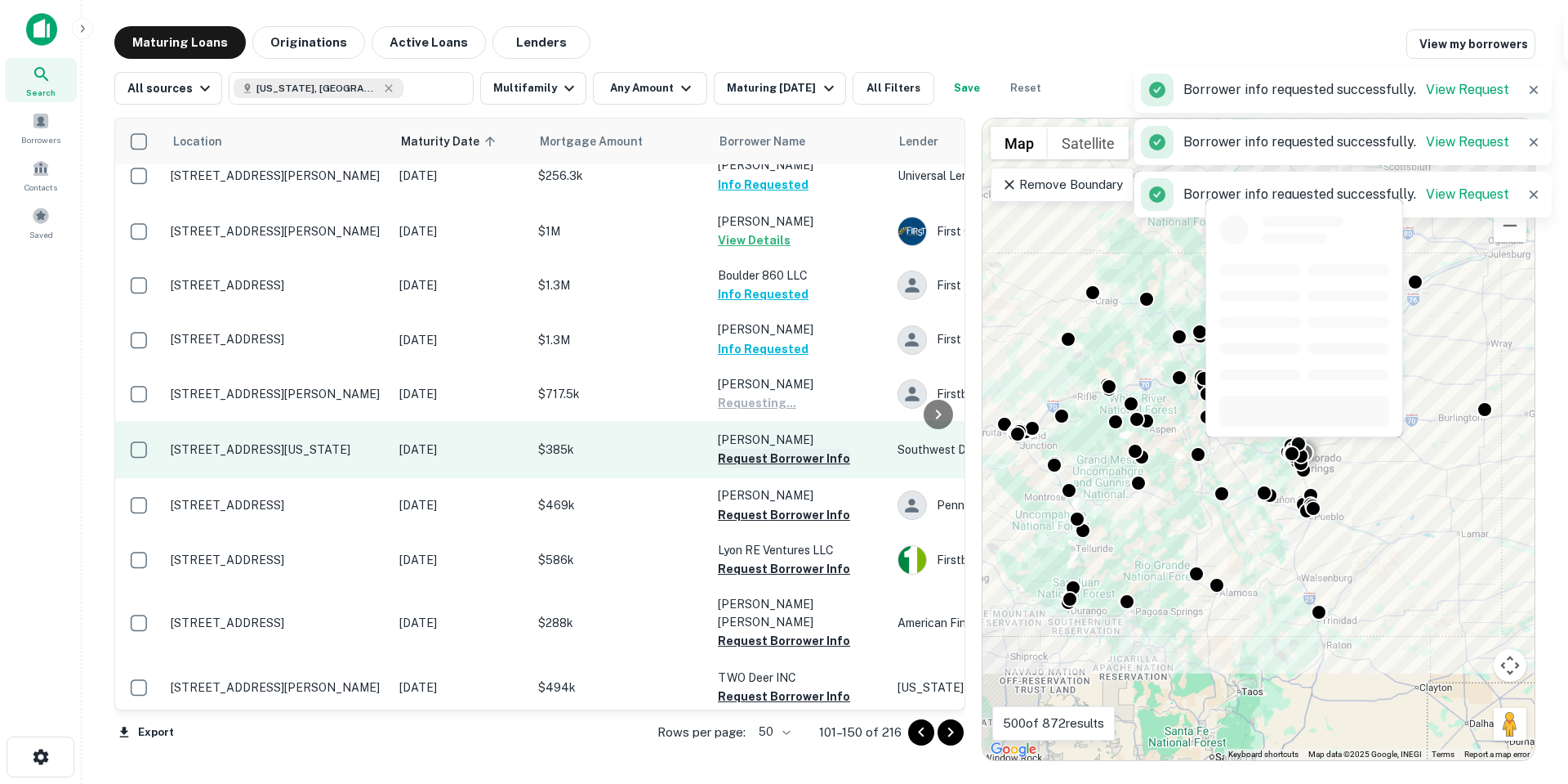
click at [814, 448] on button "Request Borrower Info" at bounding box center [784, 458] width 133 height 20
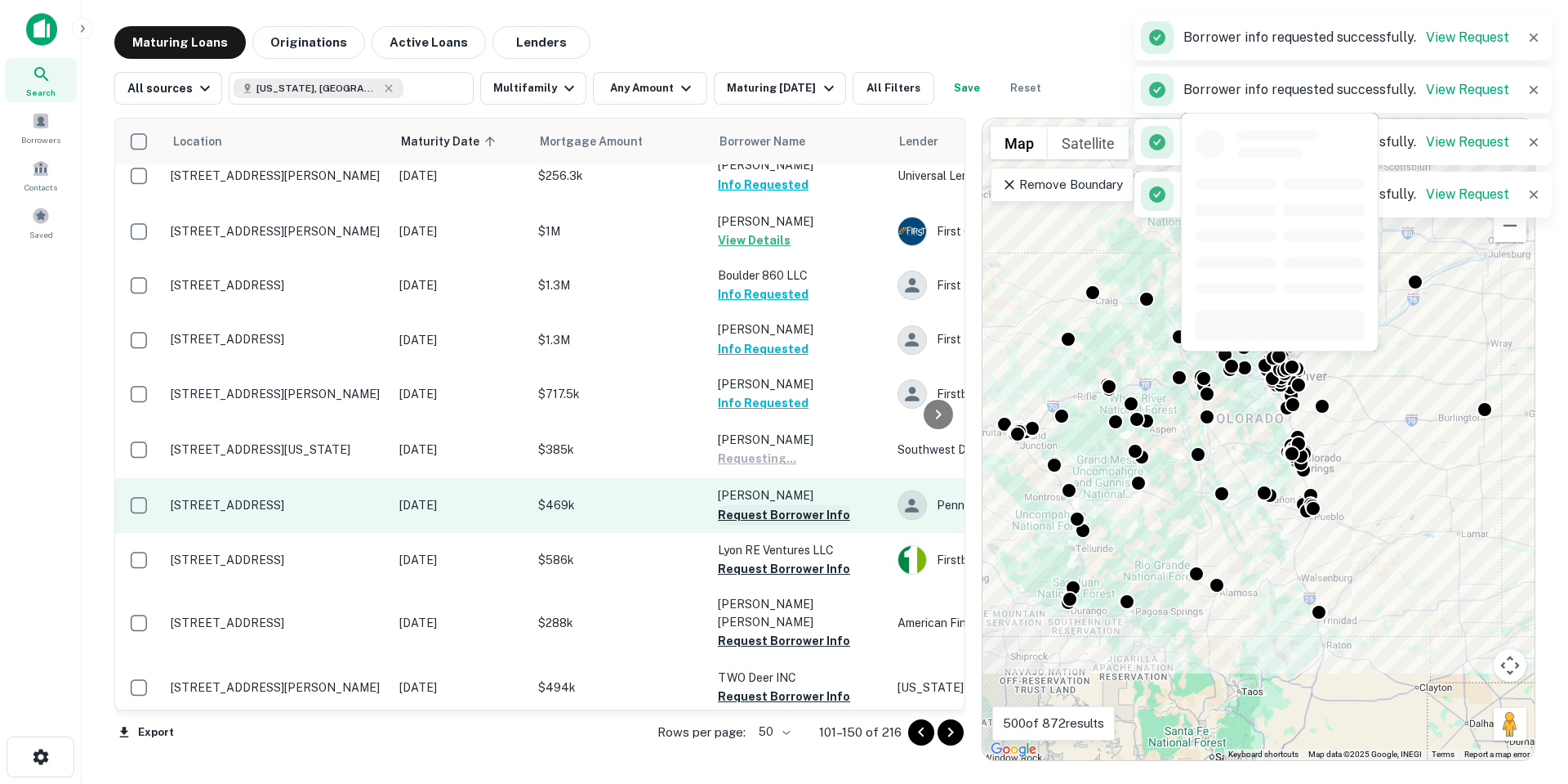
click at [822, 505] on button "Request Borrower Info" at bounding box center [784, 514] width 133 height 20
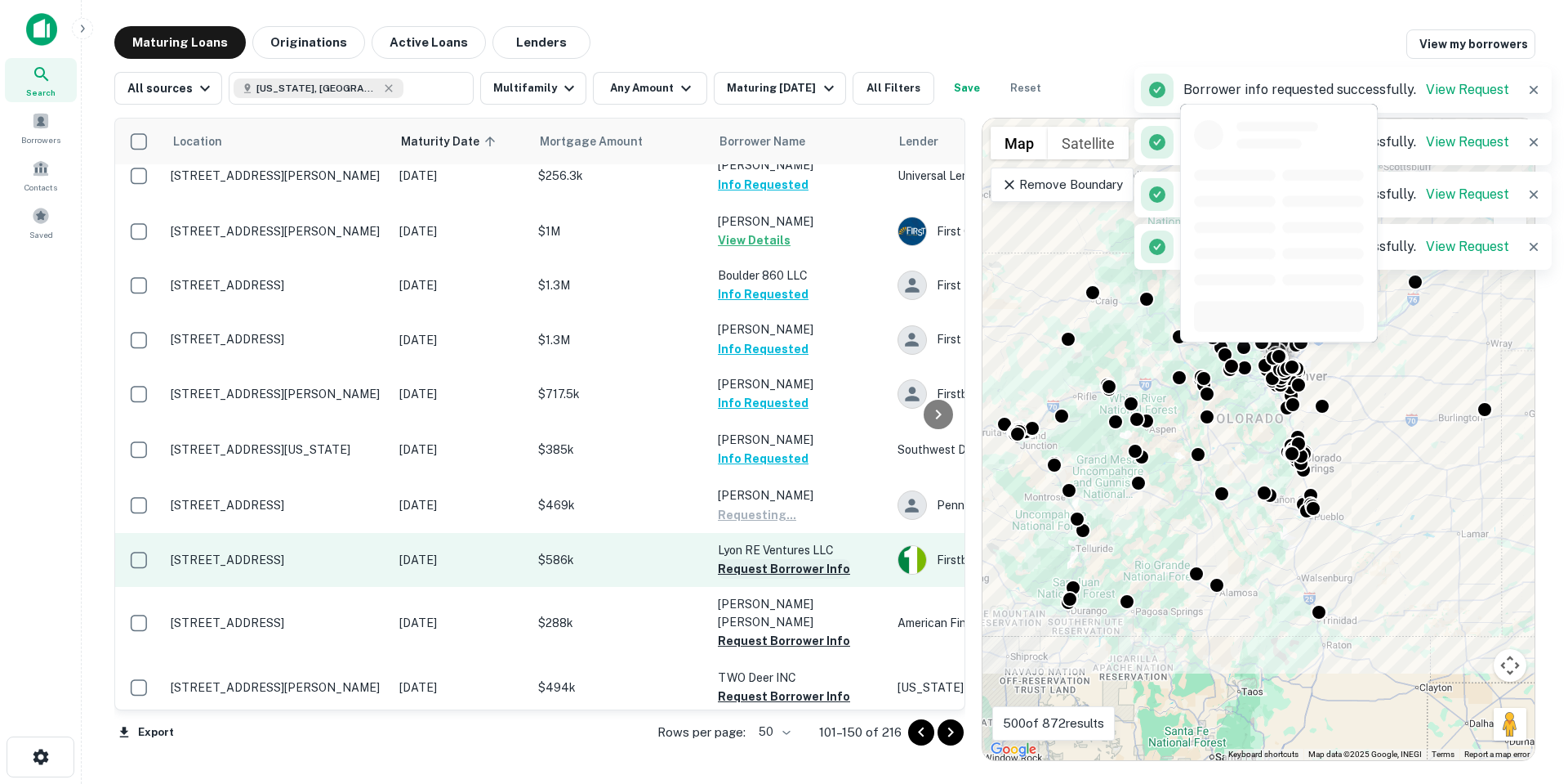
click at [802, 559] on button "Request Borrower Info" at bounding box center [784, 568] width 133 height 20
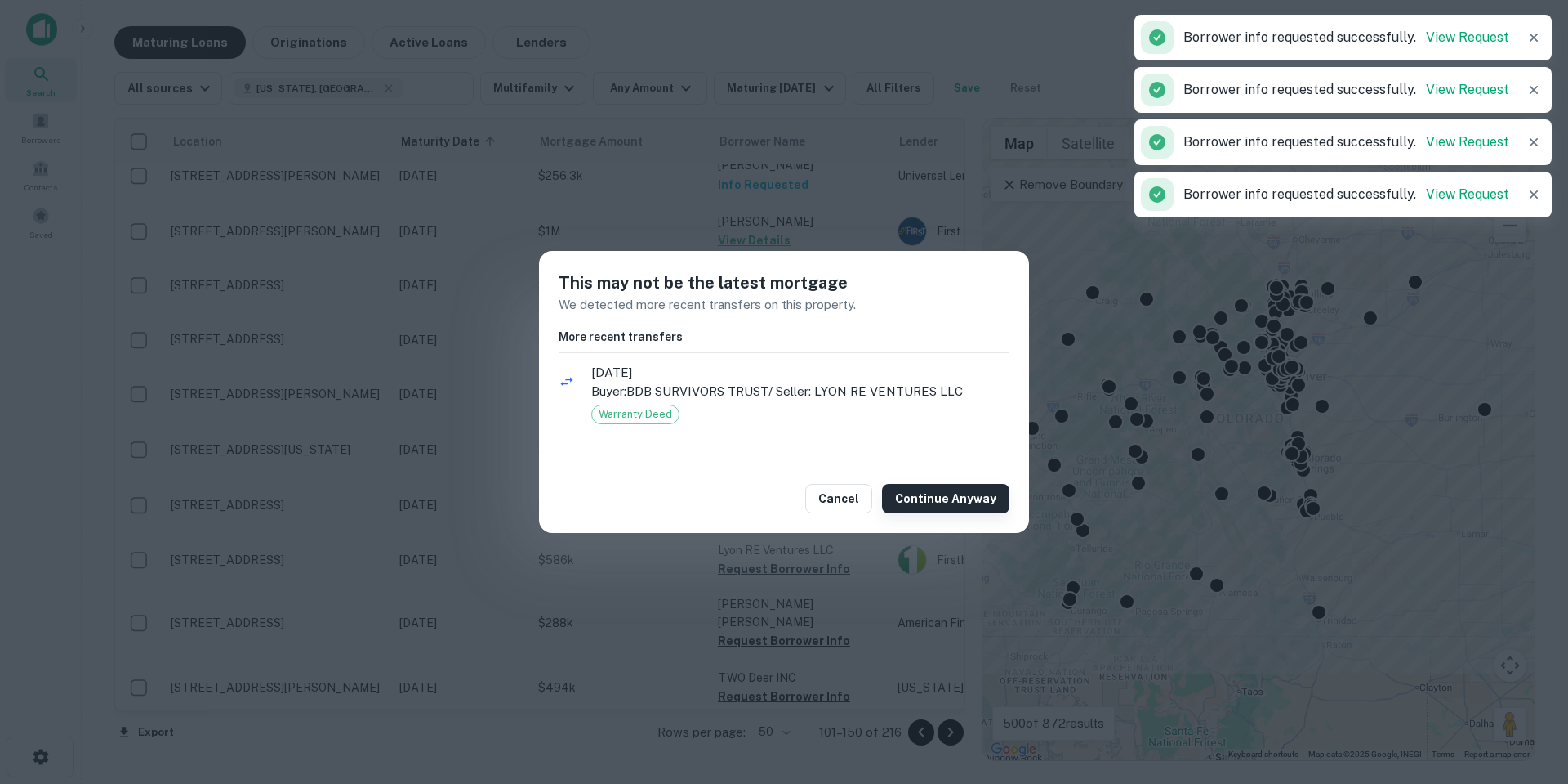
click at [913, 507] on button "Continue Anyway" at bounding box center [945, 498] width 127 height 29
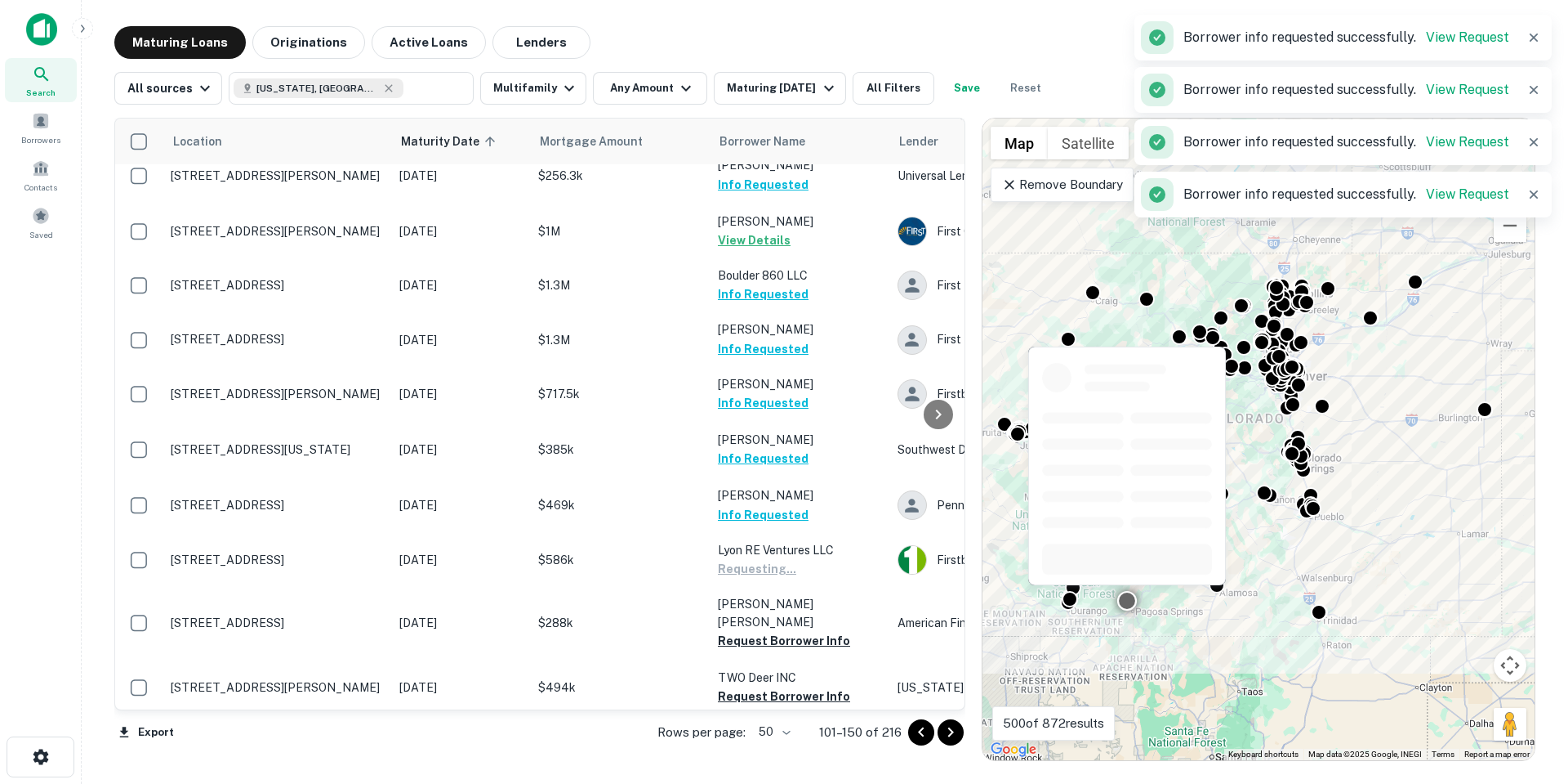
click at [797, 631] on button "Request Borrower Info" at bounding box center [784, 640] width 133 height 20
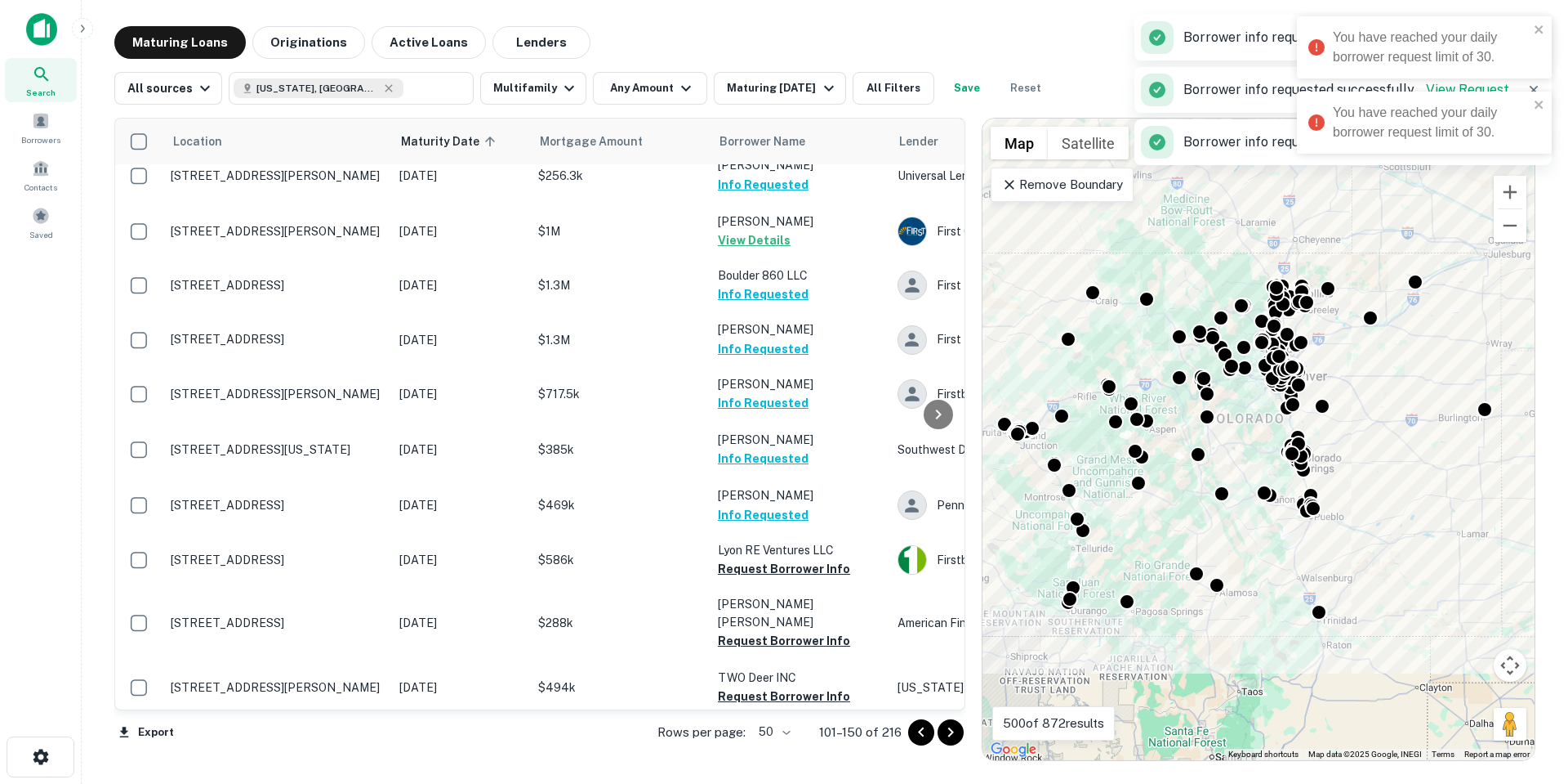
click at [1526, 33] on div "You have reached your daily borrower request limit of 30." at bounding box center [1430, 47] width 196 height 39
click at [1535, 100] on div "You have reached your daily borrower request limit of 30. You have reached your…" at bounding box center [784, 392] width 1568 height 784
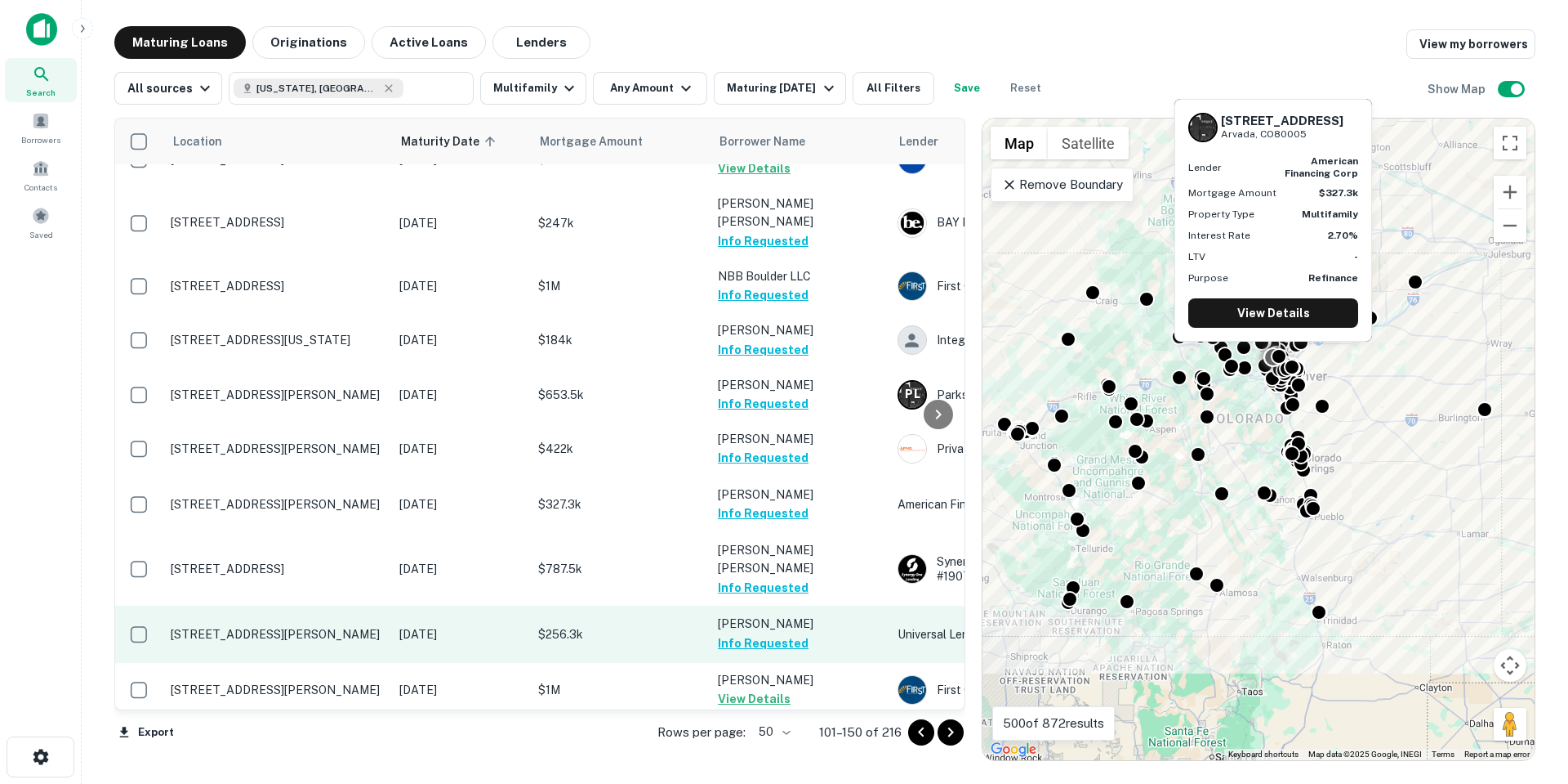
scroll to position [0, 0]
